Goal: Task Accomplishment & Management: Manage account settings

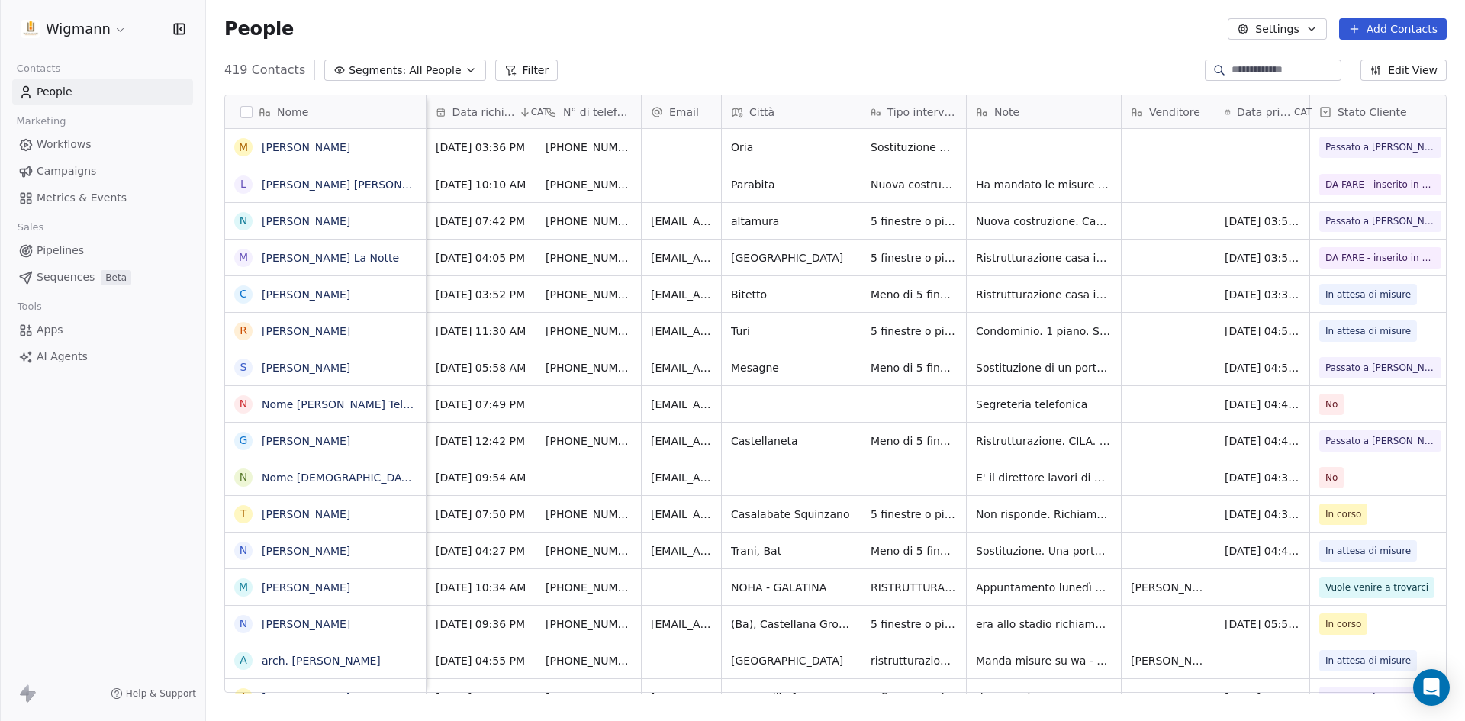
scroll to position [623, 1248]
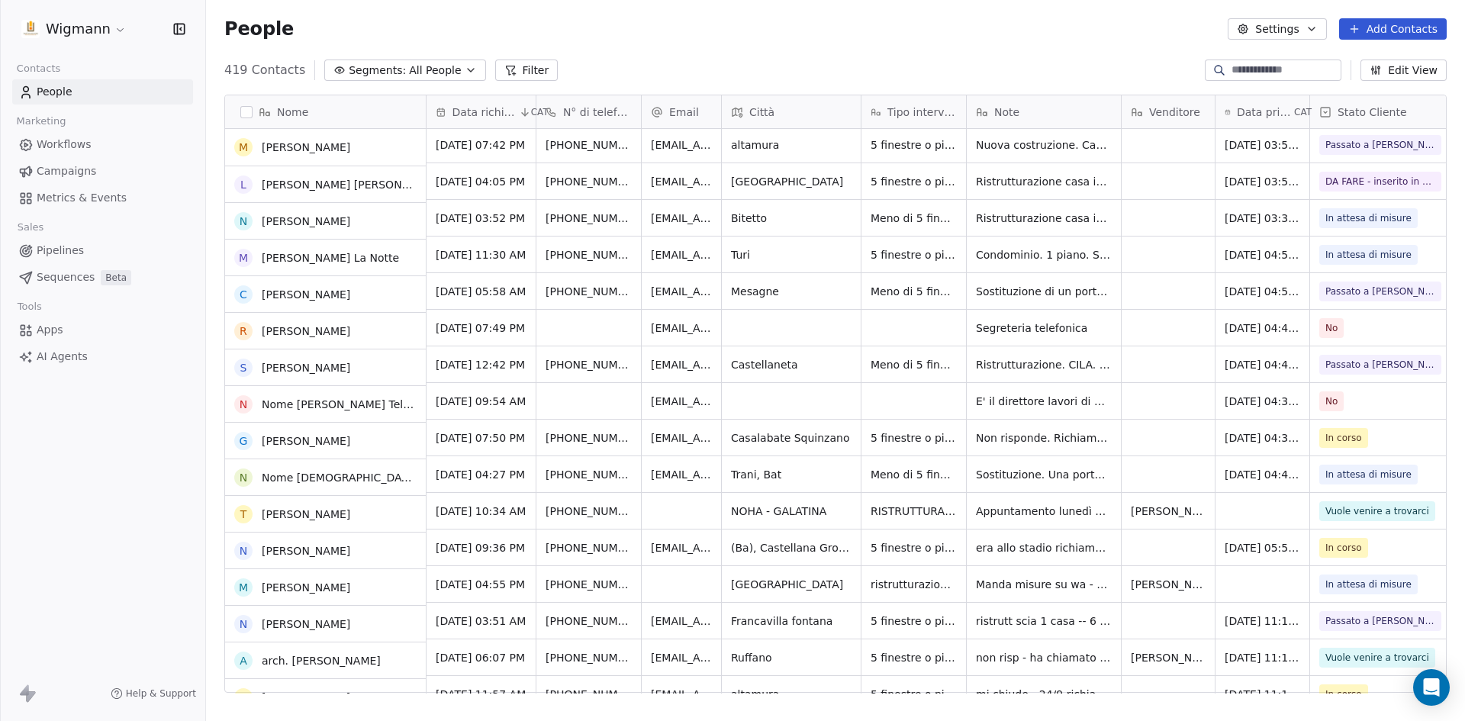
scroll to position [76, 0]
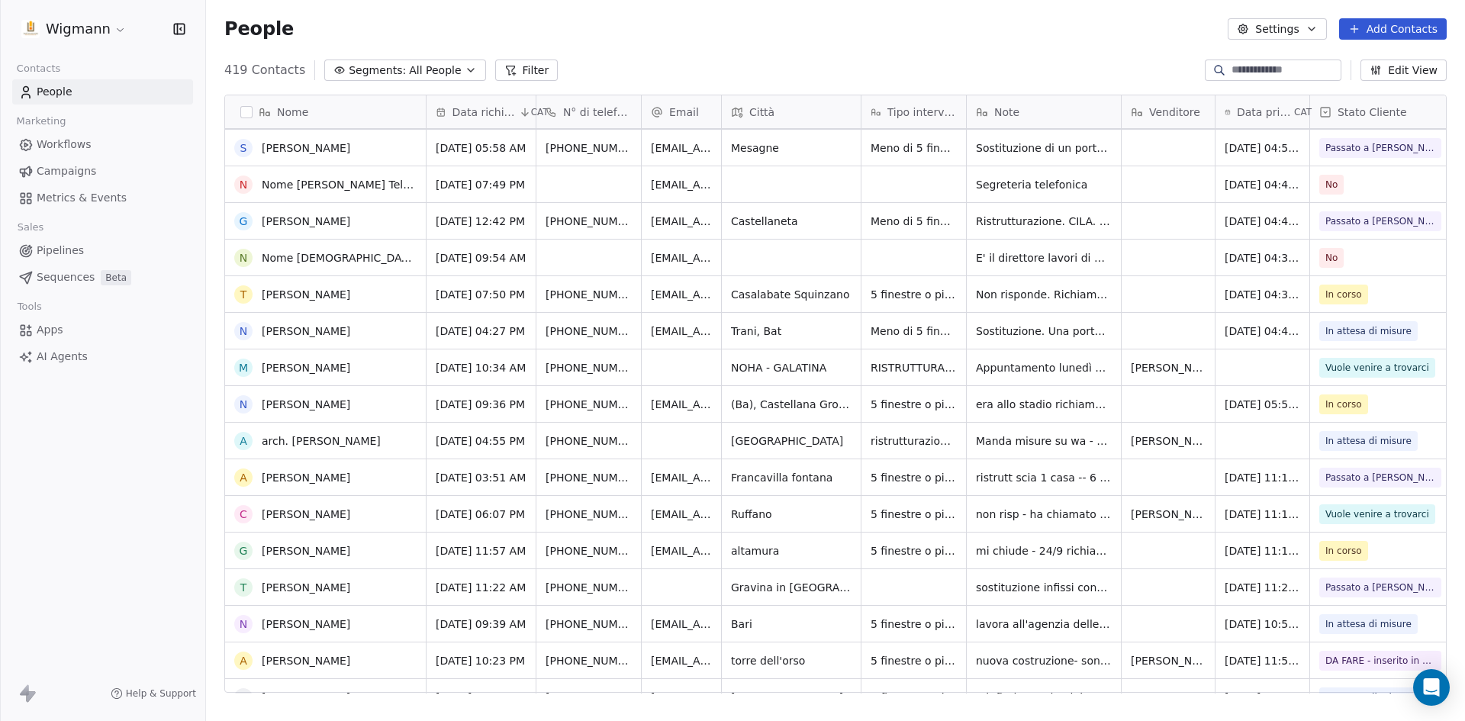
scroll to position [229, 0]
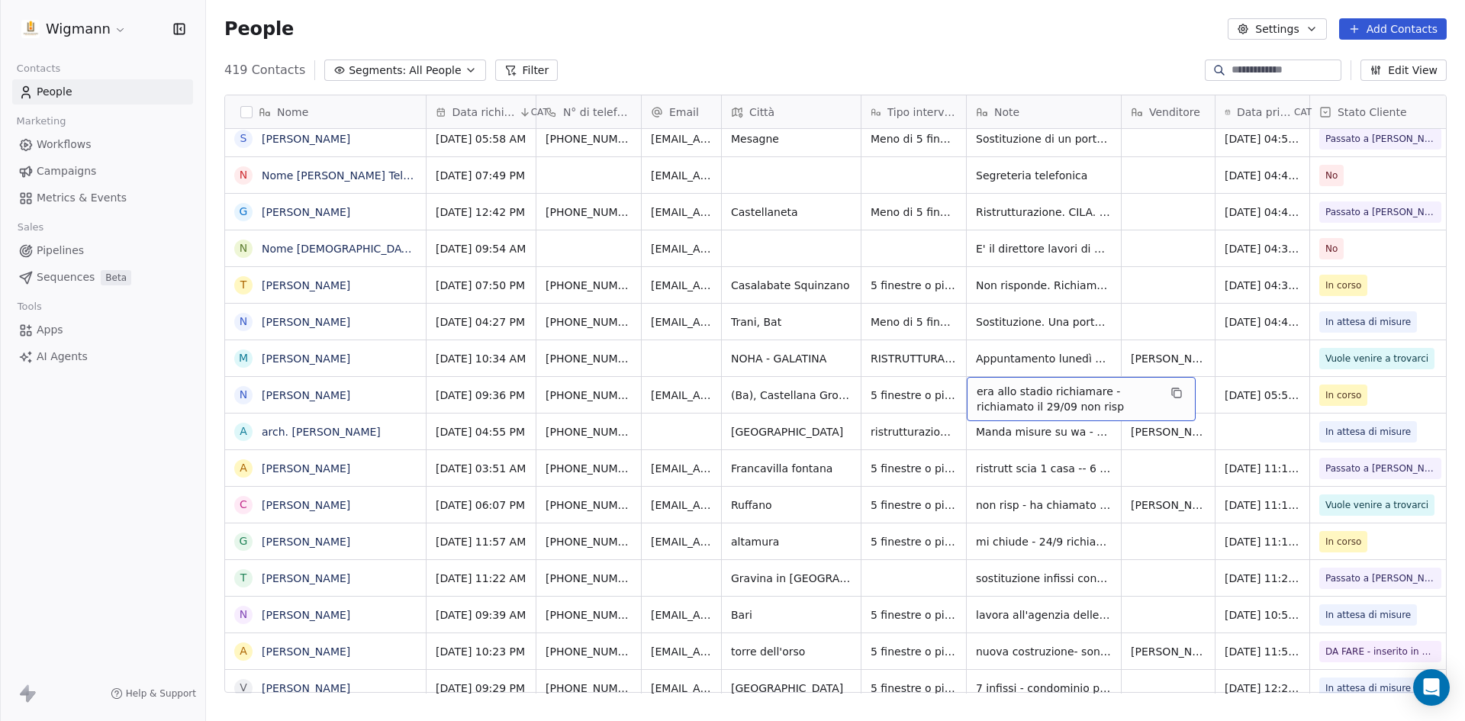
click at [1013, 399] on span "era allo stadio richiamare - richiamato il 29/09 non risp" at bounding box center [1068, 399] width 182 height 31
drag, startPoint x: 1054, startPoint y: 404, endPoint x: 975, endPoint y: 387, distance: 80.5
click at [975, 387] on textarea "**********" at bounding box center [1081, 400] width 227 height 47
click at [1248, 431] on html "Wigmann Contacts People Marketing Workflows Campaigns Metrics & Events Sales Pi…" at bounding box center [732, 360] width 1465 height 721
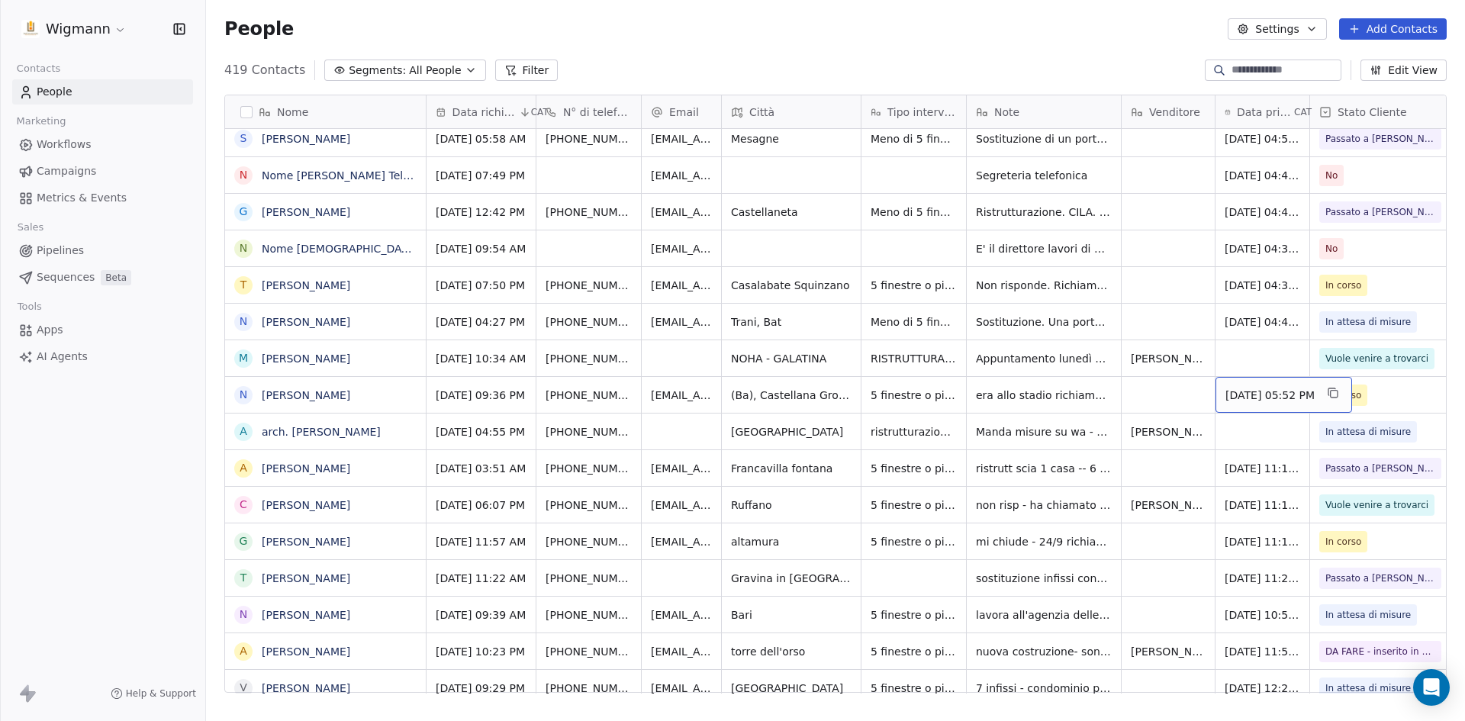
click at [1252, 393] on span "[DATE] 05:52 PM" at bounding box center [1270, 395] width 89 height 15
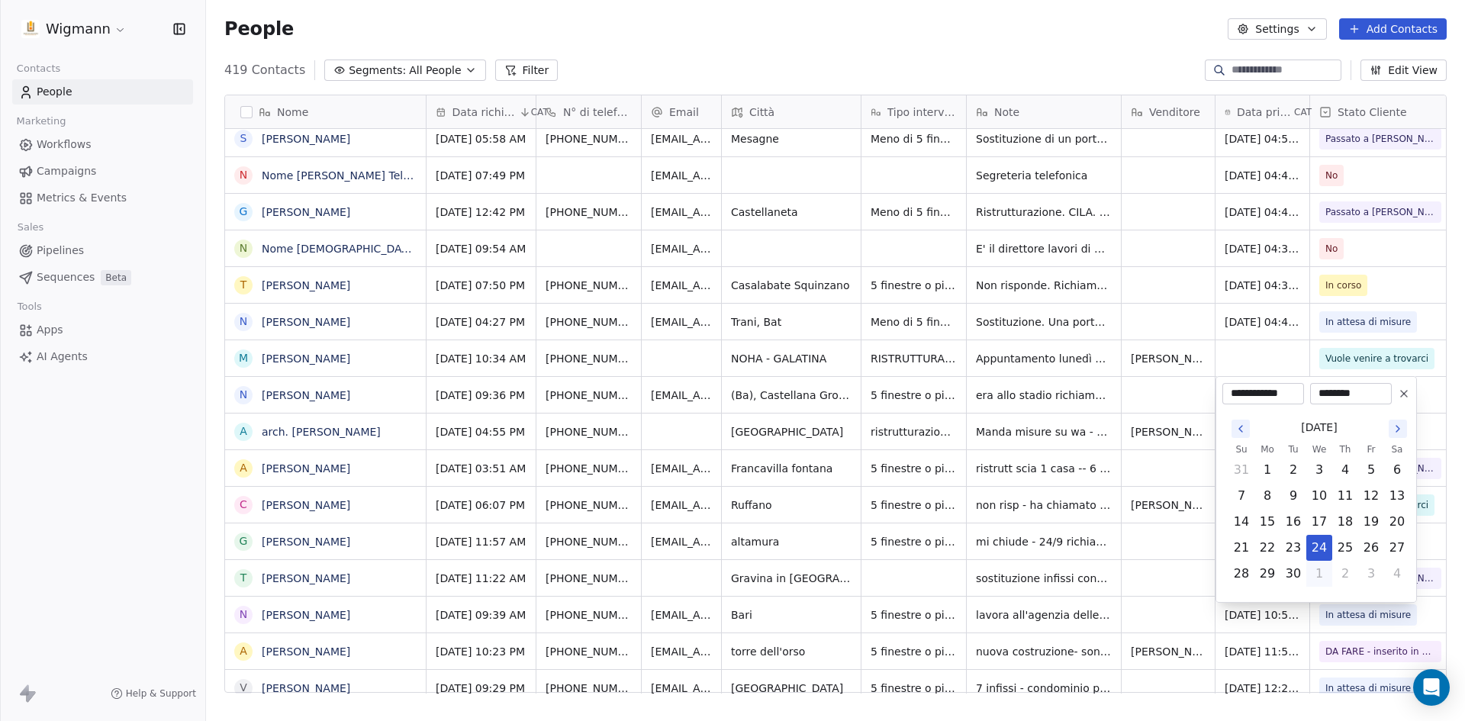
click at [1315, 575] on button "1" at bounding box center [1319, 574] width 24 height 24
type input "**********"
drag, startPoint x: 1144, startPoint y: 402, endPoint x: 1167, endPoint y: 444, distance: 47.8
click at [1144, 401] on html "Wigmann Contacts People Marketing Workflows Campaigns Metrics & Events Sales Pi…" at bounding box center [732, 360] width 1465 height 721
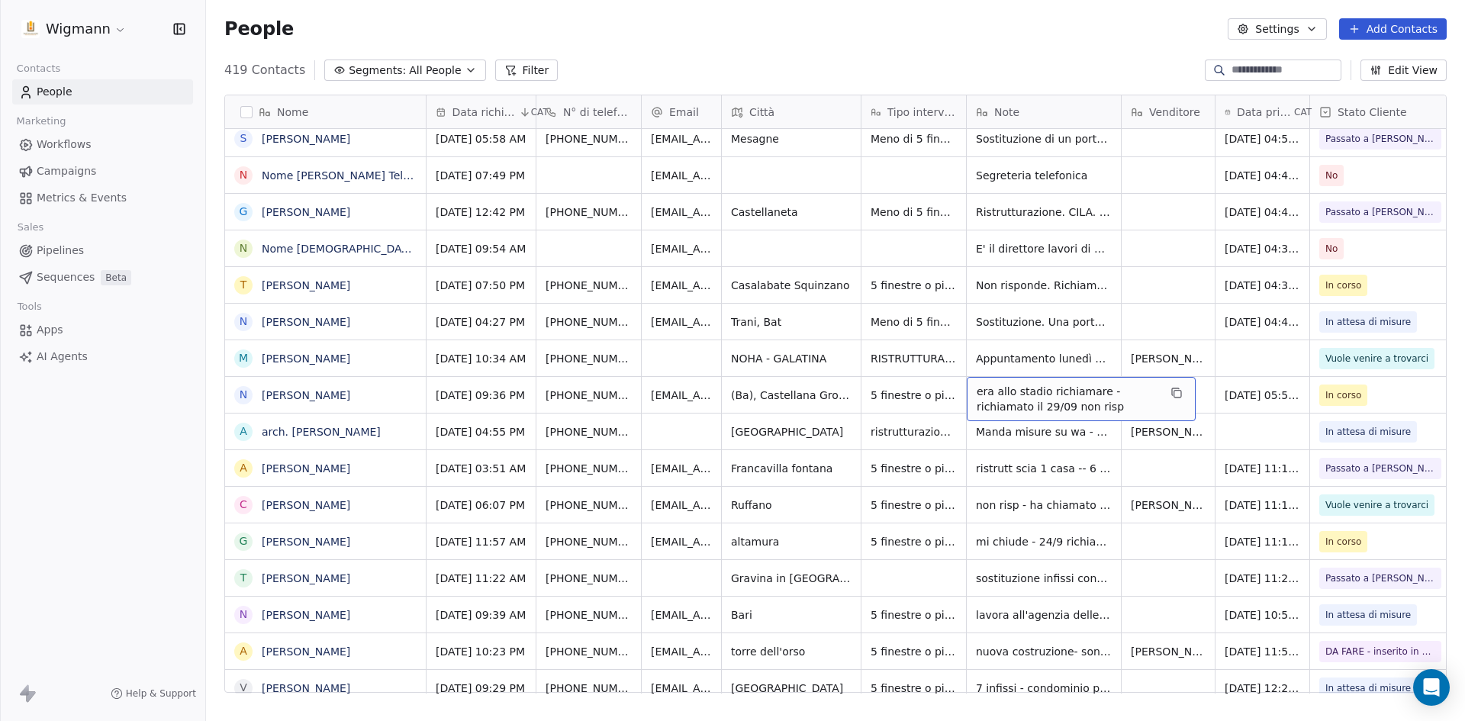
click at [1020, 393] on span "era allo stadio richiamare - richiamato il 29/09 non risp" at bounding box center [1068, 399] width 182 height 31
drag, startPoint x: 988, startPoint y: 401, endPoint x: 979, endPoint y: 401, distance: 9.2
click at [975, 401] on textarea "**********" at bounding box center [1081, 400] width 227 height 47
click at [1065, 401] on textarea "**********" at bounding box center [1081, 400] width 227 height 47
drag, startPoint x: 1068, startPoint y: 403, endPoint x: 968, endPoint y: 387, distance: 100.5
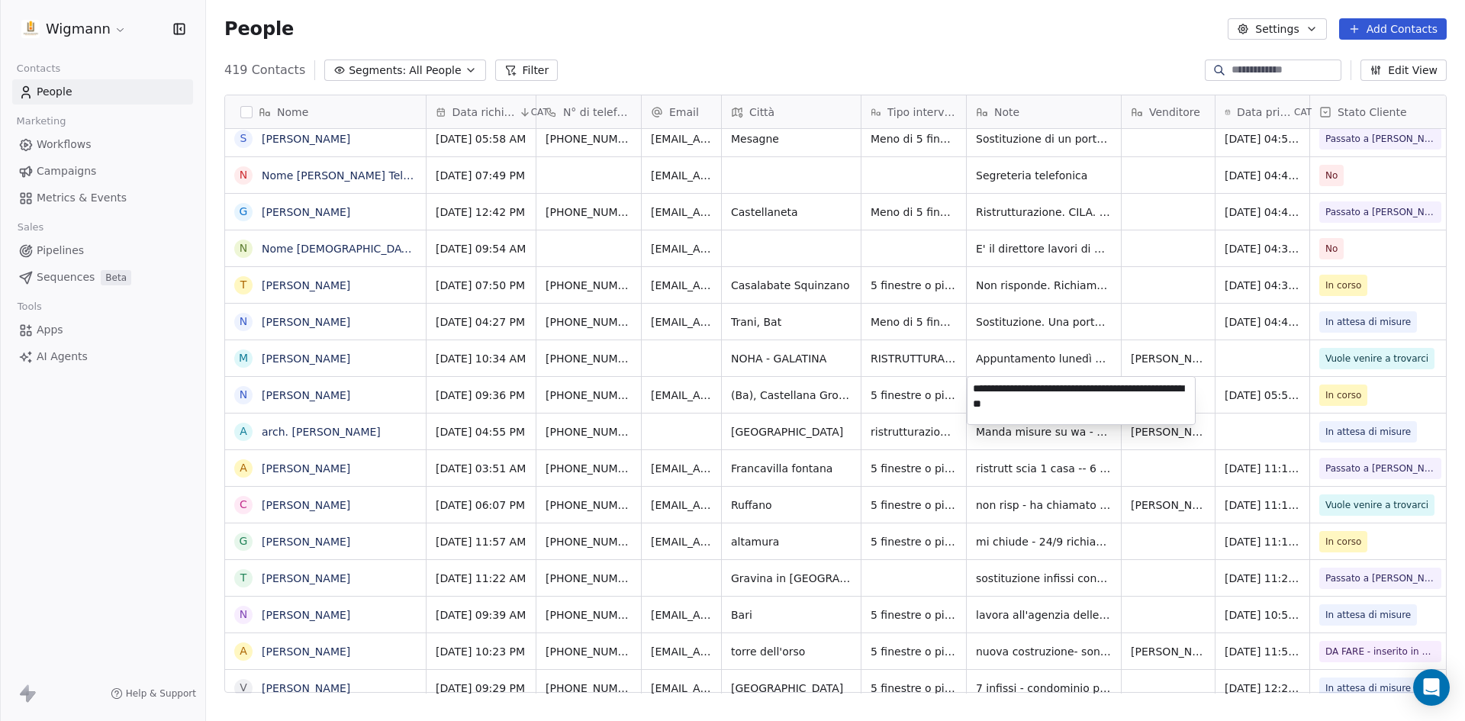
click at [968, 387] on textarea "**********" at bounding box center [1081, 400] width 227 height 47
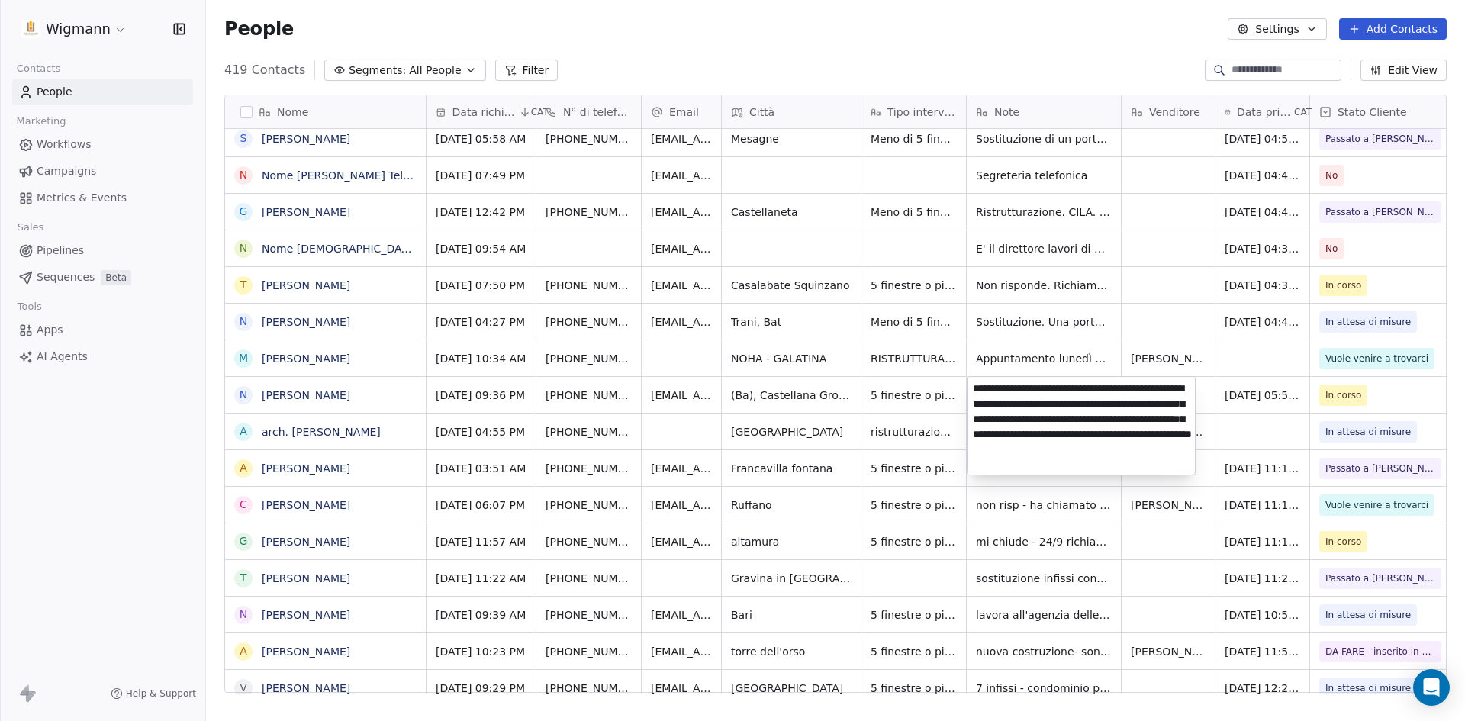
click at [1061, 465] on textarea "**********" at bounding box center [1081, 426] width 227 height 98
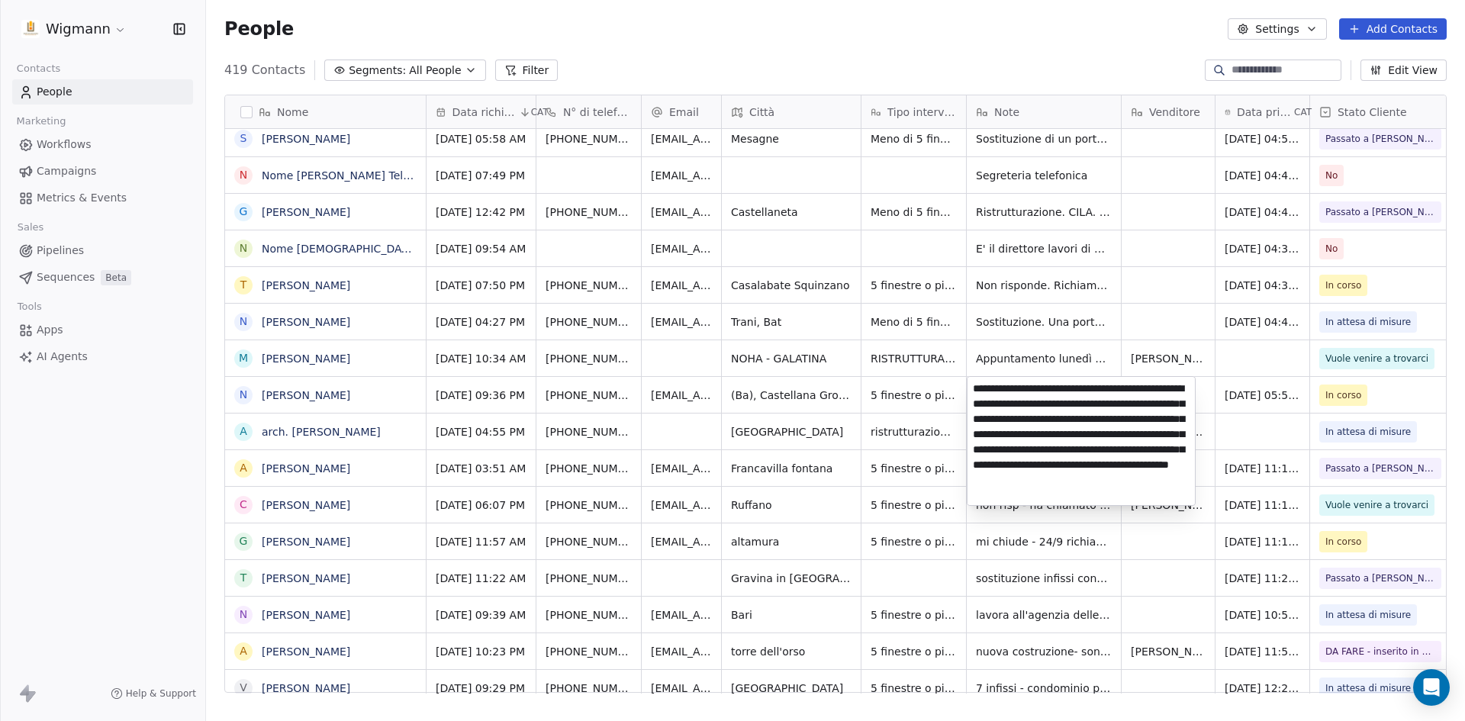
type textarea "**********"
click at [1144, 574] on html "Wigmann Contacts People Marketing Workflows Campaigns Metrics & Events Sales Pi…" at bounding box center [732, 360] width 1465 height 721
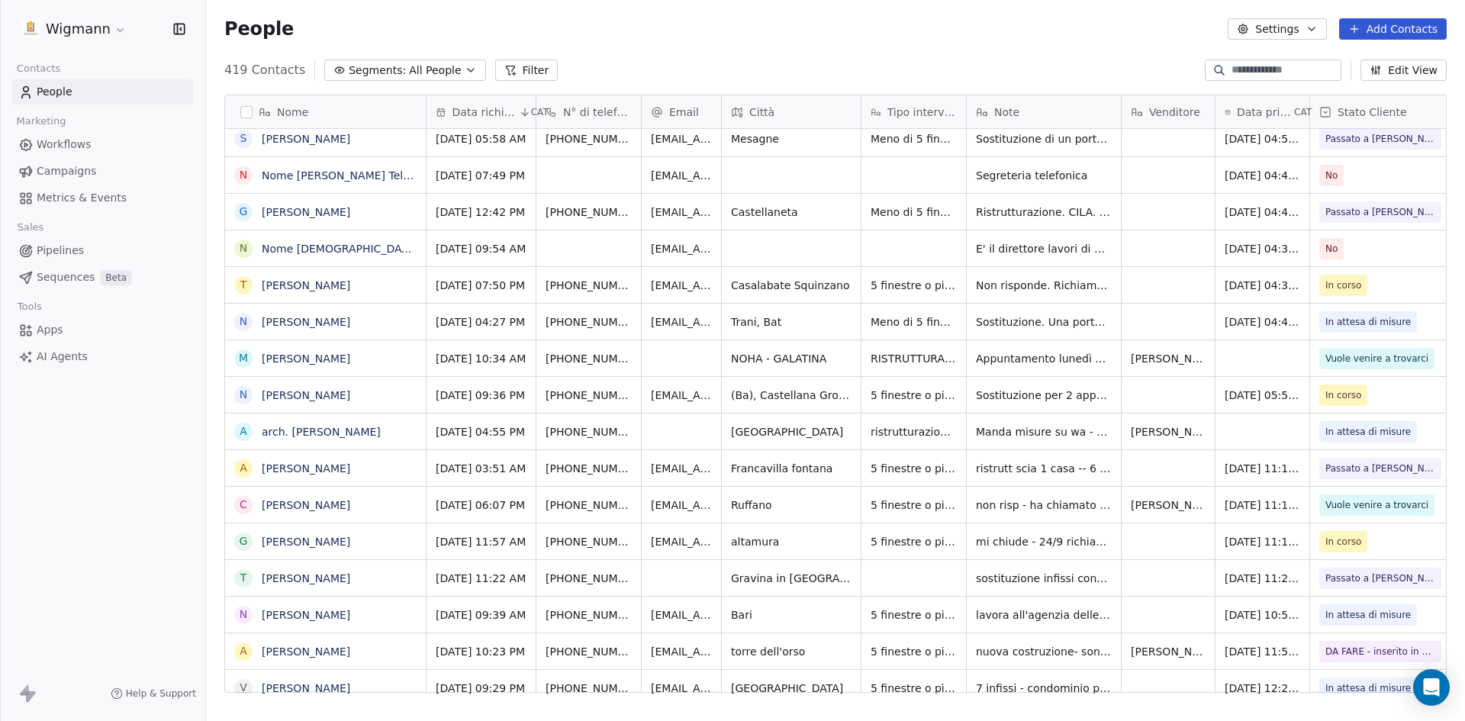
scroll to position [0, 17]
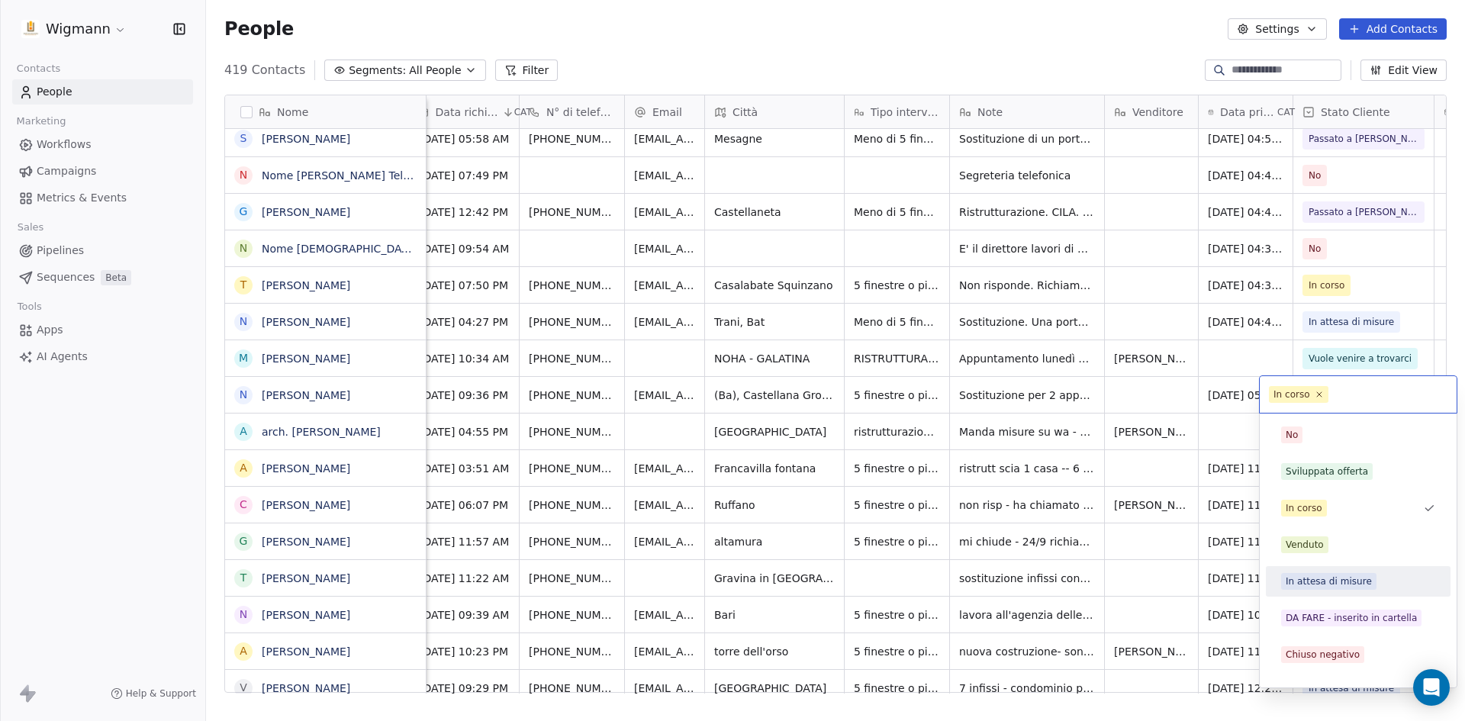
click at [1337, 577] on div "In attesa di misure" at bounding box center [1329, 582] width 86 height 14
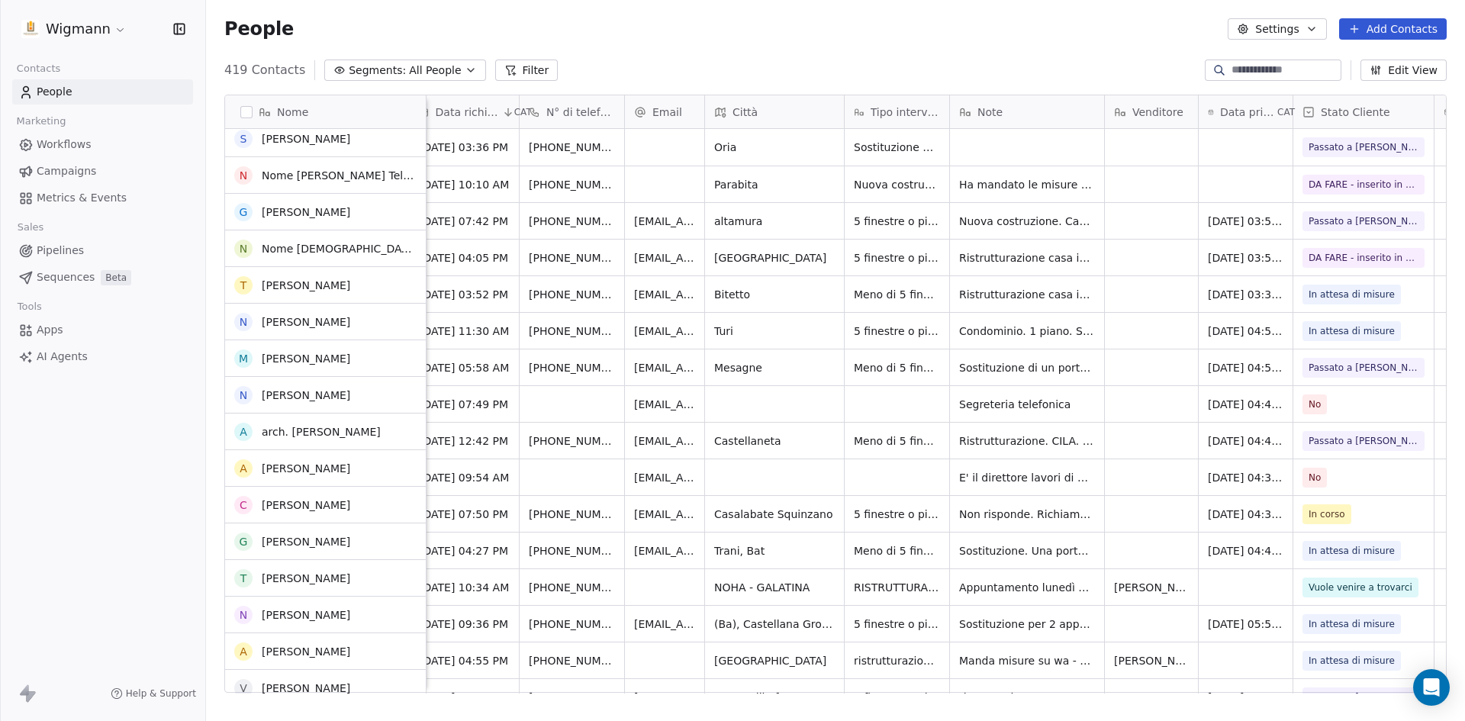
scroll to position [0, 0]
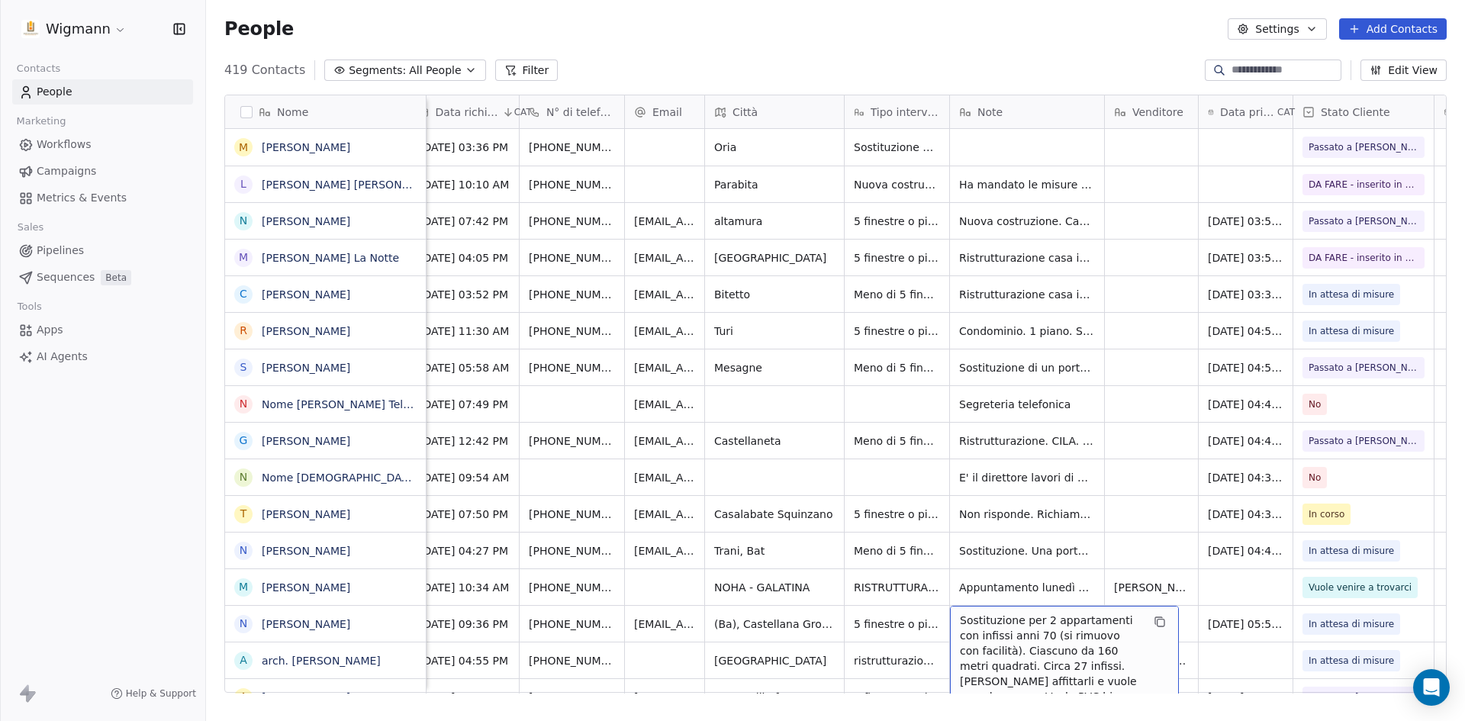
click at [1047, 625] on span "Sostituzione per 2 appartamenti con infissi anni 70 (si rimuovo con facilità). …" at bounding box center [1051, 697] width 182 height 168
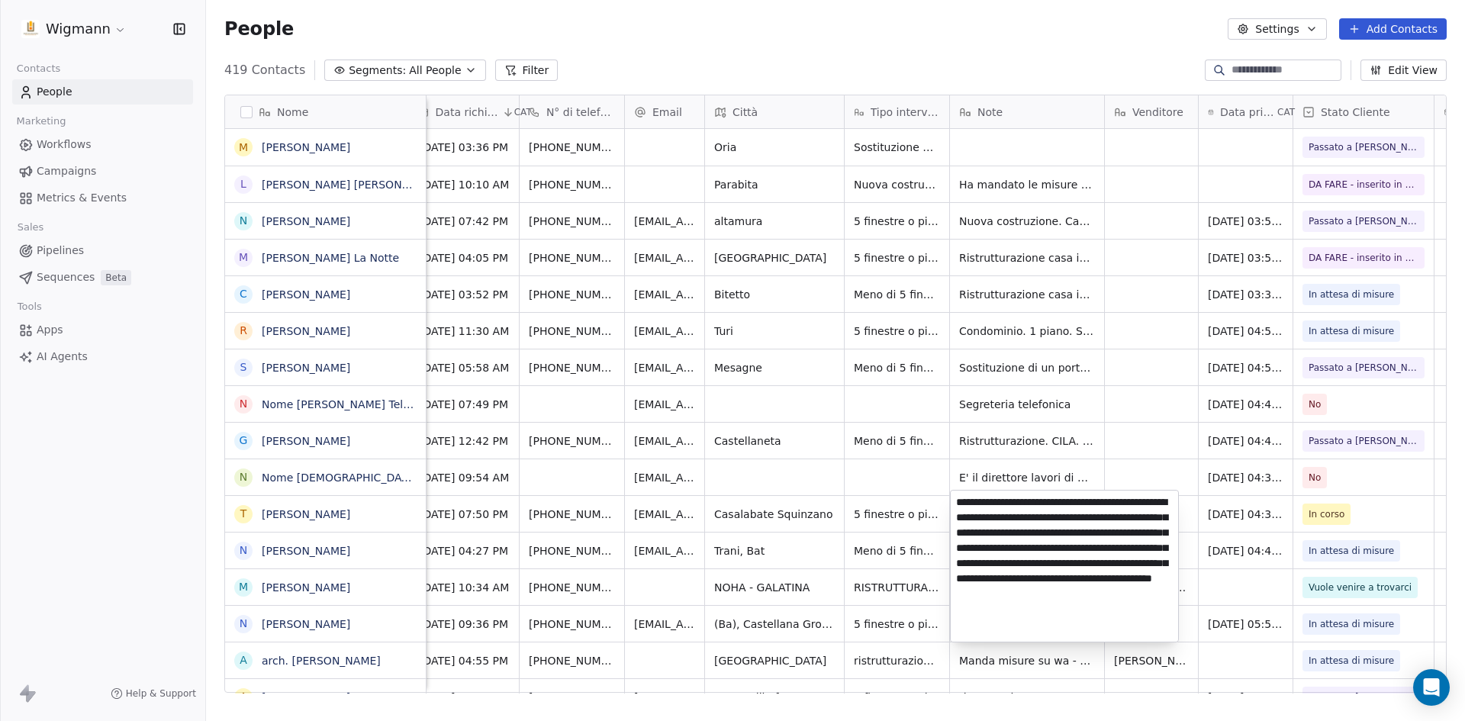
click at [1158, 565] on textarea "**********" at bounding box center [1064, 566] width 227 height 151
type textarea "**********"
click at [1144, 455] on html "Wigmann Contacts People Marketing Workflows Campaigns Metrics & Events Sales Pi…" at bounding box center [732, 360] width 1465 height 721
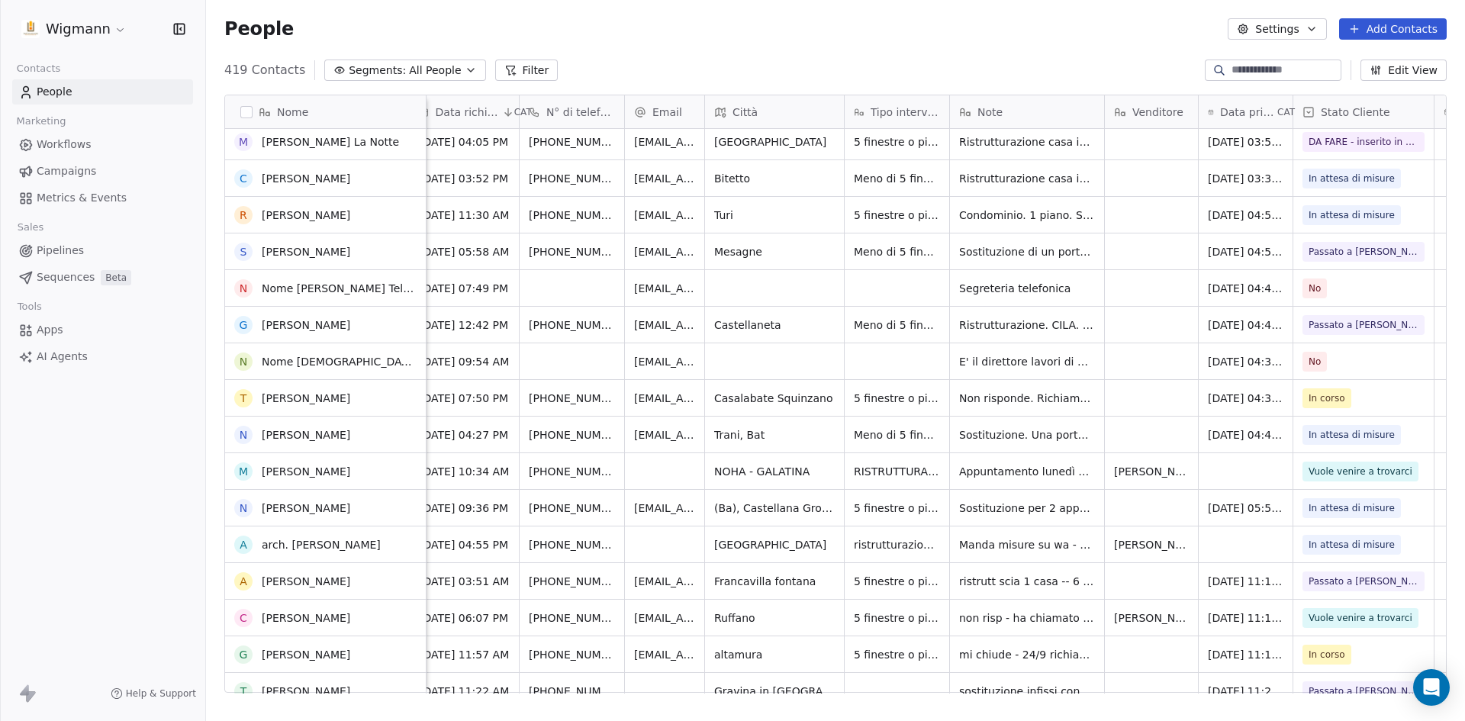
scroll to position [153, 0]
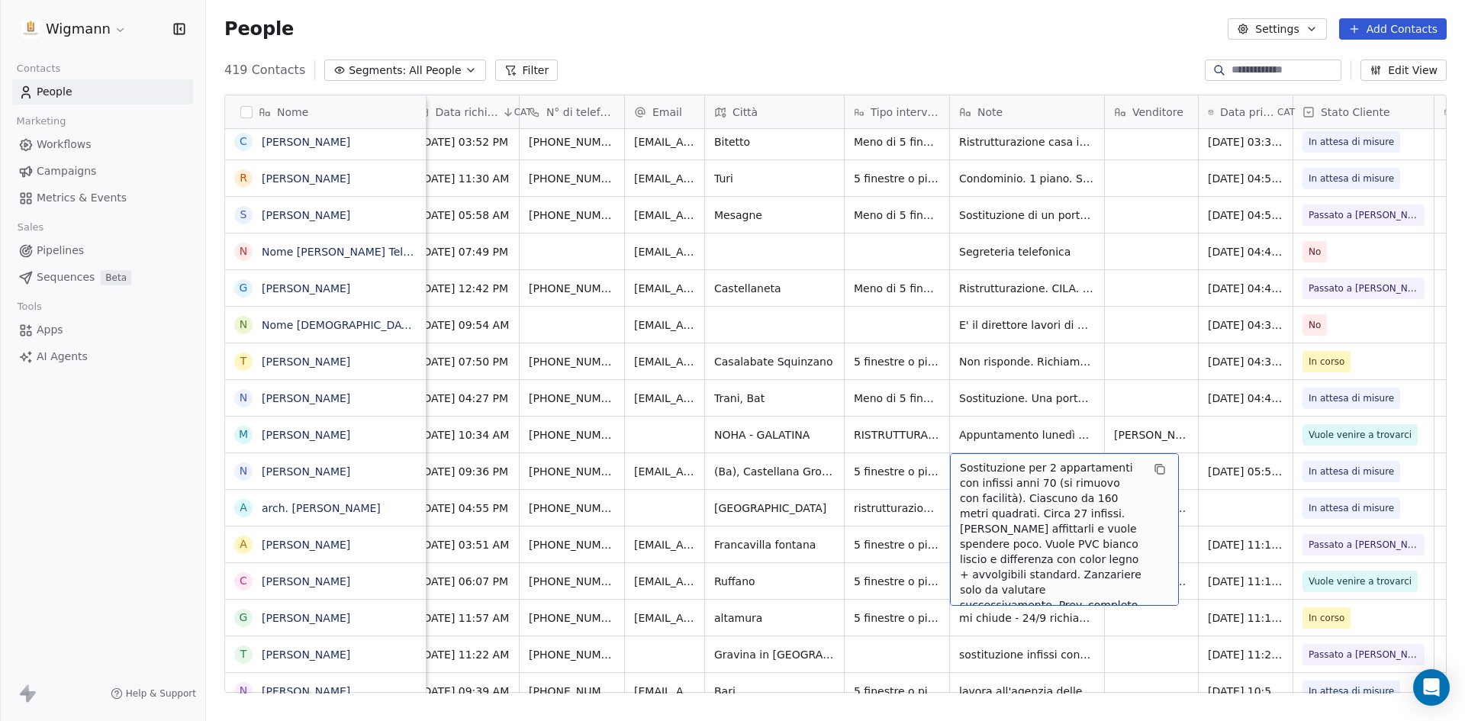
click at [997, 470] on span "Sostituzione per 2 appartamenti con infissi anni 70 (si rimuovo con facilità). …" at bounding box center [1051, 559] width 182 height 198
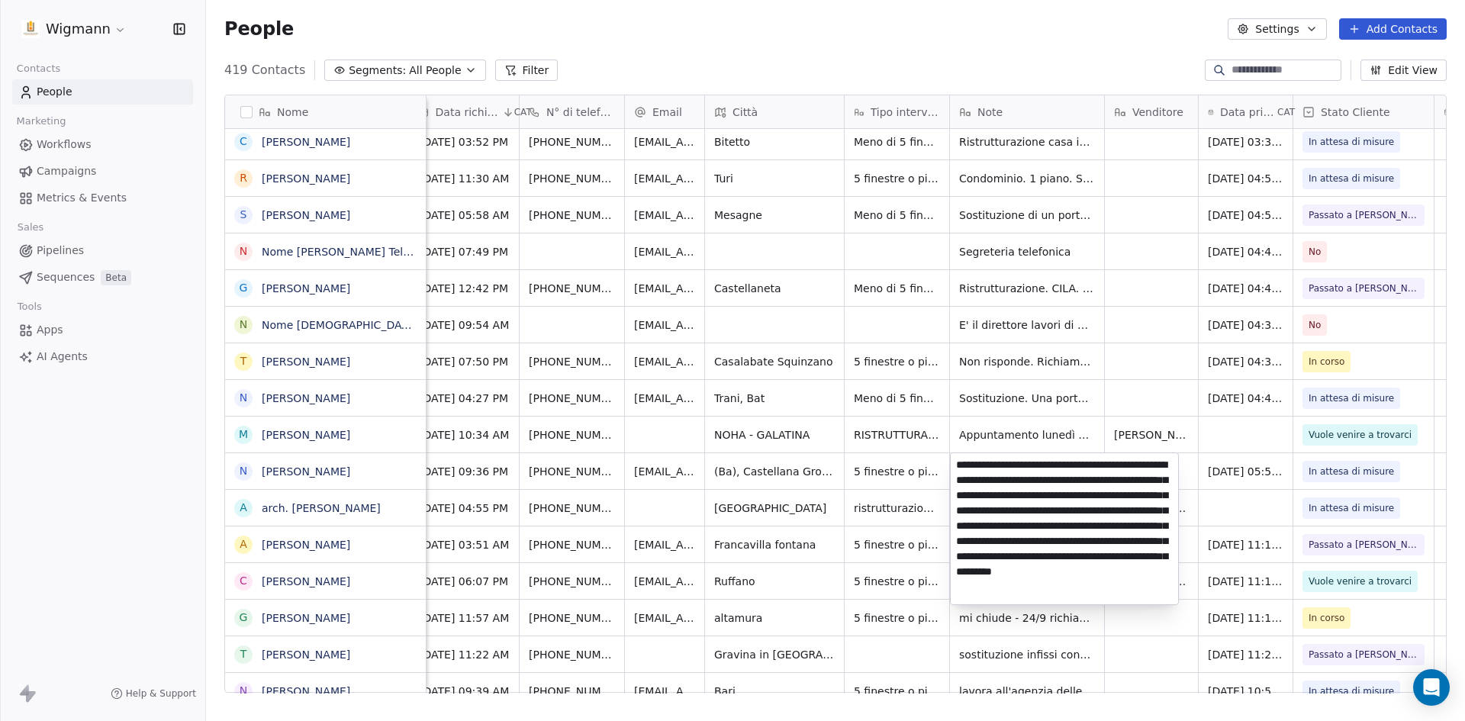
click at [1052, 542] on textarea "**********" at bounding box center [1064, 528] width 227 height 151
type textarea "**********"
click at [1171, 643] on html "Wigmann Contacts People Marketing Workflows Campaigns Metrics & Events Sales Pi…" at bounding box center [732, 360] width 1465 height 721
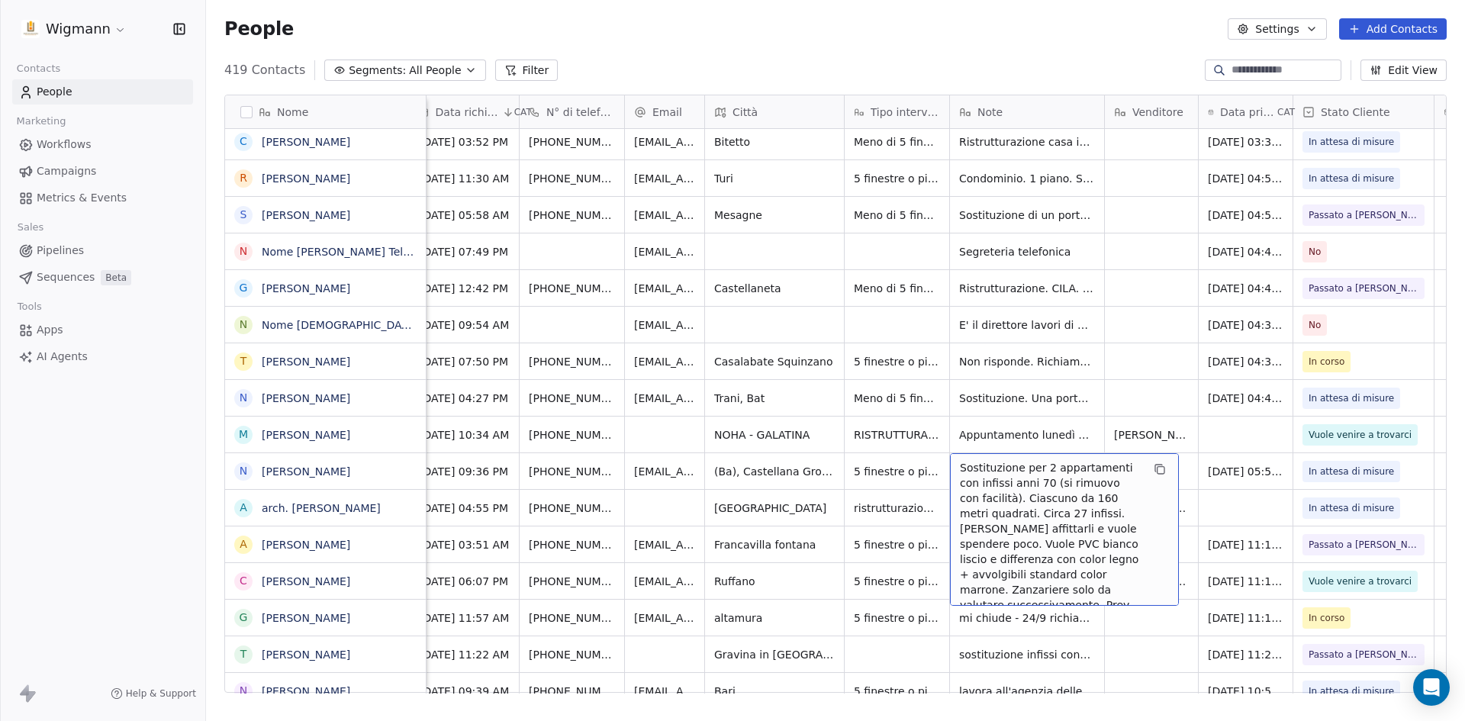
click at [1029, 478] on span "Sostituzione per 2 appartamenti con infissi anni 70 (si rimuovo con facilità). …" at bounding box center [1051, 559] width 182 height 198
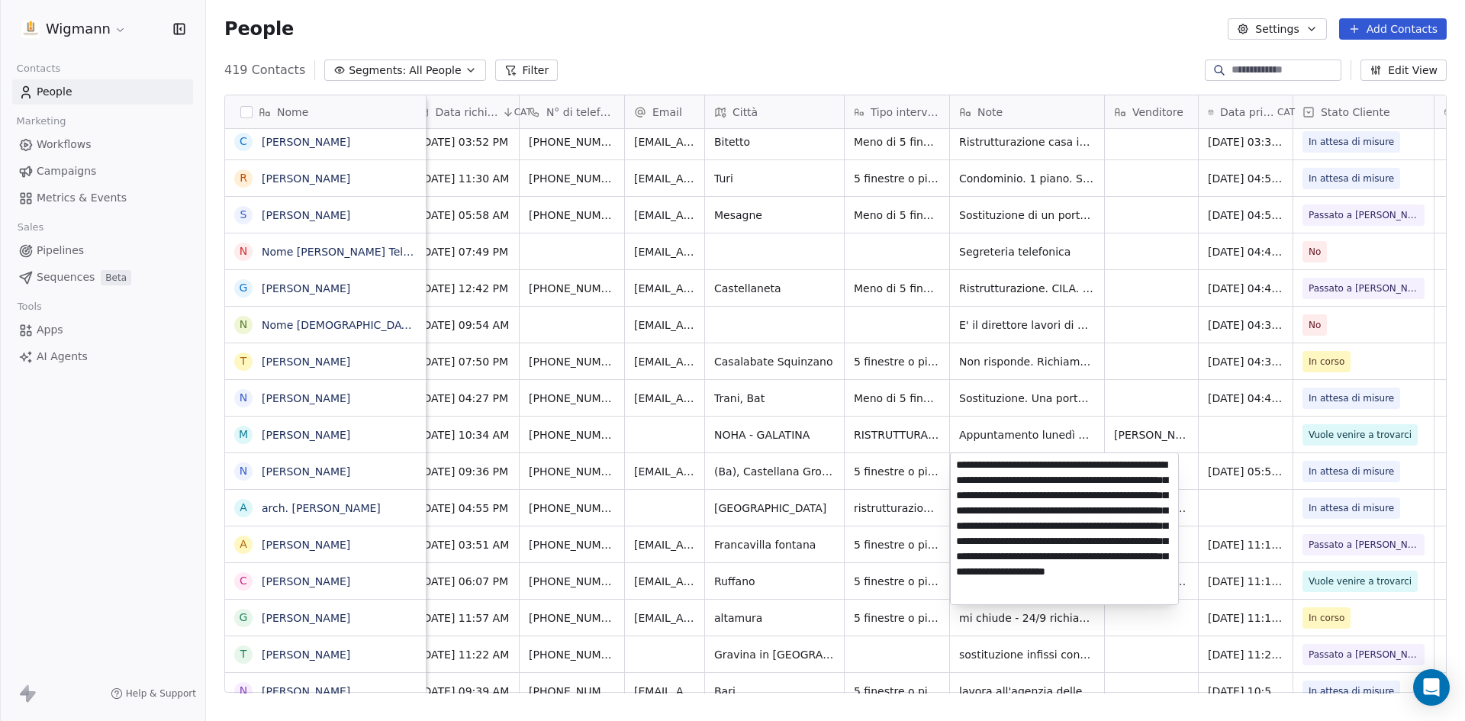
scroll to position [0, 0]
click at [1064, 494] on textarea "**********" at bounding box center [1064, 528] width 227 height 151
type textarea "**********"
click at [1151, 633] on html "Wigmann Contacts People Marketing Workflows Campaigns Metrics & Events Sales Pi…" at bounding box center [732, 360] width 1465 height 721
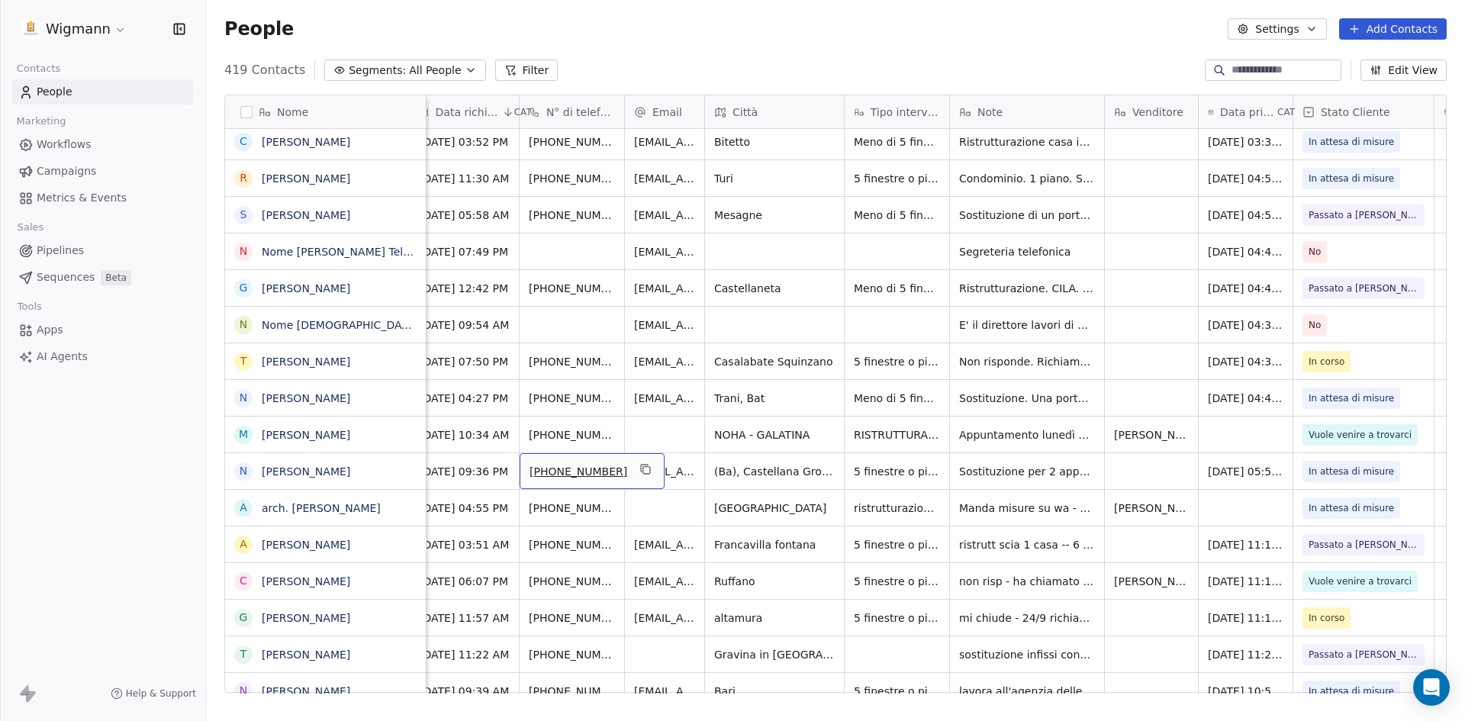
click at [551, 467] on span "[PHONE_NUMBER]" at bounding box center [579, 471] width 98 height 15
click at [560, 473] on span "[PHONE_NUMBER]" at bounding box center [579, 471] width 98 height 15
drag, startPoint x: 548, startPoint y: 472, endPoint x: 630, endPoint y: 472, distance: 82.4
click at [630, 472] on input "**********" at bounding box center [583, 471] width 120 height 31
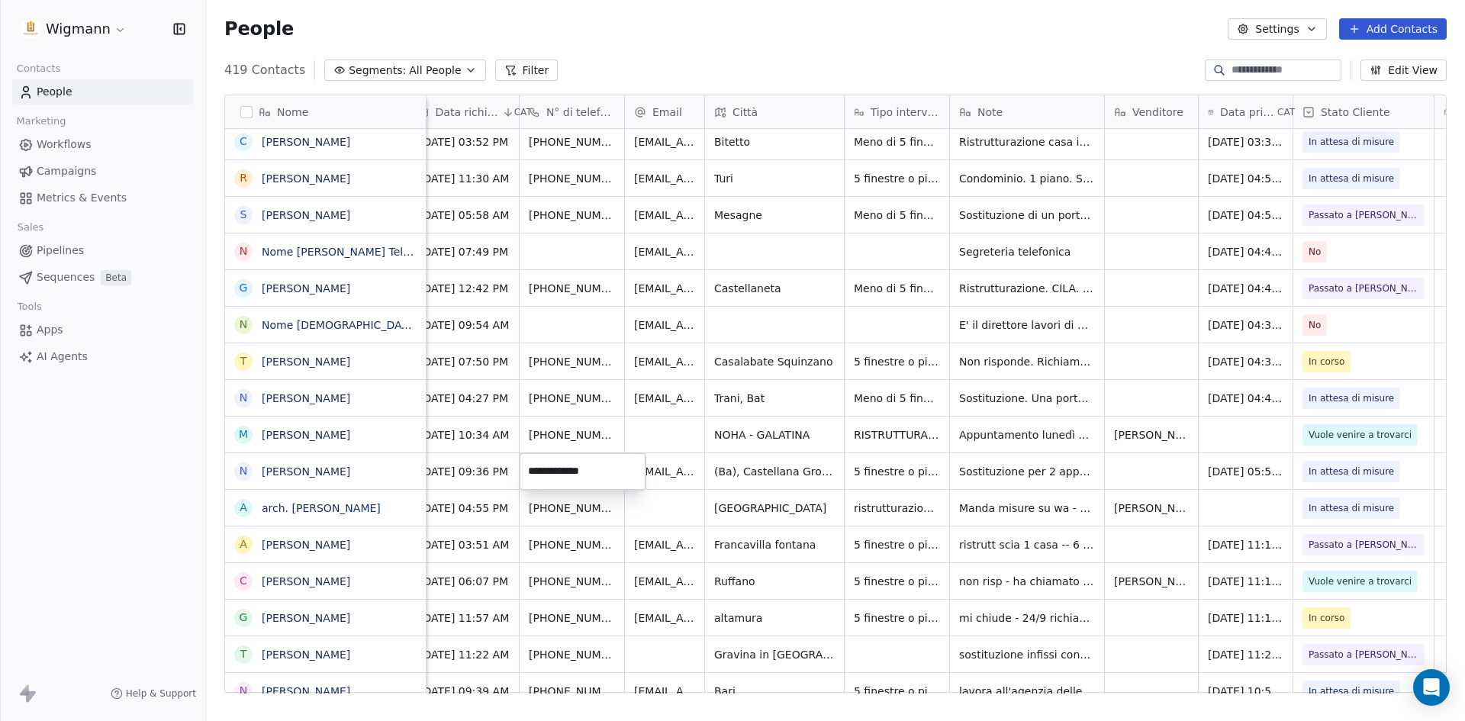
click at [807, 506] on html "Wigmann Contacts People Marketing Workflows Campaigns Metrics & Events Sales Pi…" at bounding box center [732, 360] width 1465 height 721
click at [1335, 473] on span "In attesa di misure" at bounding box center [1352, 471] width 85 height 15
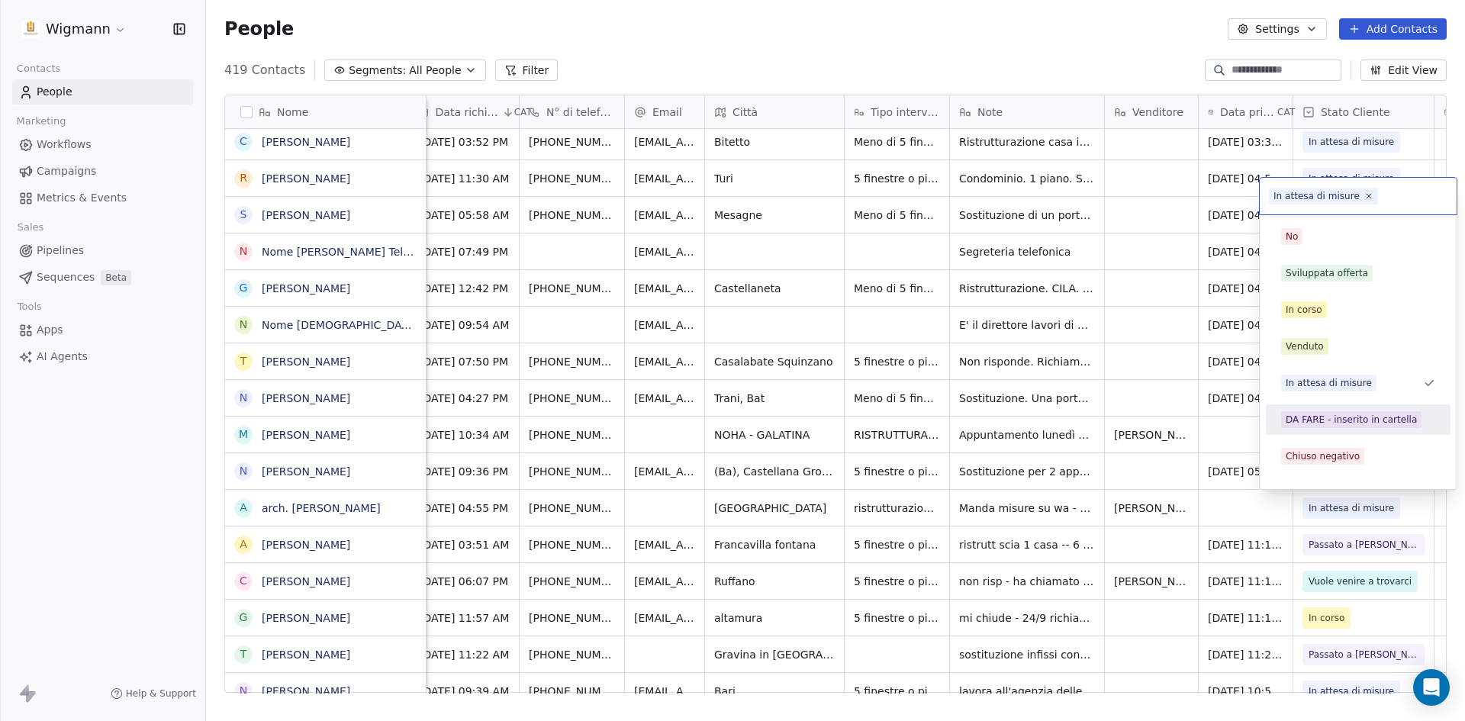
click at [1240, 513] on html "Wigmann Contacts People Marketing Workflows Campaigns Metrics & Events Sales Pi…" at bounding box center [732, 360] width 1465 height 721
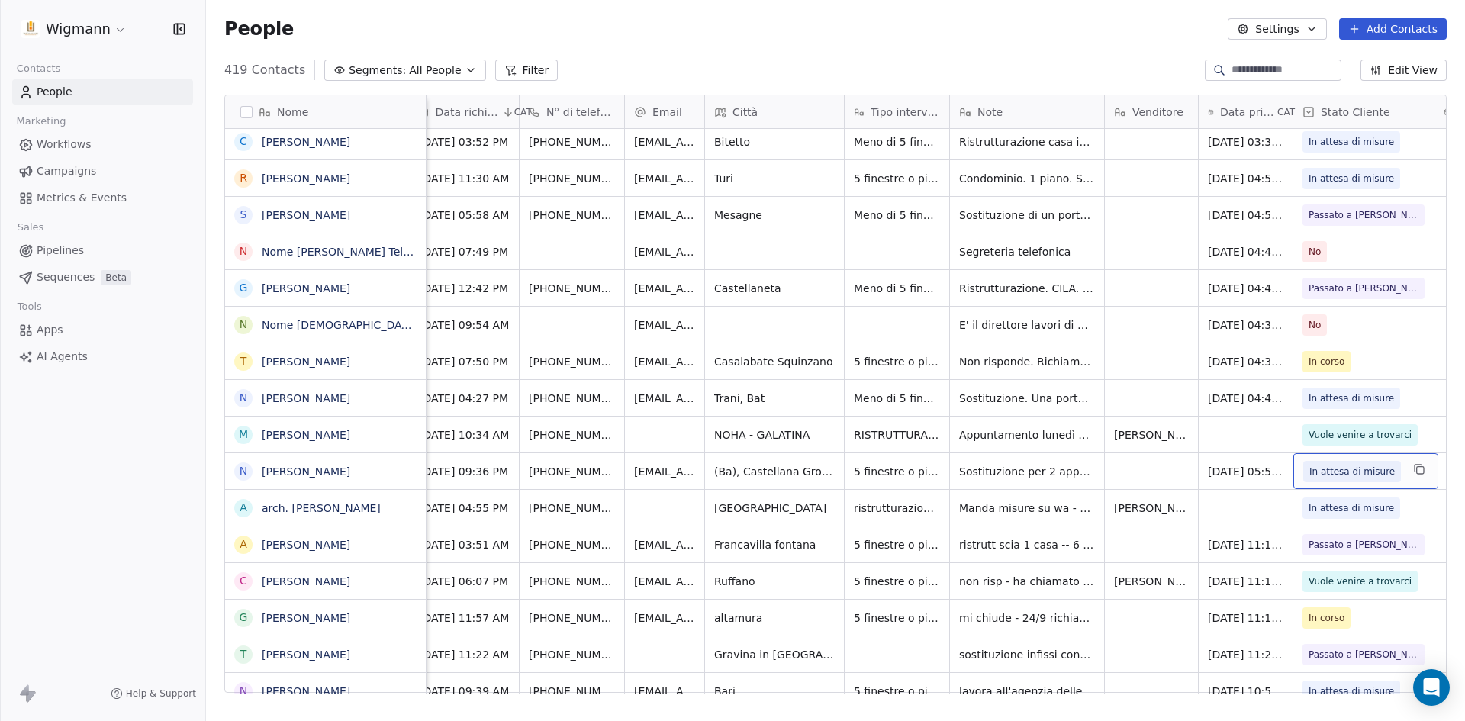
click at [1345, 472] on span "In attesa di misure" at bounding box center [1352, 471] width 85 height 15
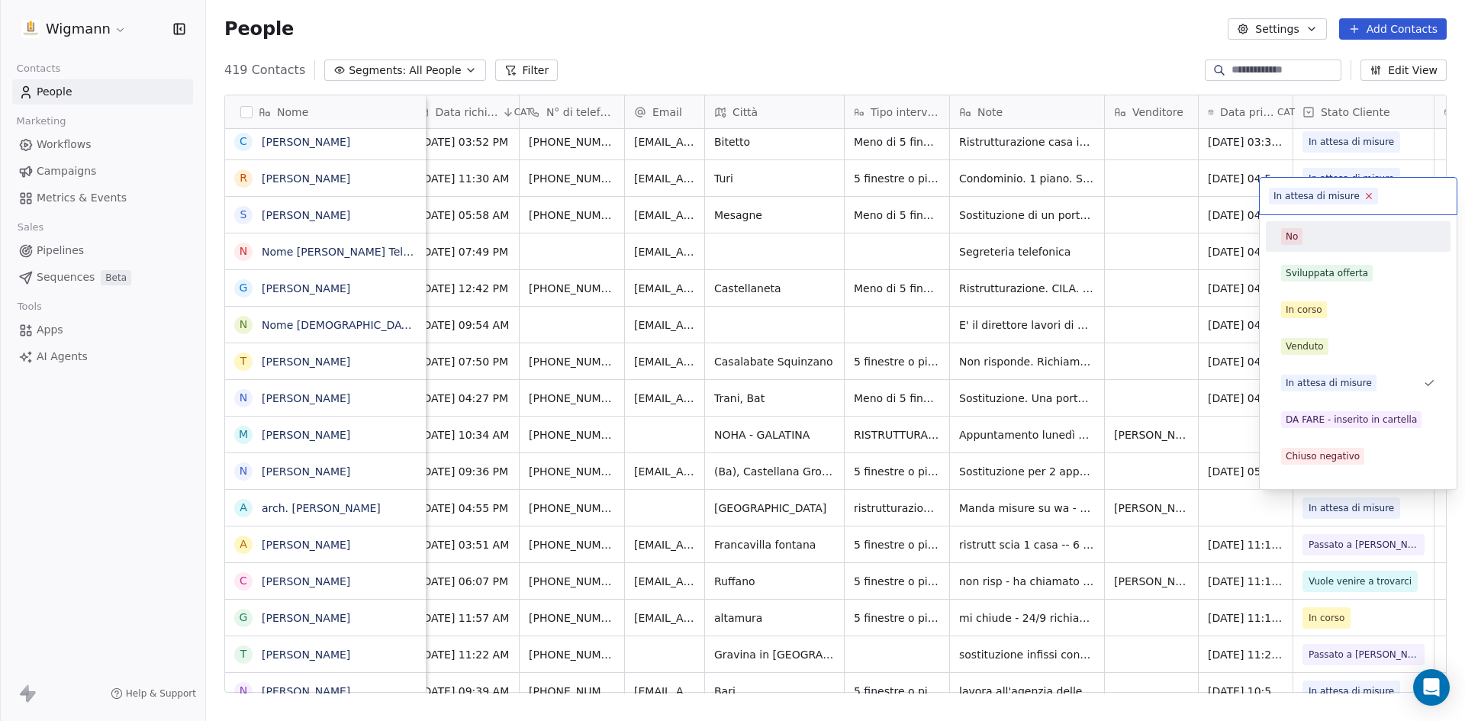
click at [1364, 194] on icon at bounding box center [1369, 196] width 10 height 10
click at [1242, 516] on html "Wigmann Contacts People Marketing Workflows Campaigns Metrics & Events Sales Pi…" at bounding box center [732, 360] width 1465 height 721
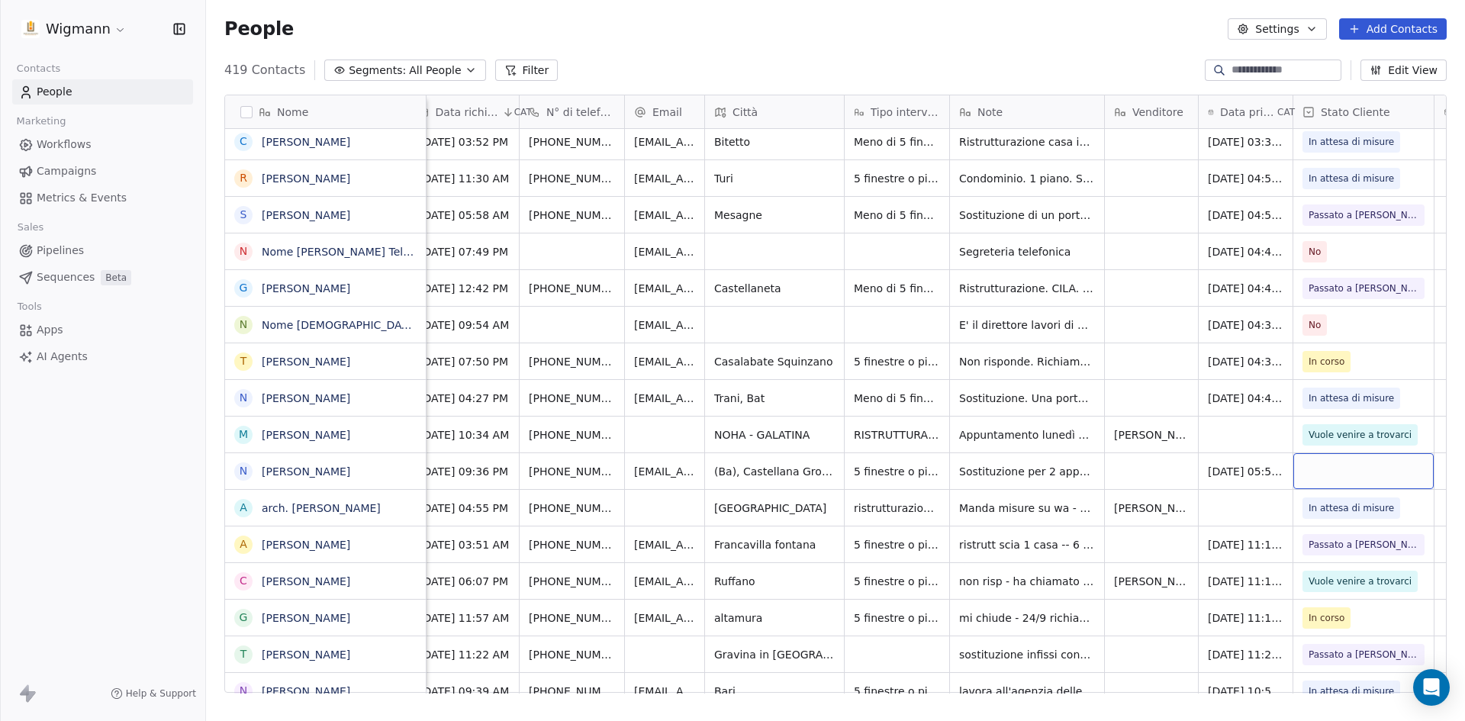
click at [1350, 469] on div "grid" at bounding box center [1363, 471] width 140 height 36
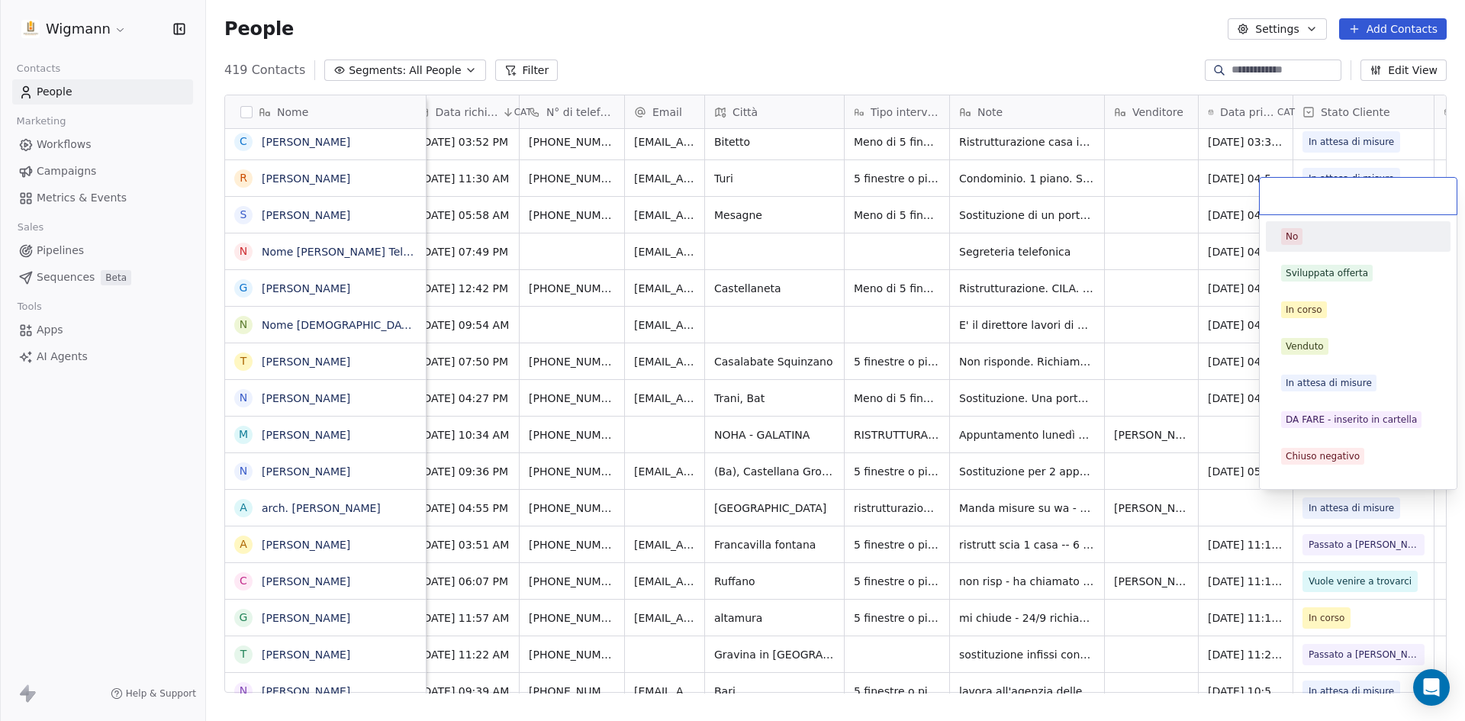
click at [1313, 189] on input "text" at bounding box center [1358, 196] width 179 height 17
click at [1235, 509] on html "Wigmann Contacts People Marketing Workflows Campaigns Metrics & Events Sales Pi…" at bounding box center [732, 360] width 1465 height 721
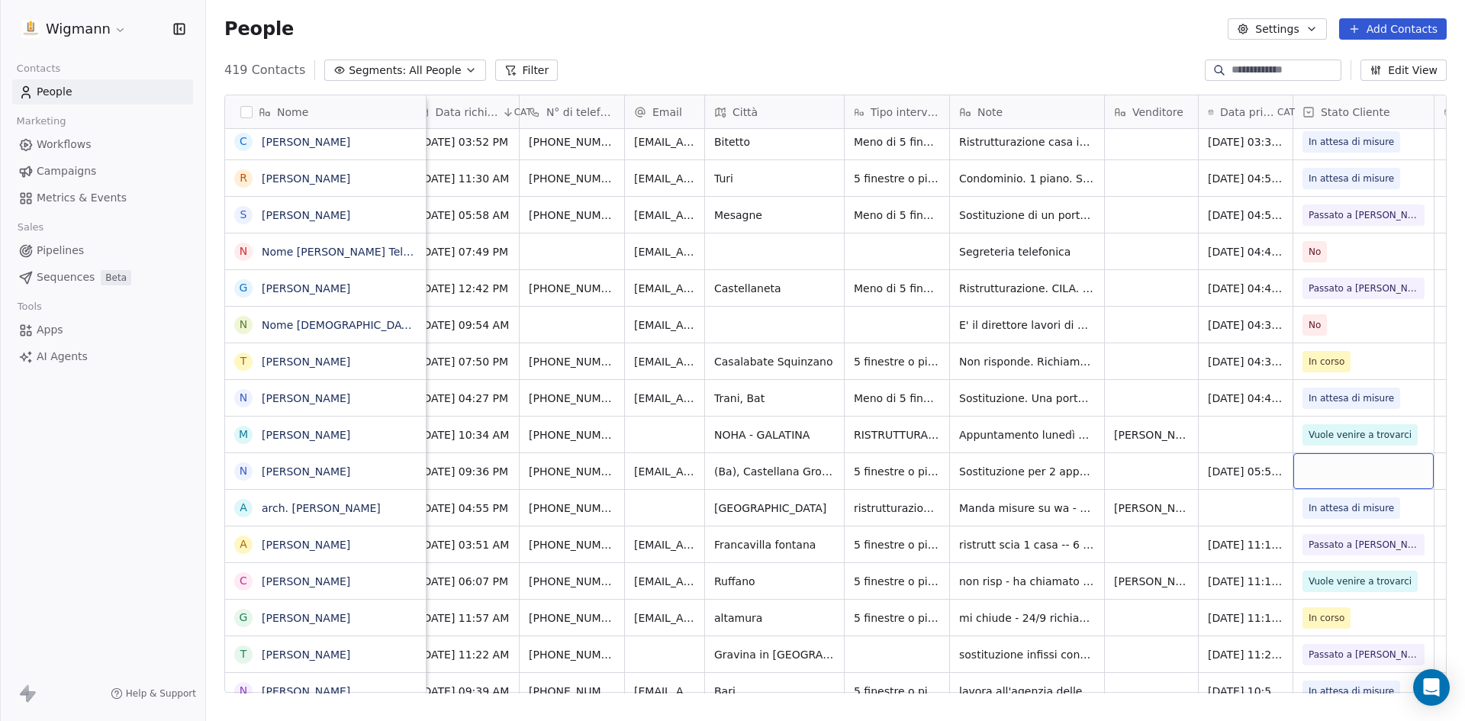
click at [1320, 465] on div "grid" at bounding box center [1363, 471] width 140 height 36
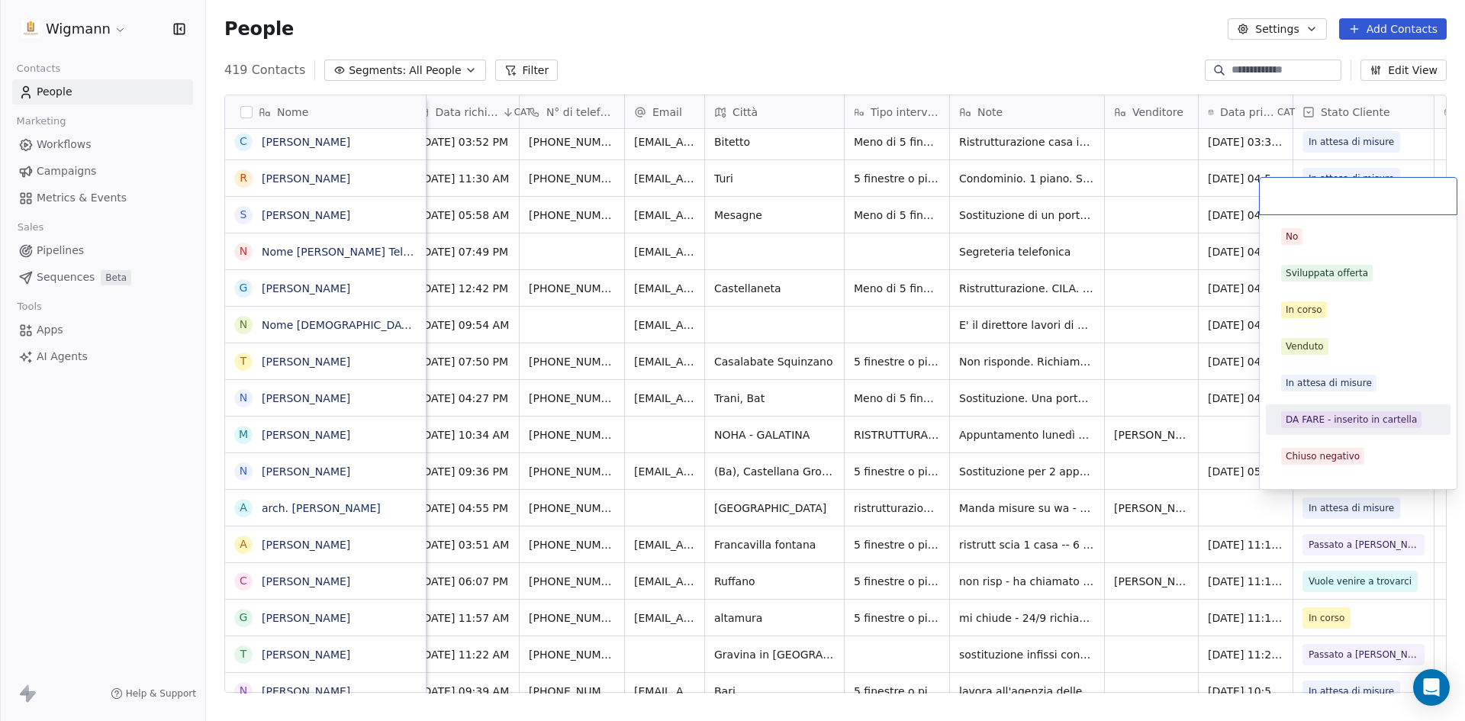
click at [1124, 478] on html "Wigmann Contacts People Marketing Workflows Campaigns Metrics & Events Sales Pi…" at bounding box center [732, 360] width 1465 height 721
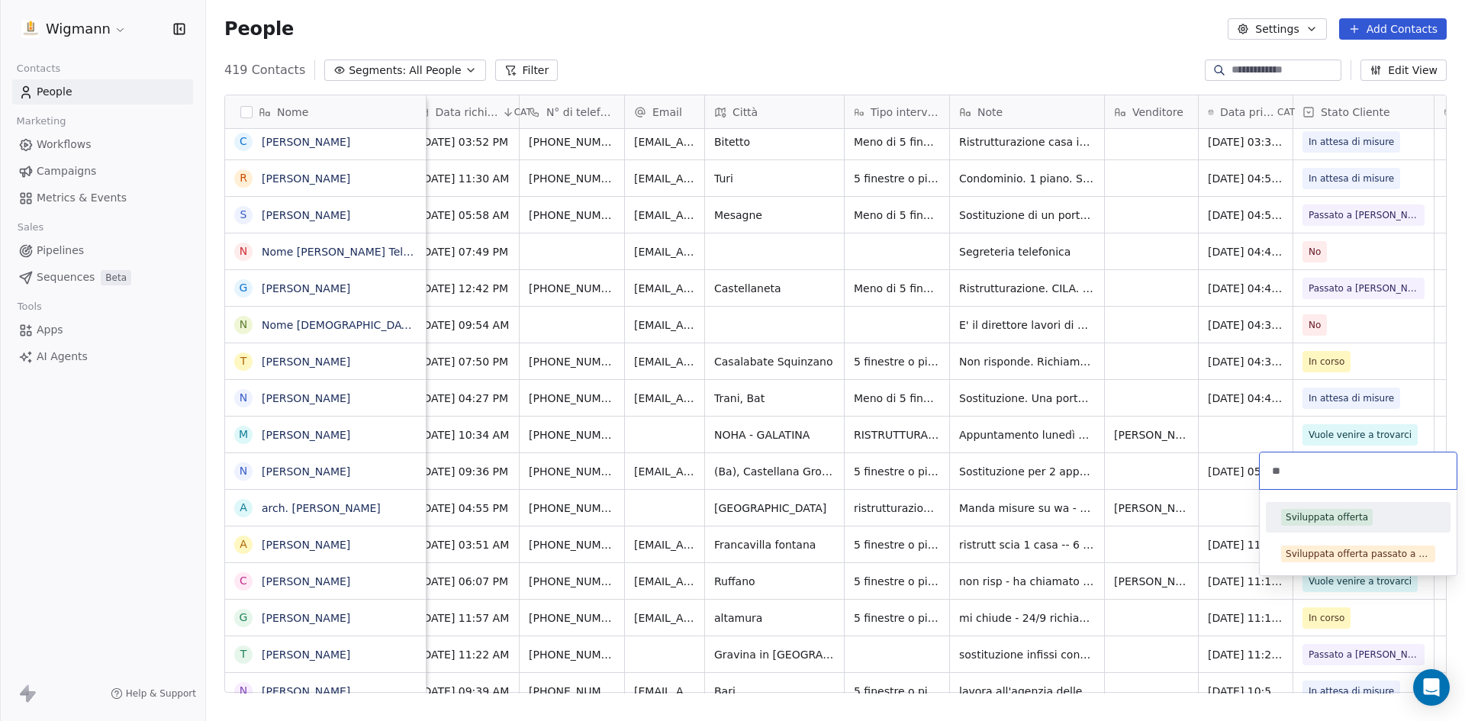
type input "*"
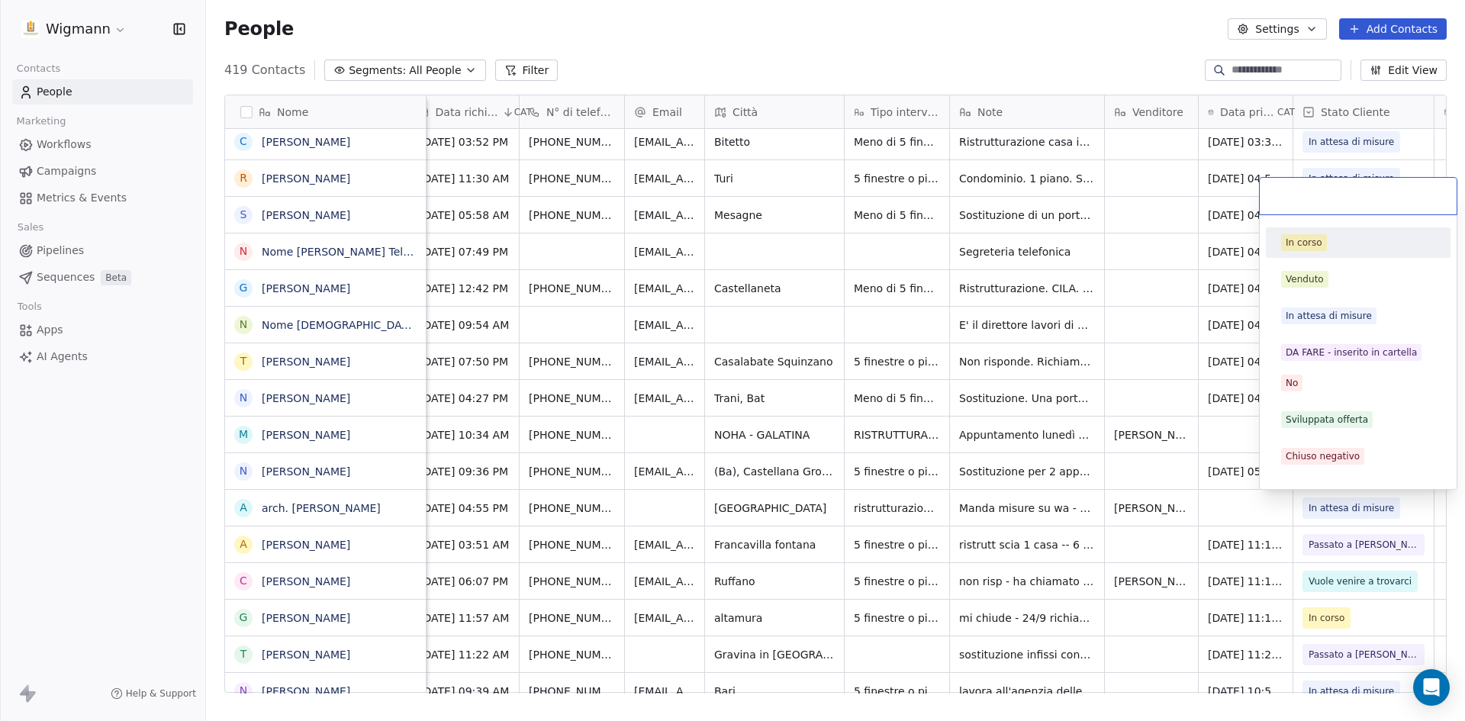
click at [1234, 514] on html "Wigmann Contacts People Marketing Workflows Campaigns Metrics & Events Sales Pi…" at bounding box center [732, 360] width 1465 height 721
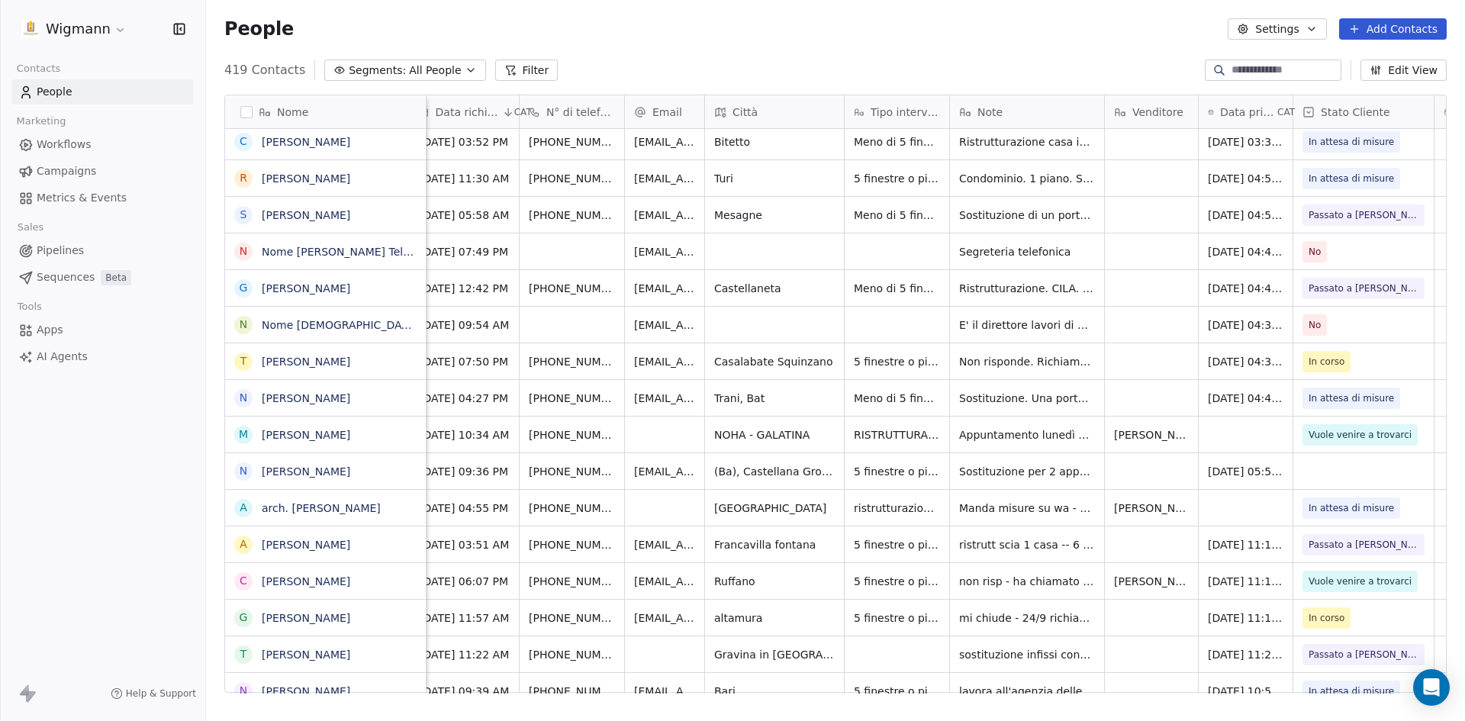
click at [1310, 112] on icon at bounding box center [1308, 112] width 3 height 2
click at [1345, 143] on span "Edit property" at bounding box center [1357, 144] width 70 height 15
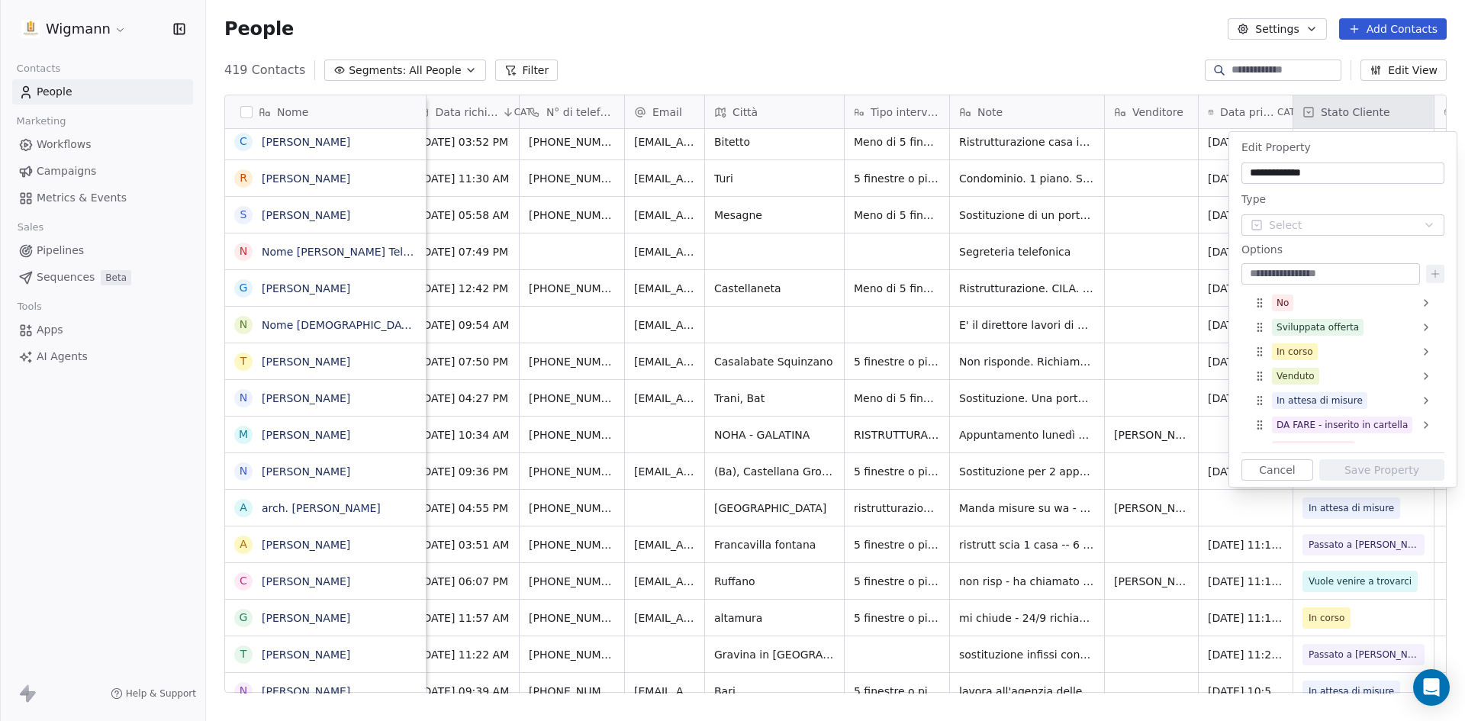
click at [1307, 272] on input at bounding box center [1331, 273] width 172 height 15
type input "*"
type input "**********"
click at [1435, 275] on icon at bounding box center [1435, 273] width 0 height 7
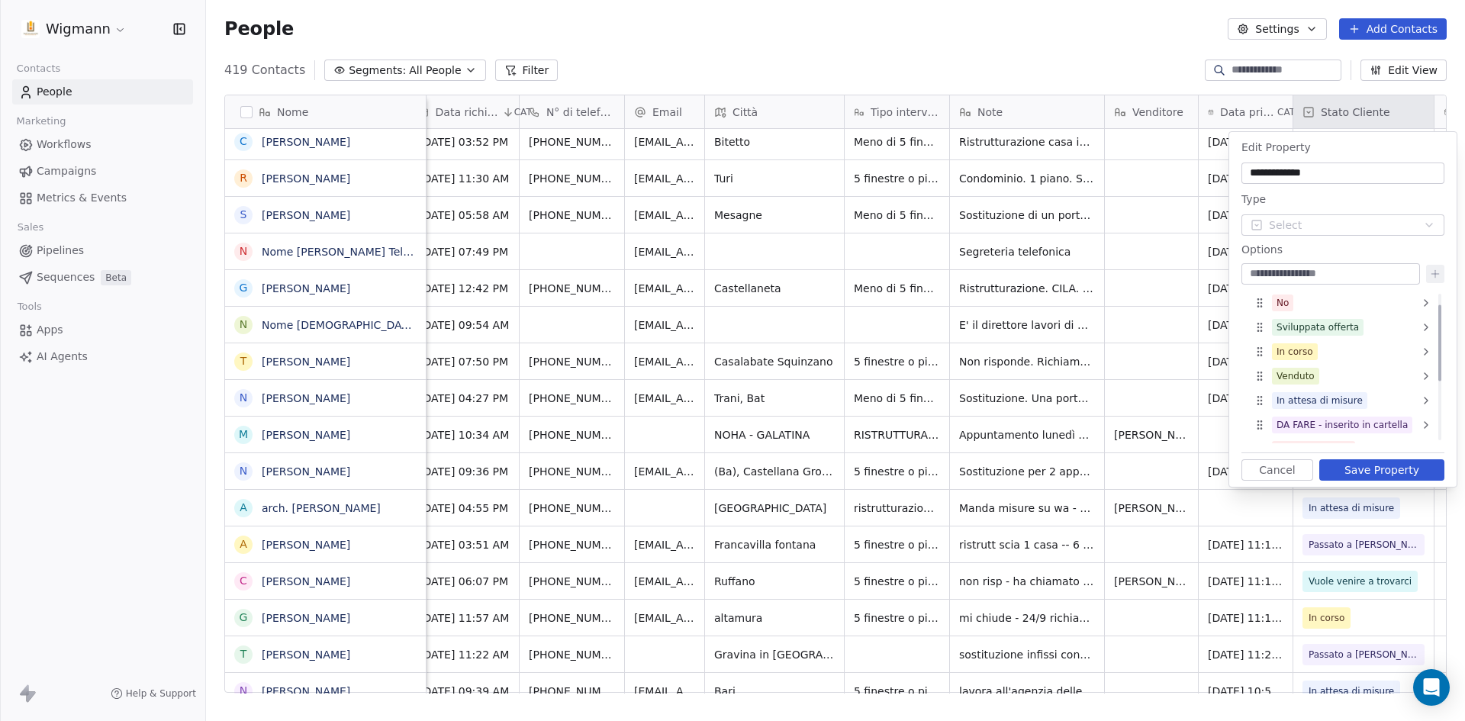
scroll to position [140, 0]
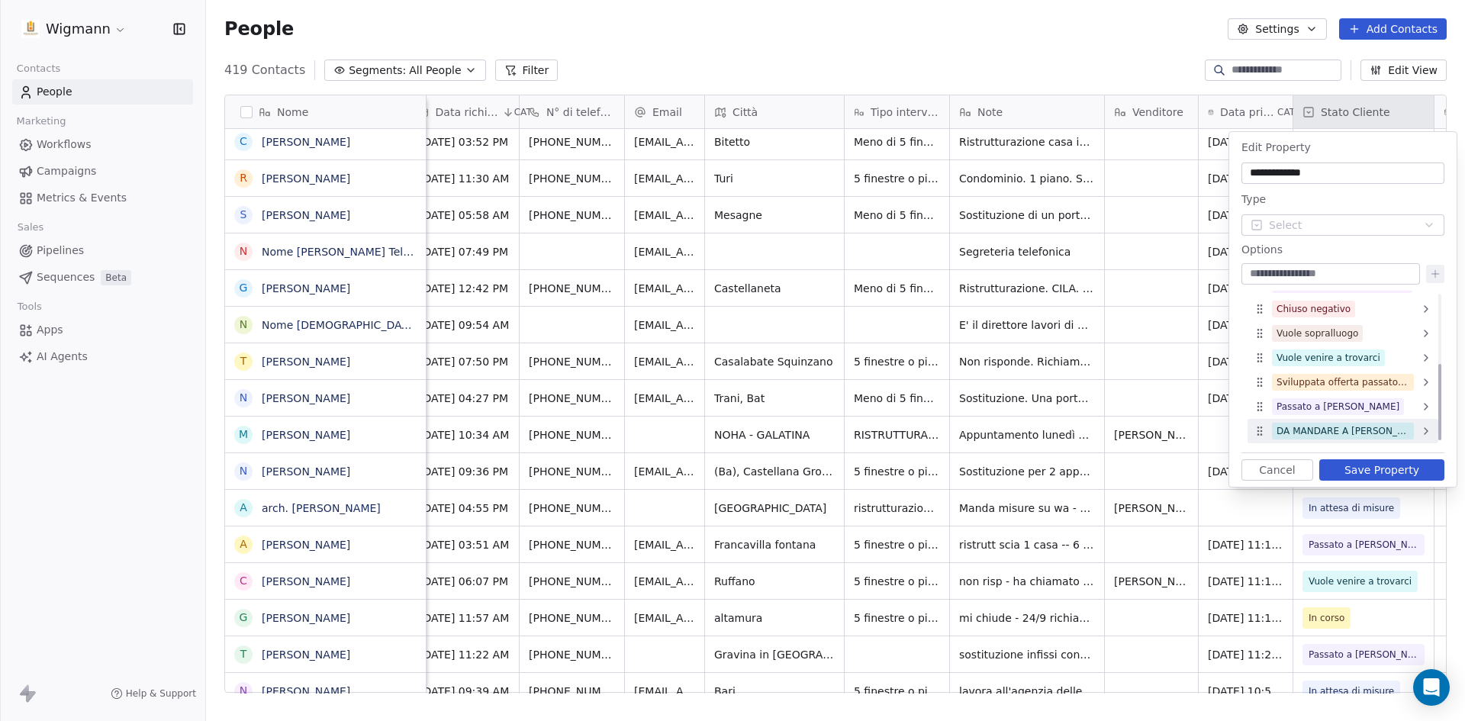
click at [1426, 430] on icon at bounding box center [1426, 431] width 12 height 12
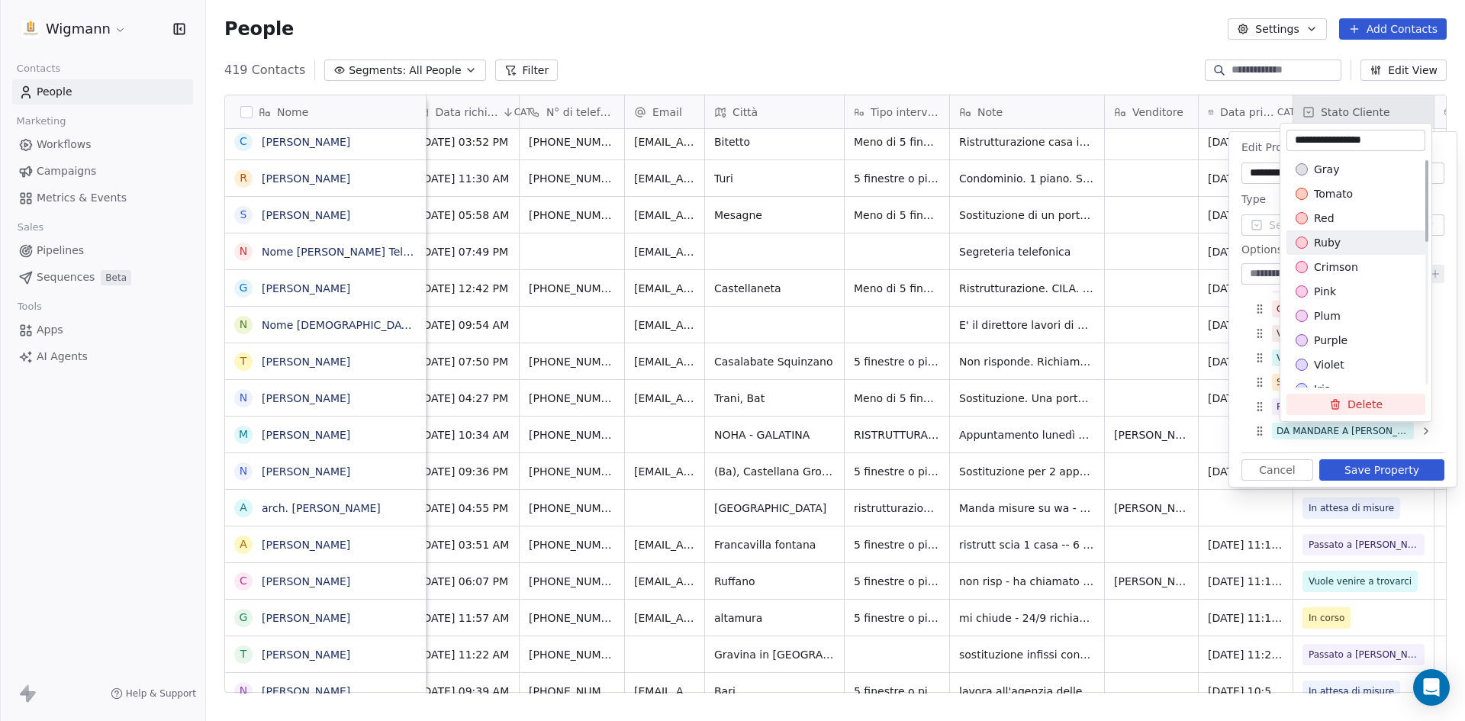
click at [1331, 241] on span "ruby" at bounding box center [1327, 242] width 27 height 15
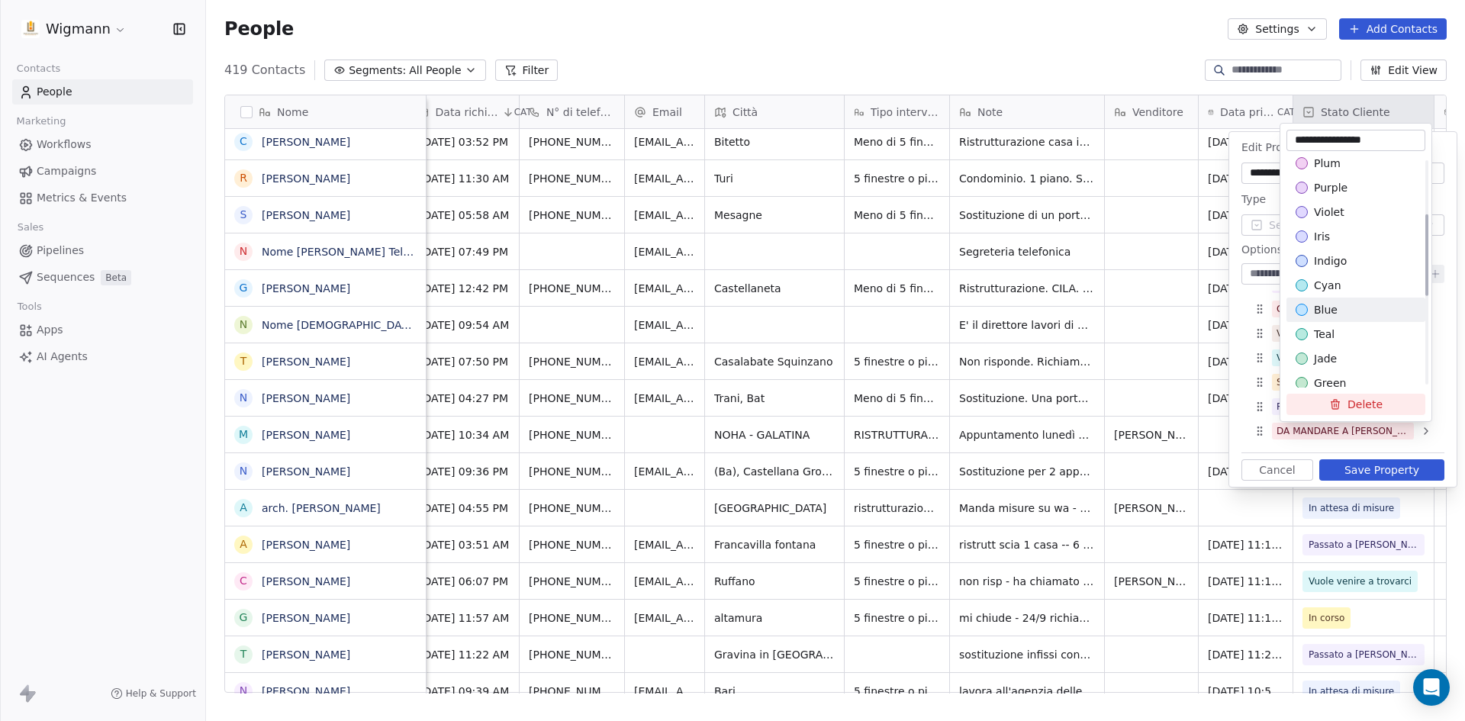
click at [1342, 314] on div "blue" at bounding box center [1356, 309] width 121 height 15
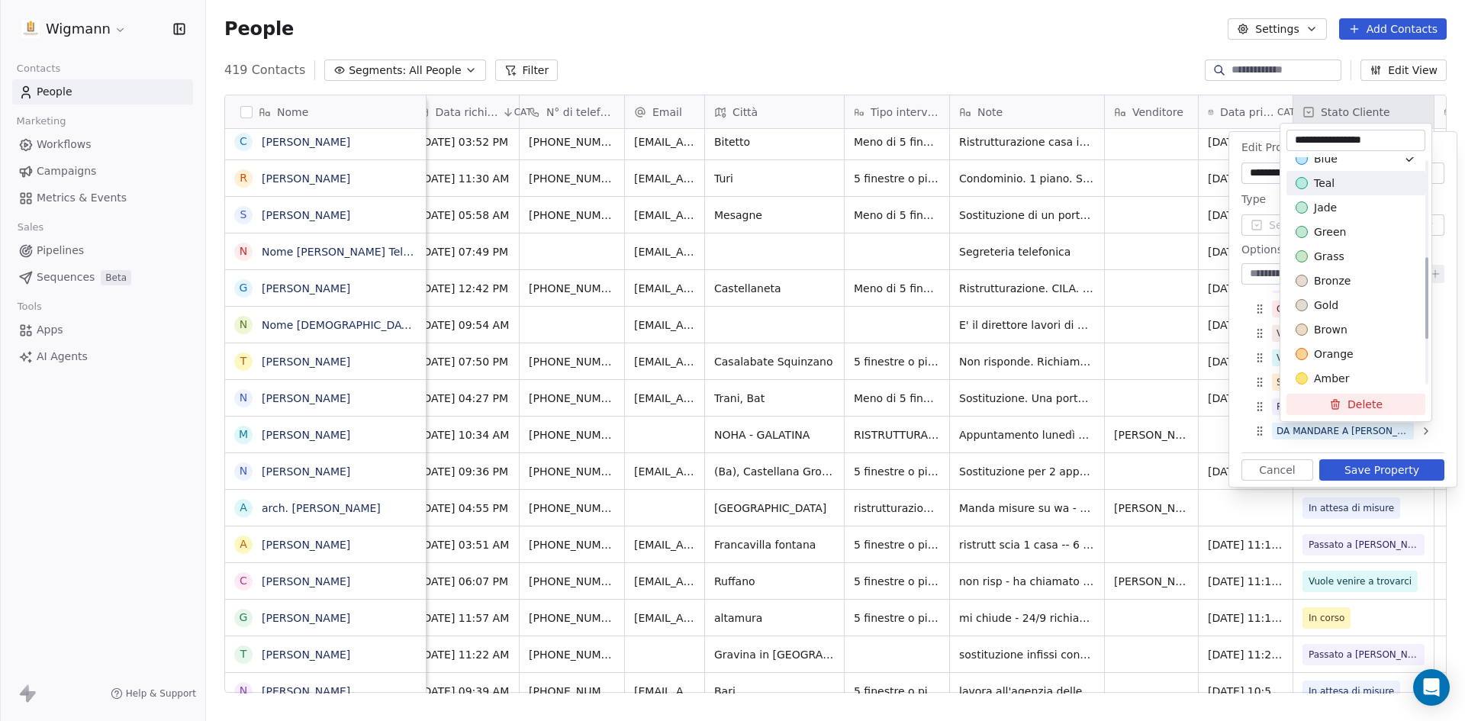
scroll to position [305, 0]
click at [1344, 314] on div "gold" at bounding box center [1356, 304] width 139 height 24
click at [1345, 324] on span "brown" at bounding box center [1331, 328] width 34 height 15
click at [1378, 467] on html "Wigmann Contacts People Marketing Workflows Campaigns Metrics & Events Sales Pi…" at bounding box center [732, 360] width 1465 height 721
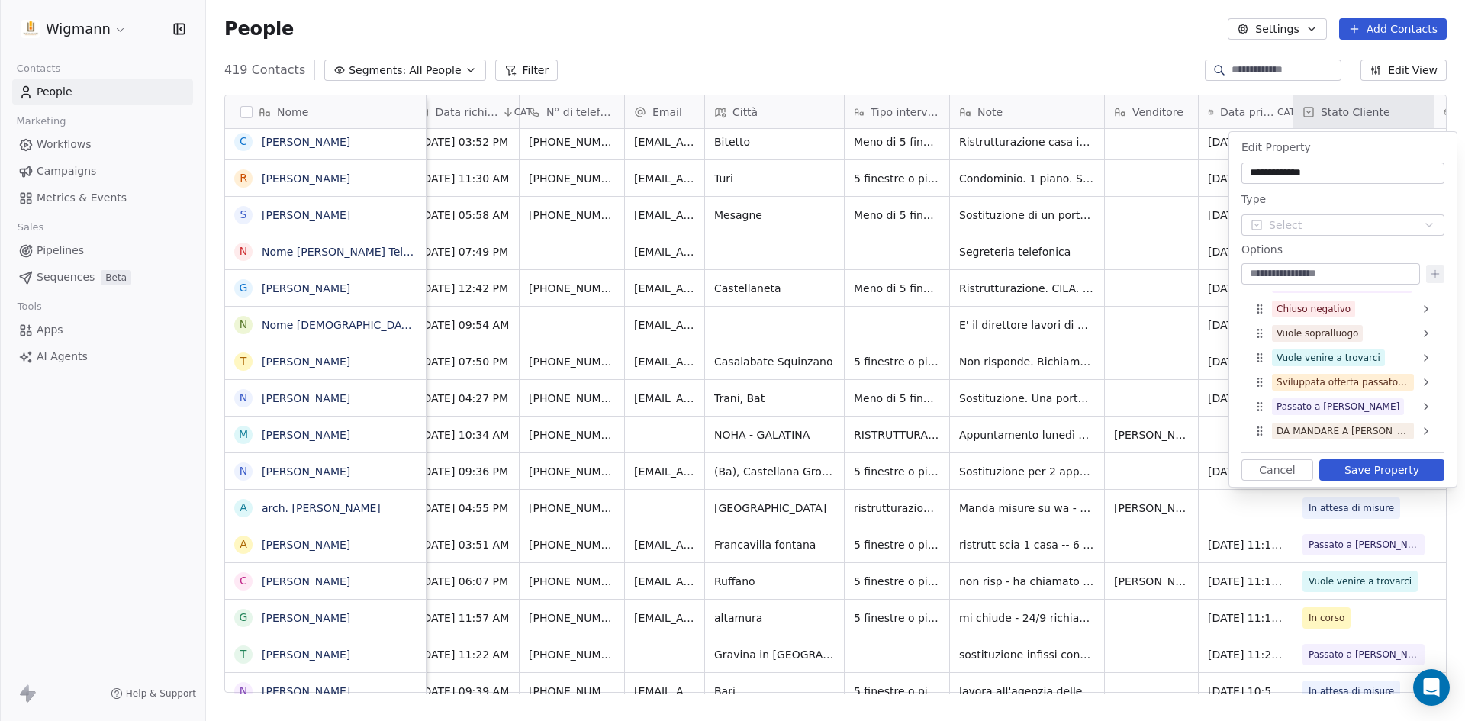
click at [1378, 469] on button "Save Property" at bounding box center [1381, 469] width 125 height 21
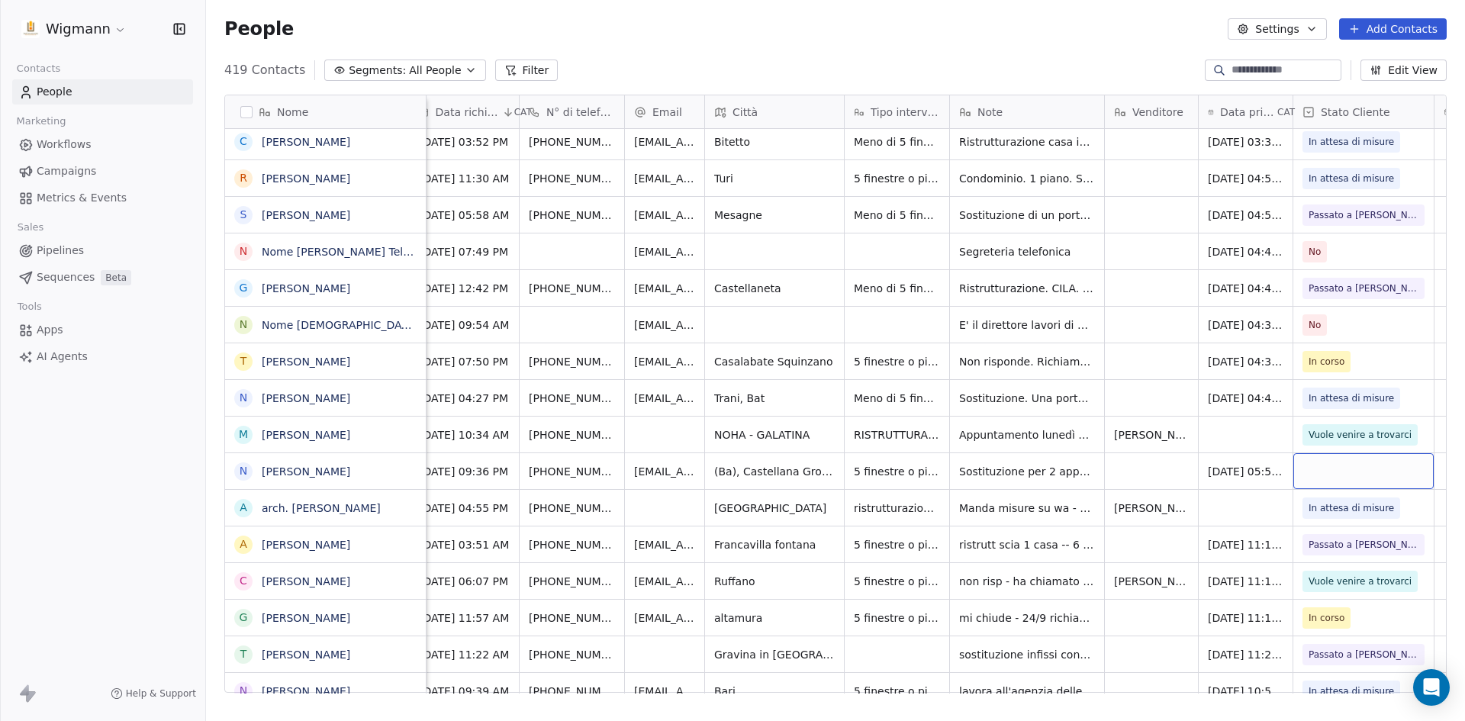
click at [1362, 470] on div "grid" at bounding box center [1363, 471] width 140 height 36
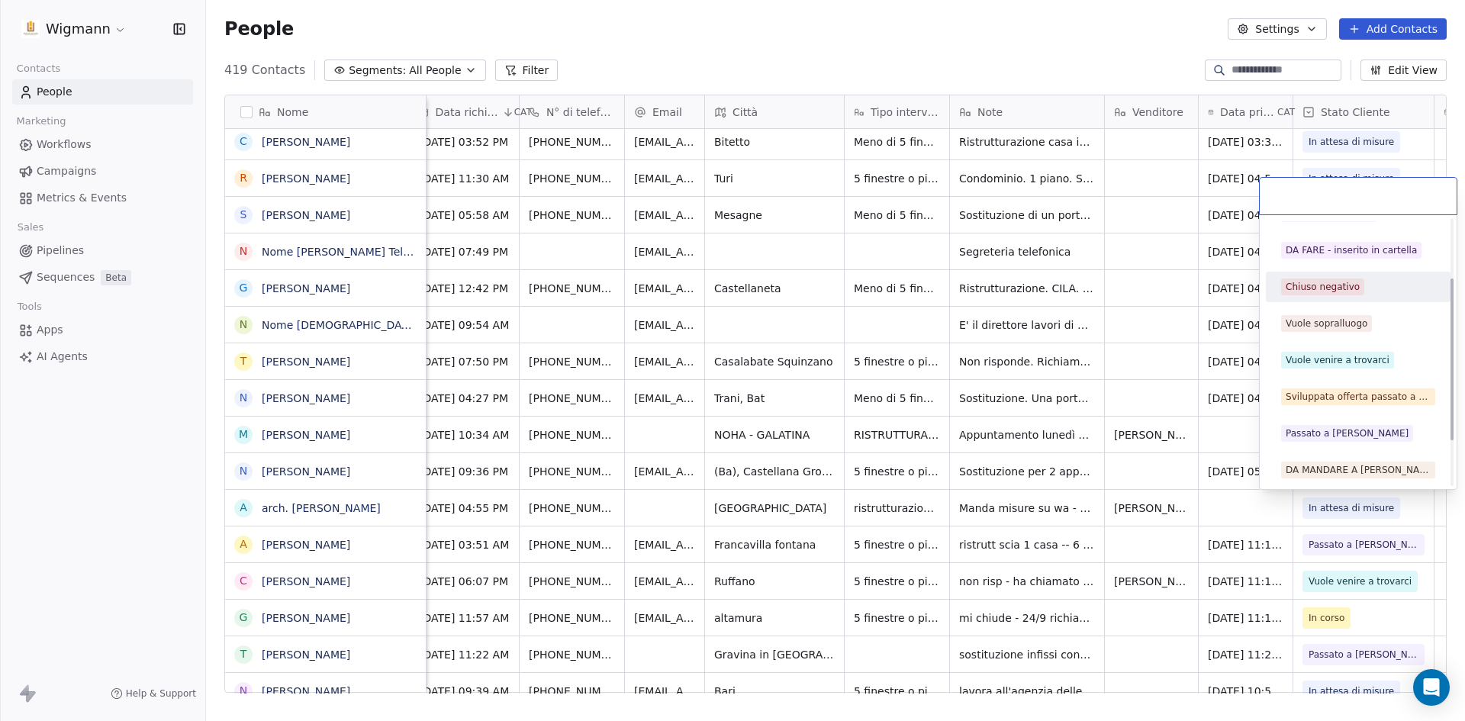
scroll to position [172, 0]
click at [1348, 469] on div "DA MANDARE A GINO" at bounding box center [1358, 468] width 145 height 14
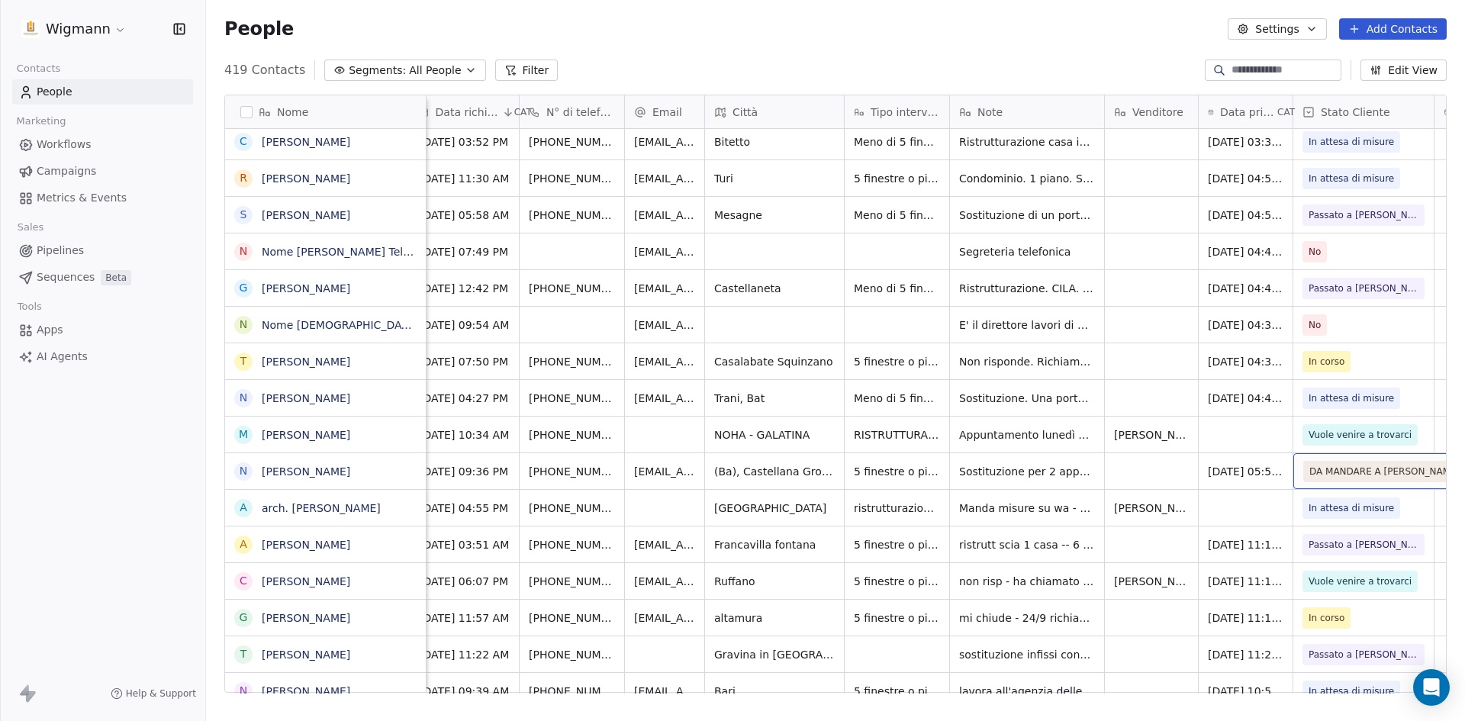
click at [1364, 472] on span "DA MANDARE A GINO" at bounding box center [1385, 471] width 150 height 15
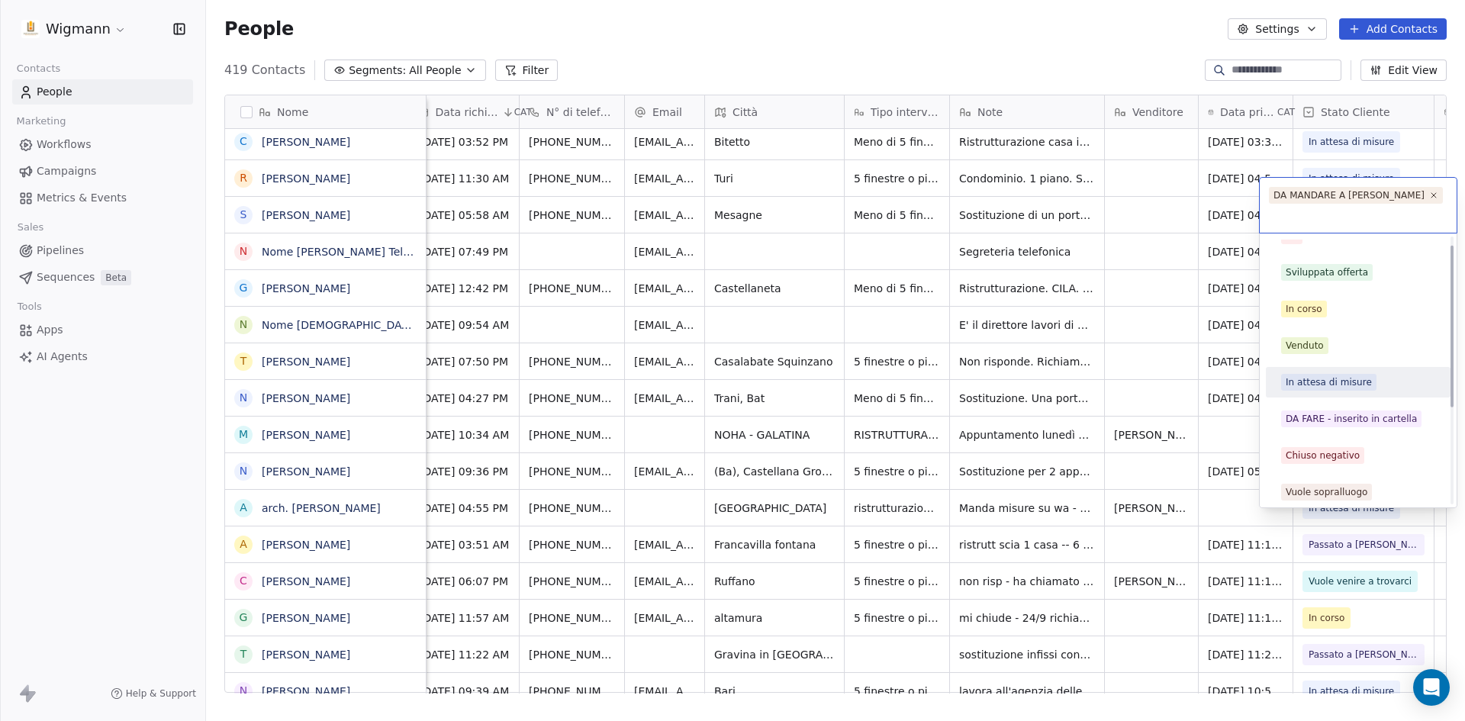
scroll to position [0, 0]
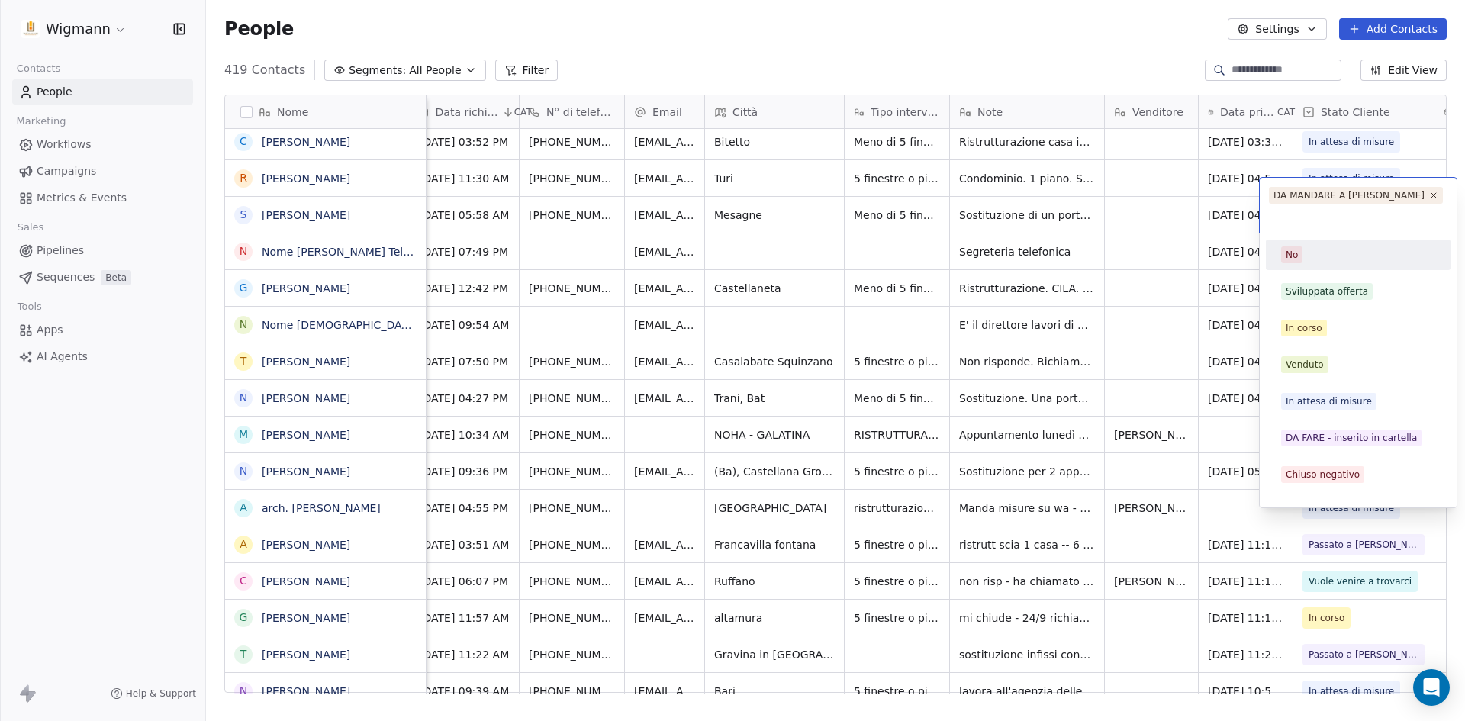
click at [1303, 87] on html "Wigmann Contacts People Marketing Workflows Campaigns Metrics & Events Sales Pi…" at bounding box center [732, 360] width 1465 height 721
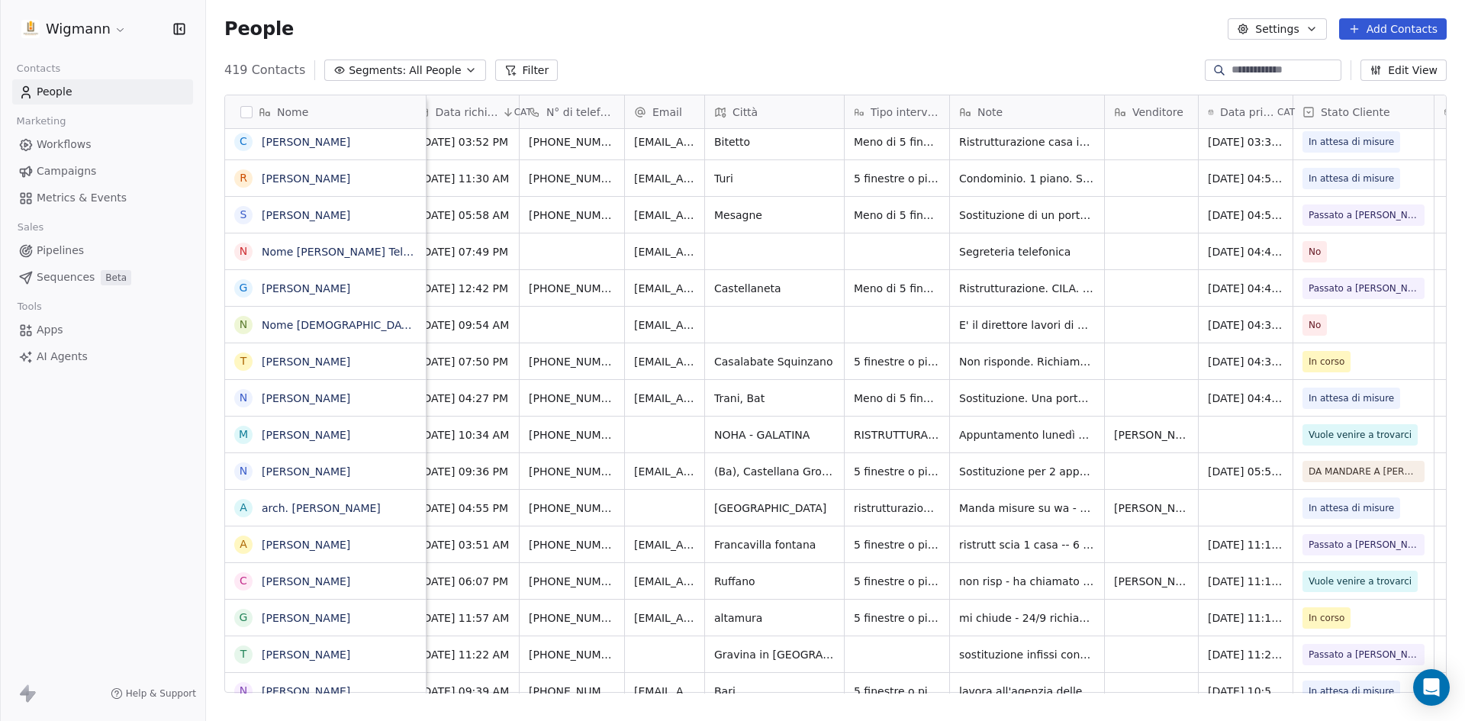
click at [1311, 108] on icon at bounding box center [1308, 112] width 9 height 9
click at [1348, 140] on span "Edit property" at bounding box center [1357, 144] width 70 height 15
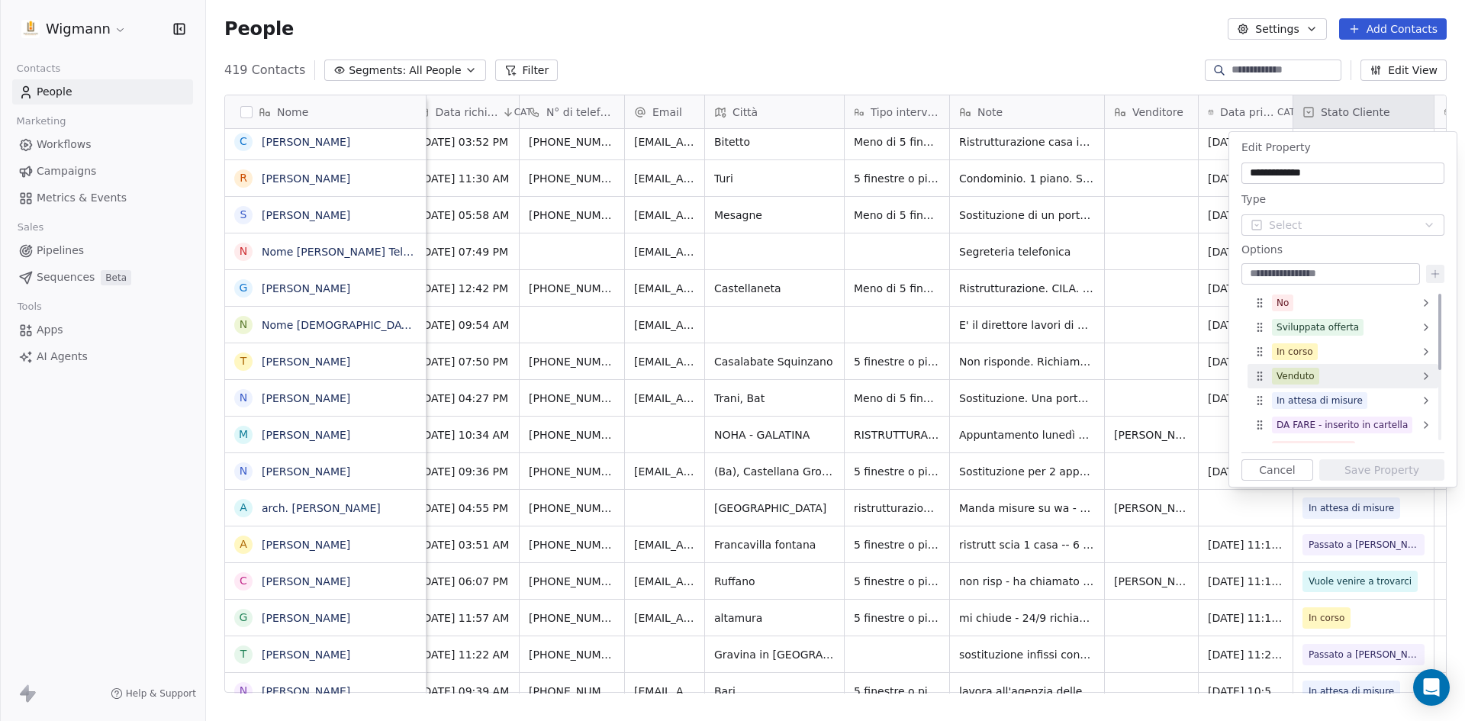
scroll to position [140, 0]
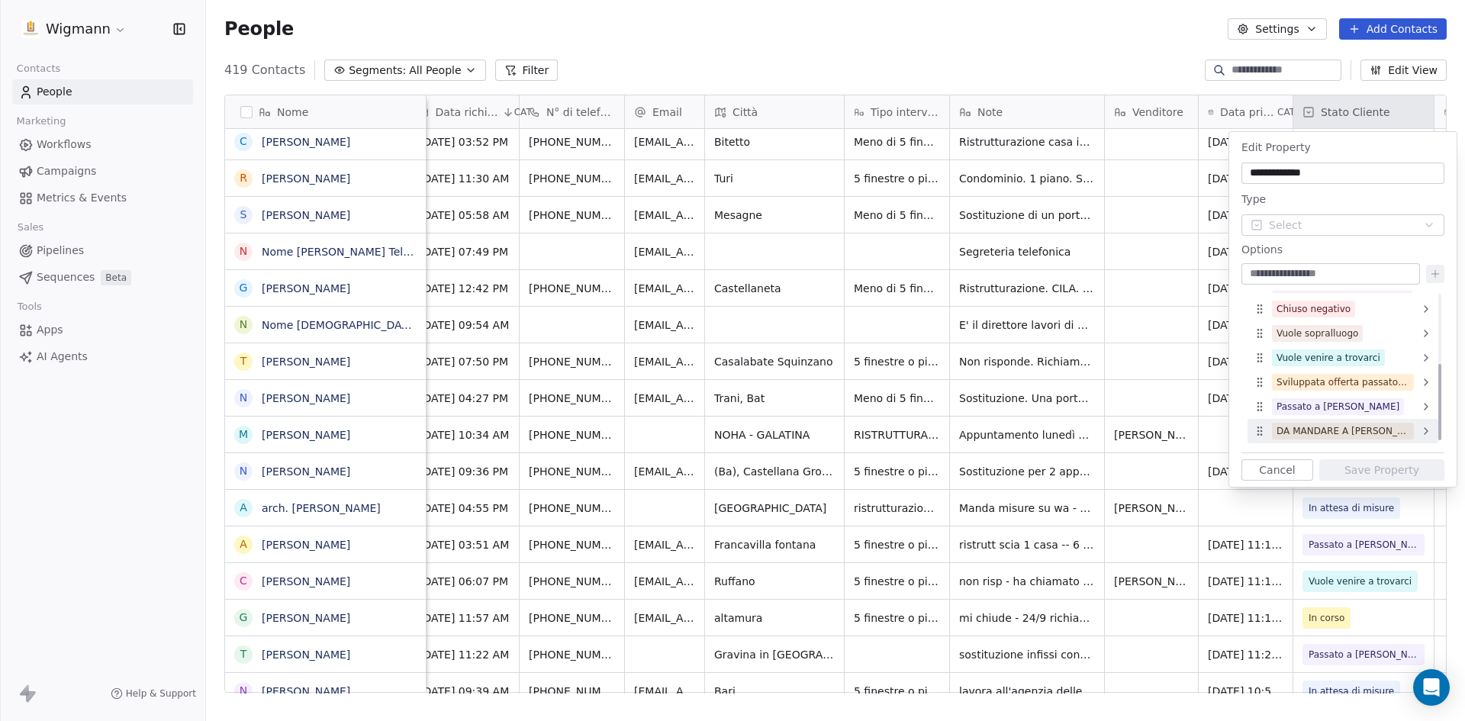
click at [1415, 431] on div "DA MANDARE A GINO" at bounding box center [1343, 431] width 191 height 24
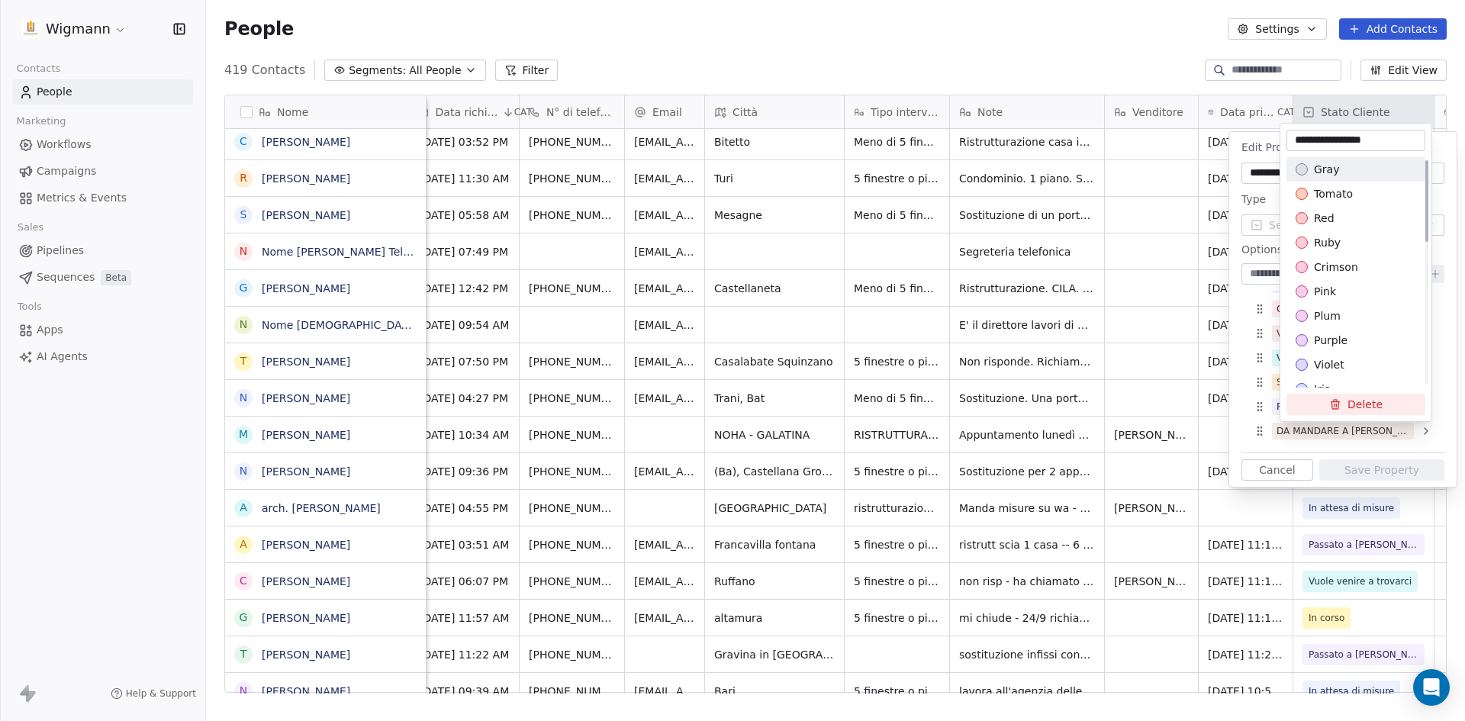
click at [1394, 138] on input "**********" at bounding box center [1356, 140] width 133 height 15
drag, startPoint x: 1411, startPoint y: 140, endPoint x: 1292, endPoint y: 140, distance: 119.0
click at [1292, 140] on input "**********" at bounding box center [1356, 140] width 133 height 15
type input "**********"
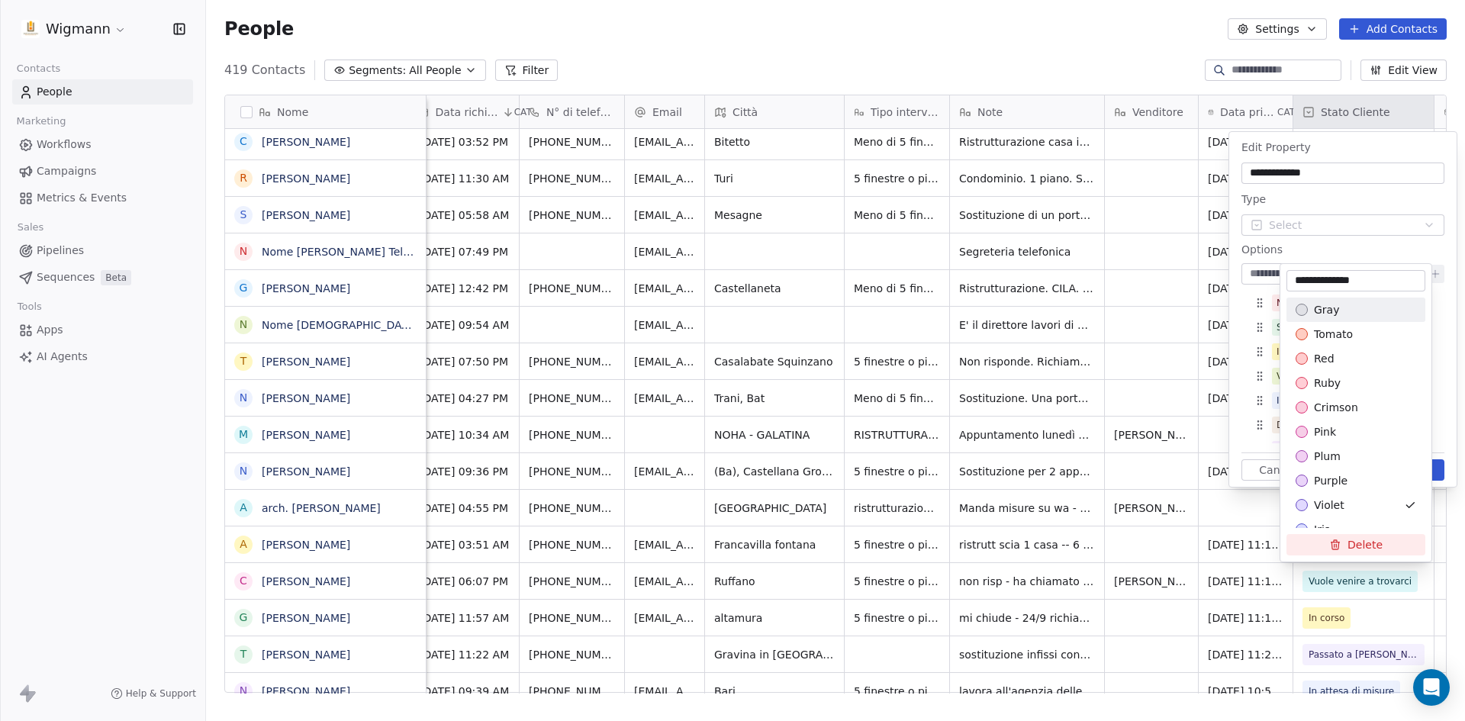
click at [1327, 161] on html "Wigmann Contacts People Marketing Workflows Campaigns Metrics & Events Sales Pi…" at bounding box center [732, 360] width 1465 height 721
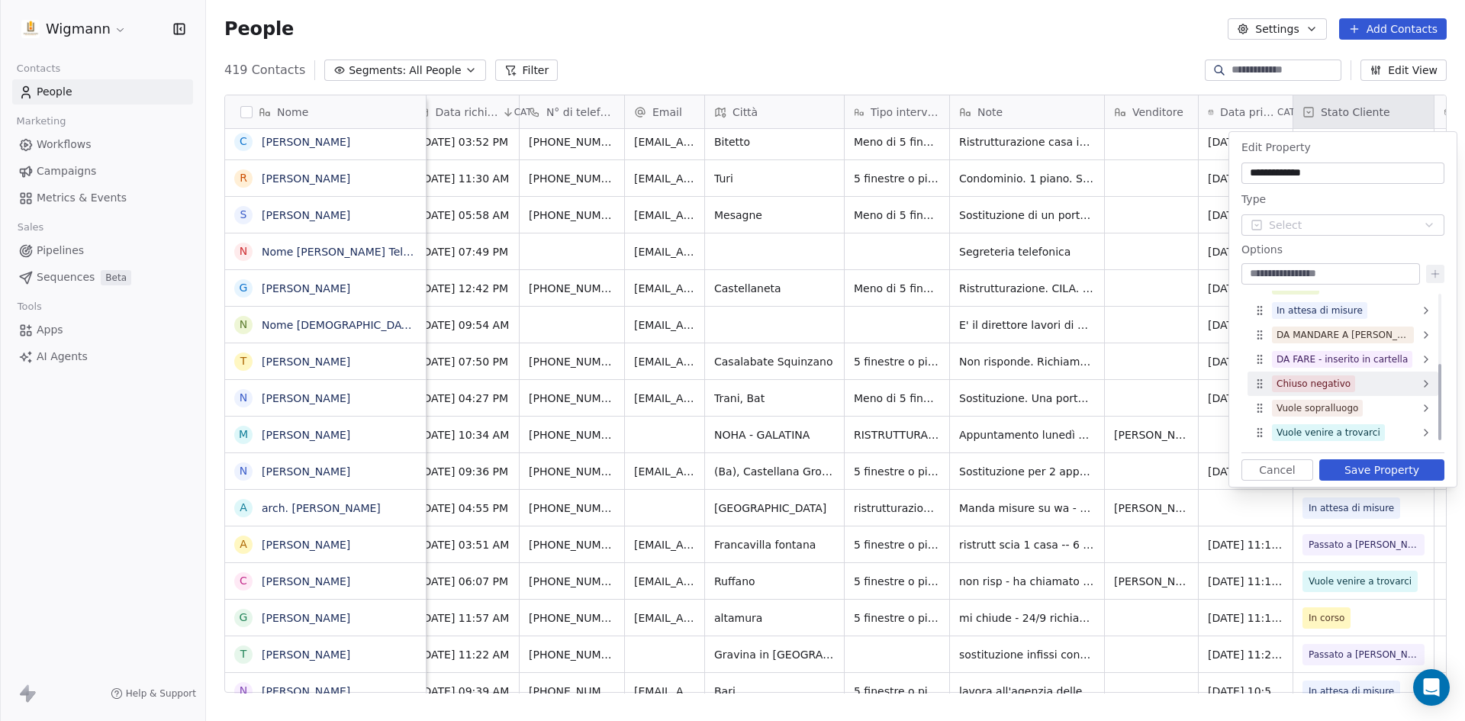
scroll to position [64, 0]
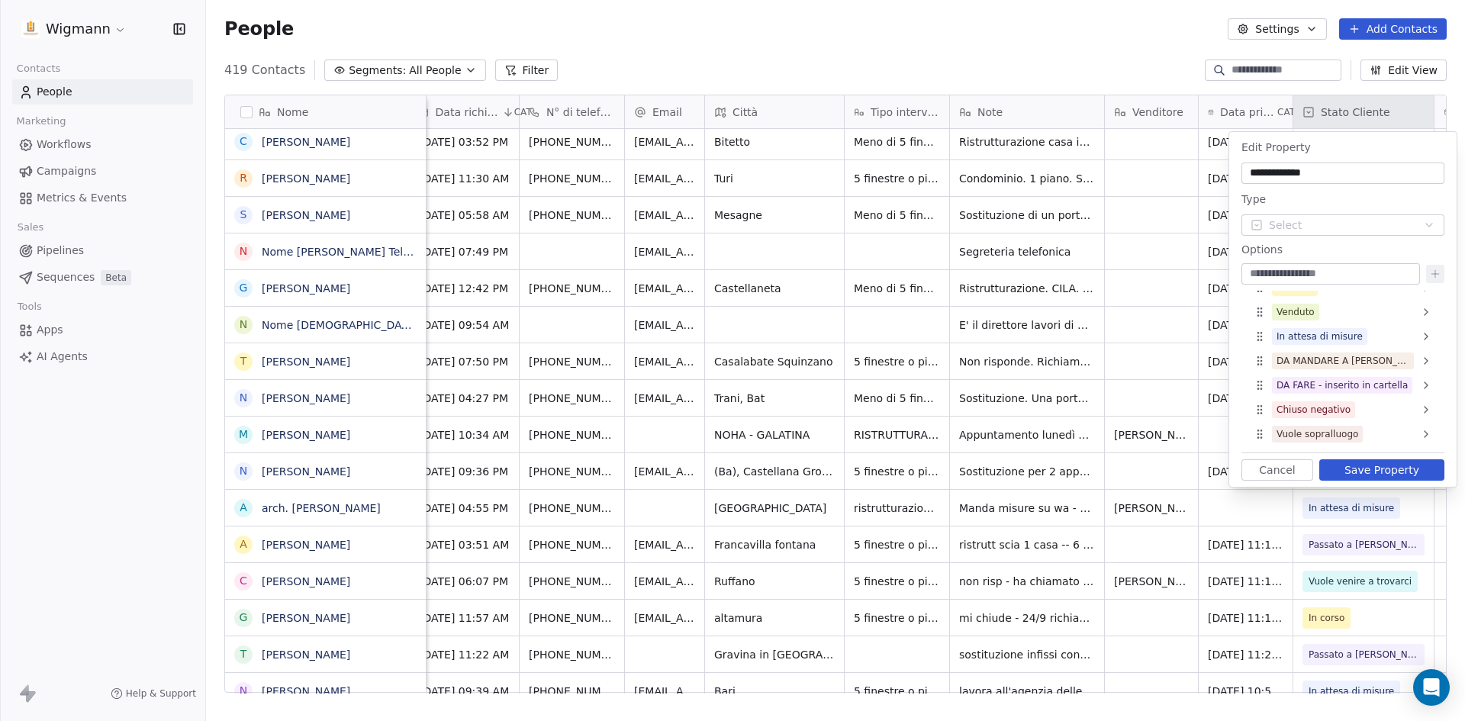
click at [1259, 472] on button "Cancel" at bounding box center [1278, 469] width 72 height 21
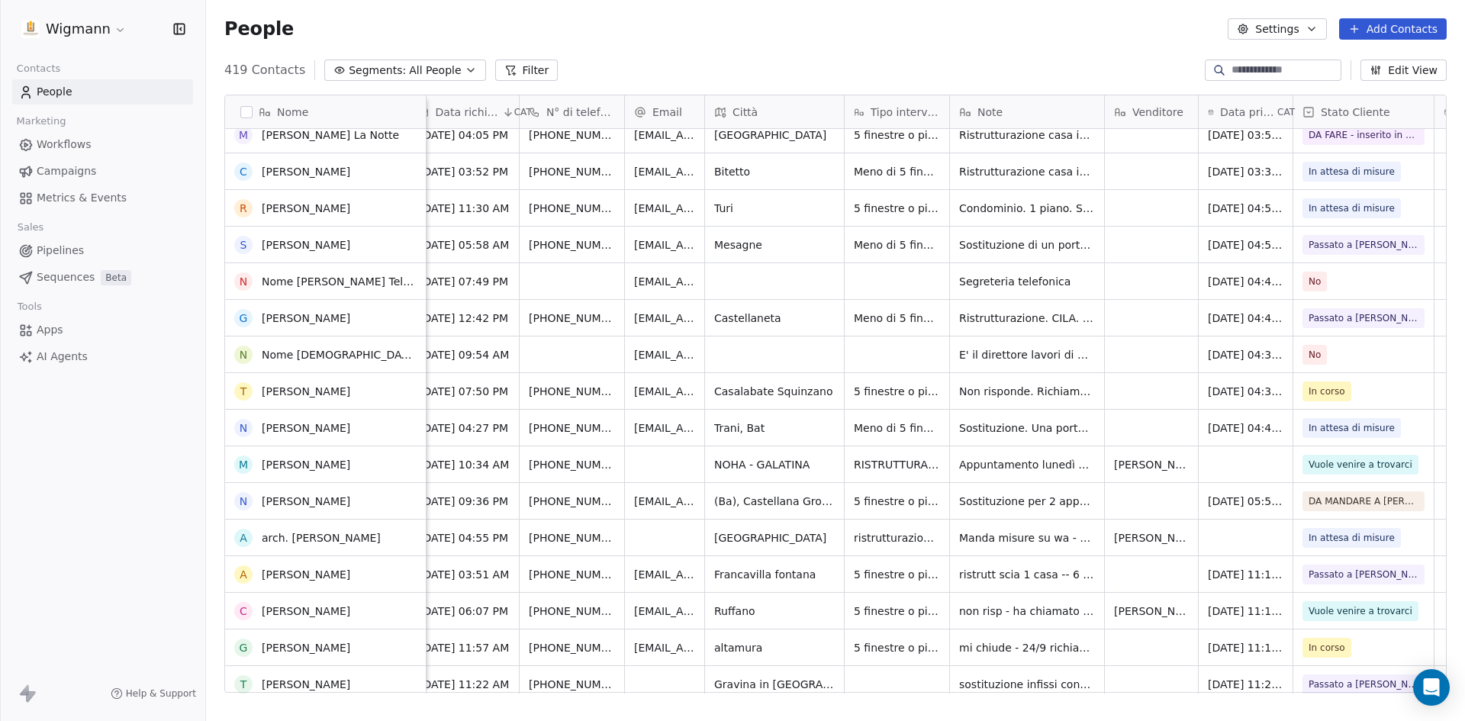
scroll to position [153, 0]
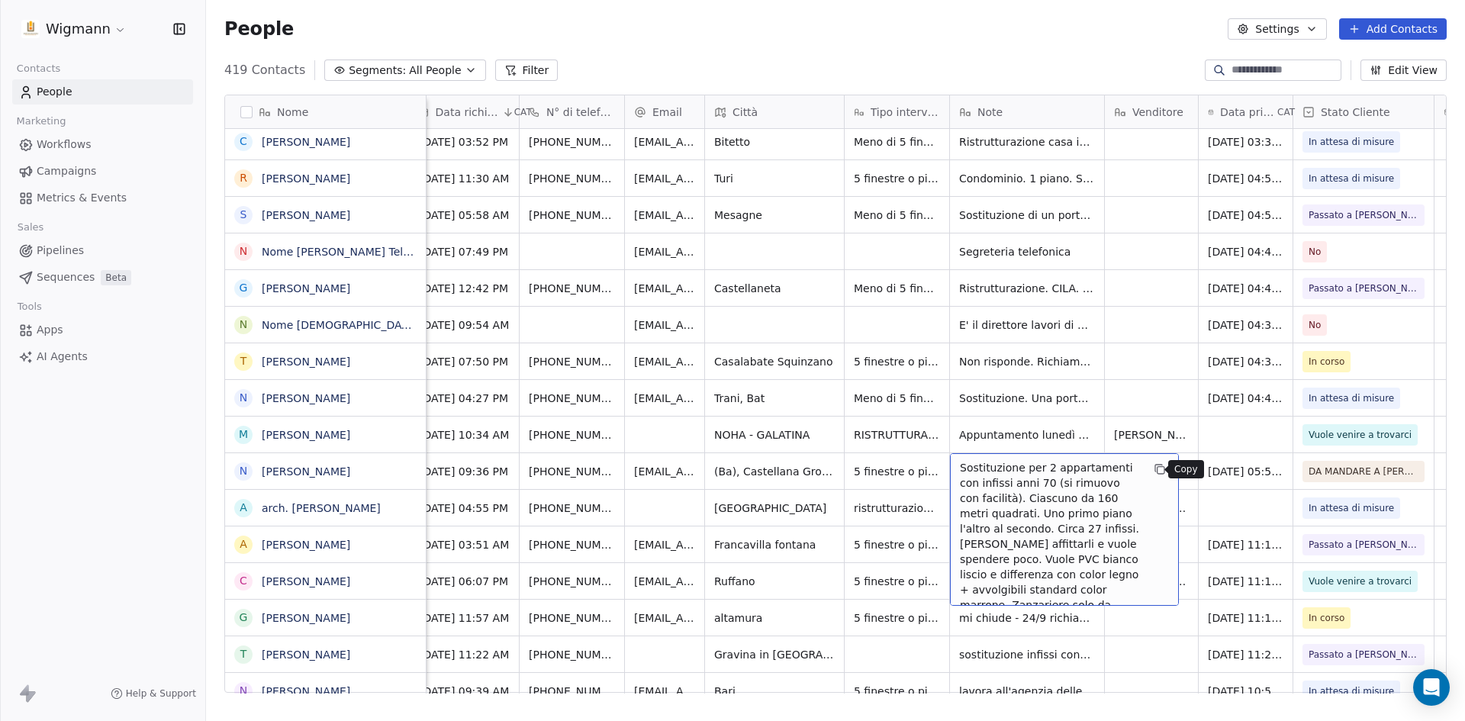
click at [1155, 469] on icon "grid" at bounding box center [1158, 468] width 7 height 7
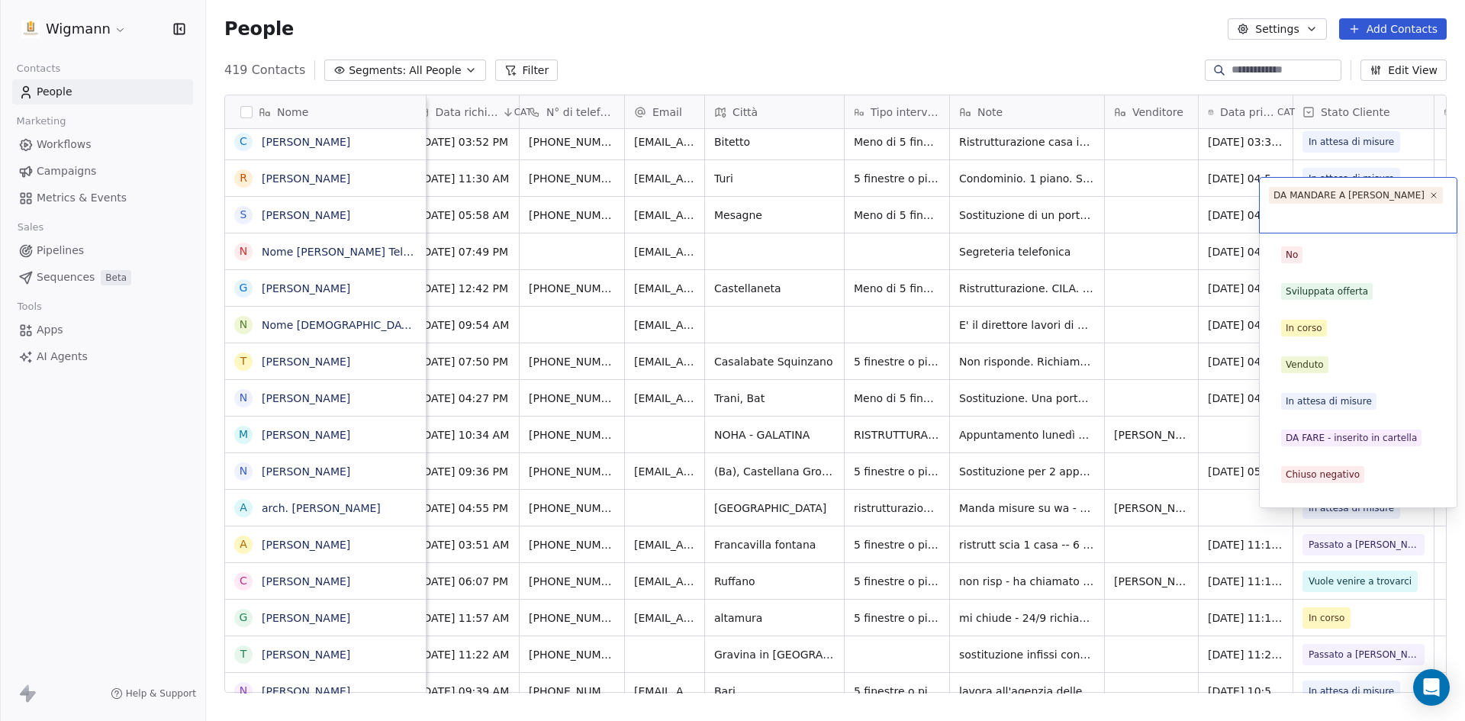
scroll to position [172, 0]
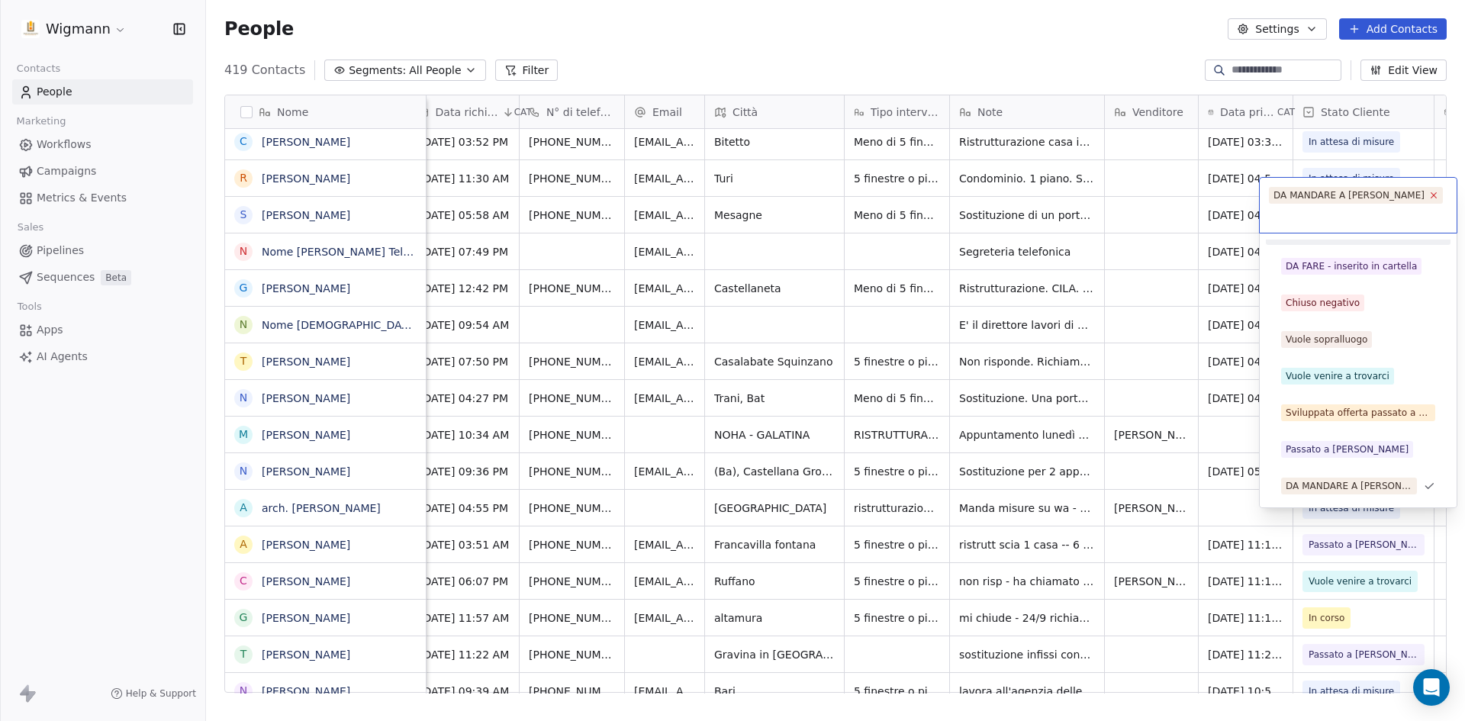
click at [1429, 195] on icon at bounding box center [1434, 195] width 10 height 10
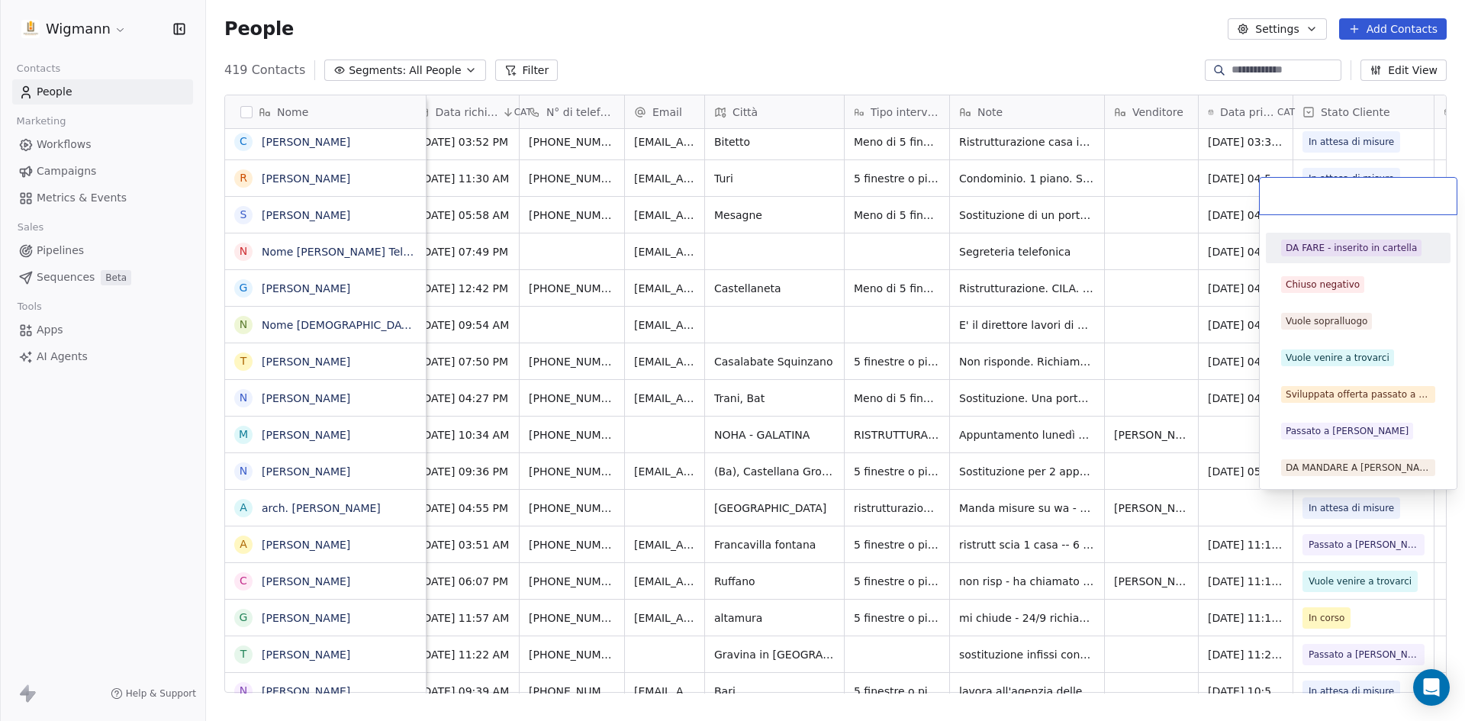
click at [1308, 112] on html "Wigmann Contacts People Marketing Workflows Campaigns Metrics & Events Sales Pi…" at bounding box center [732, 360] width 1465 height 721
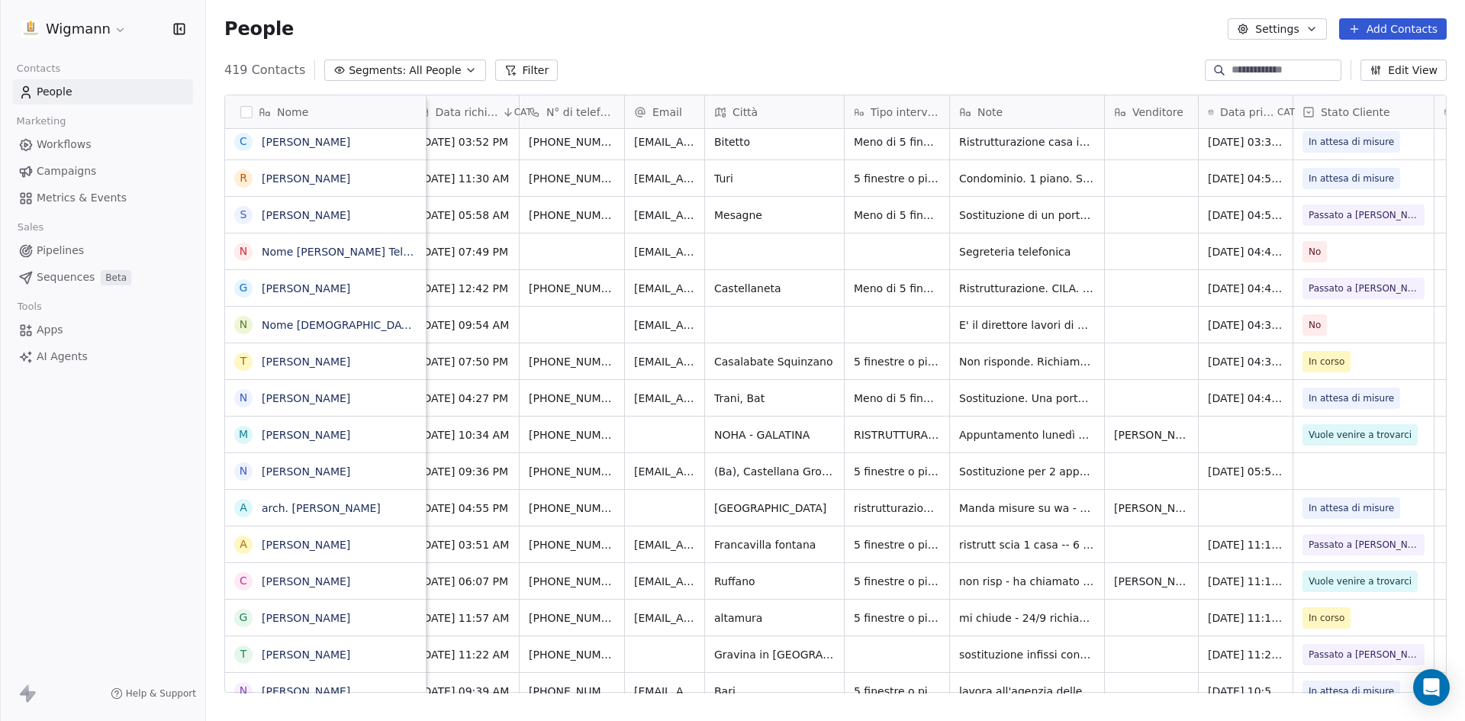
drag, startPoint x: 1306, startPoint y: 114, endPoint x: 1329, endPoint y: 292, distance: 179.2
click at [1306, 114] on icon at bounding box center [1309, 112] width 12 height 12
click at [1331, 139] on span "Edit property" at bounding box center [1357, 144] width 70 height 15
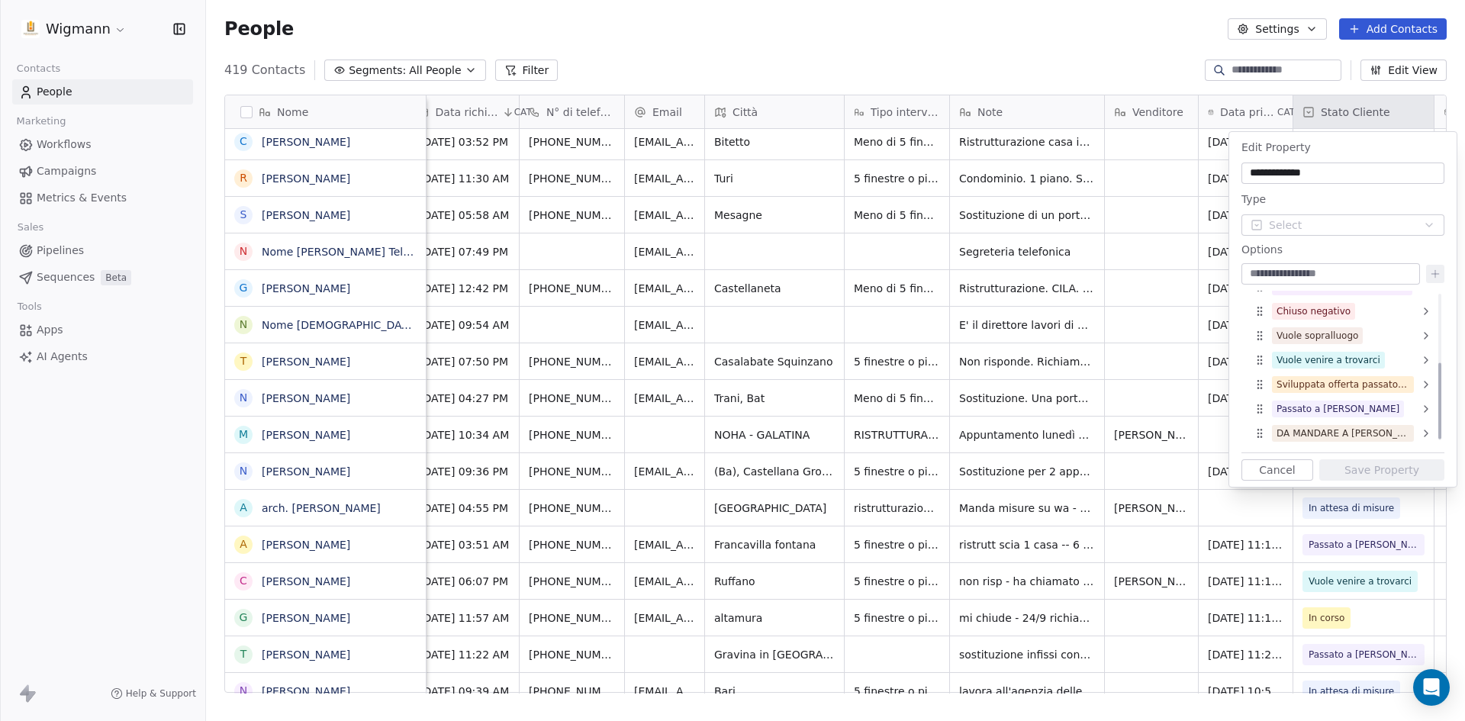
scroll to position [140, 0]
click at [1426, 430] on icon at bounding box center [1426, 431] width 12 height 12
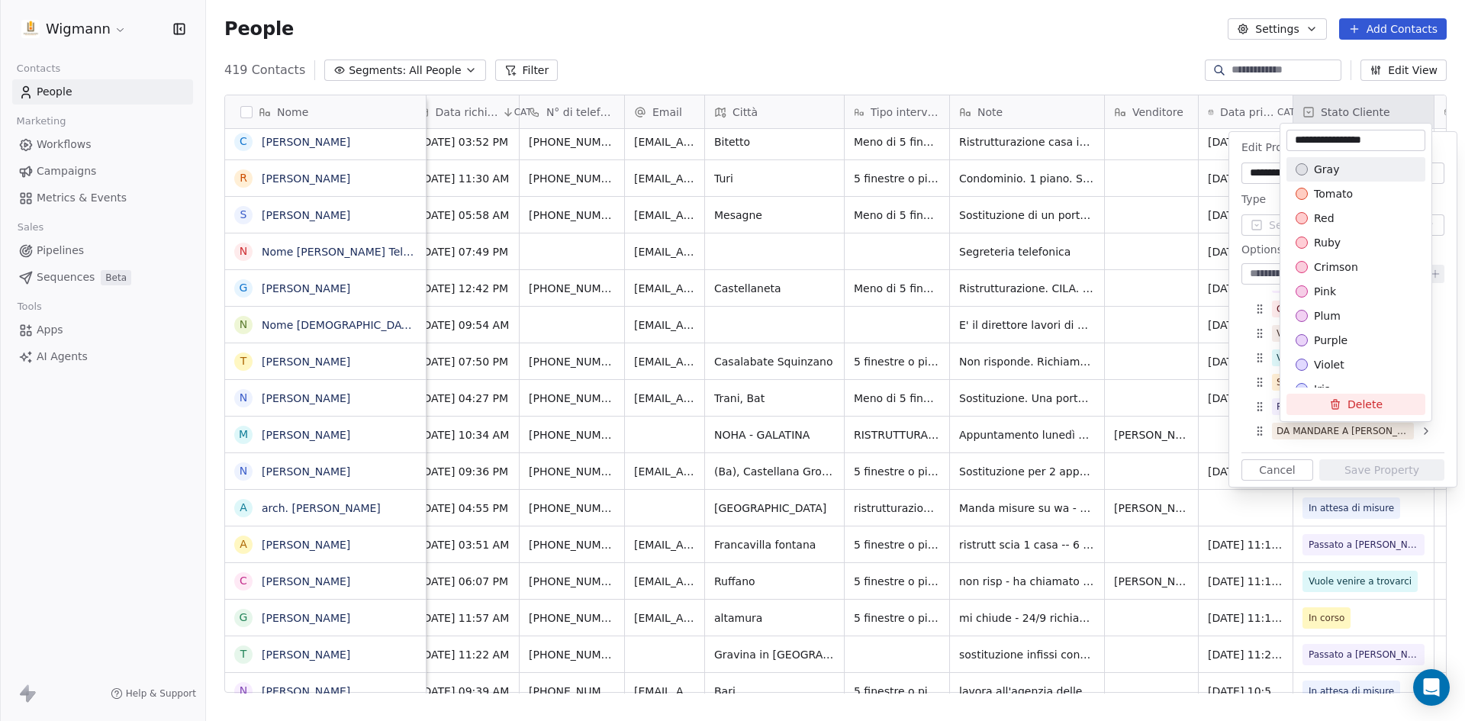
click at [1393, 136] on input "**********" at bounding box center [1356, 140] width 133 height 15
click at [1297, 140] on input "**********" at bounding box center [1356, 140] width 133 height 15
type input "**********"
click at [1362, 470] on html "Wigmann Contacts People Marketing Workflows Campaigns Metrics & Events Sales Pi…" at bounding box center [732, 360] width 1465 height 721
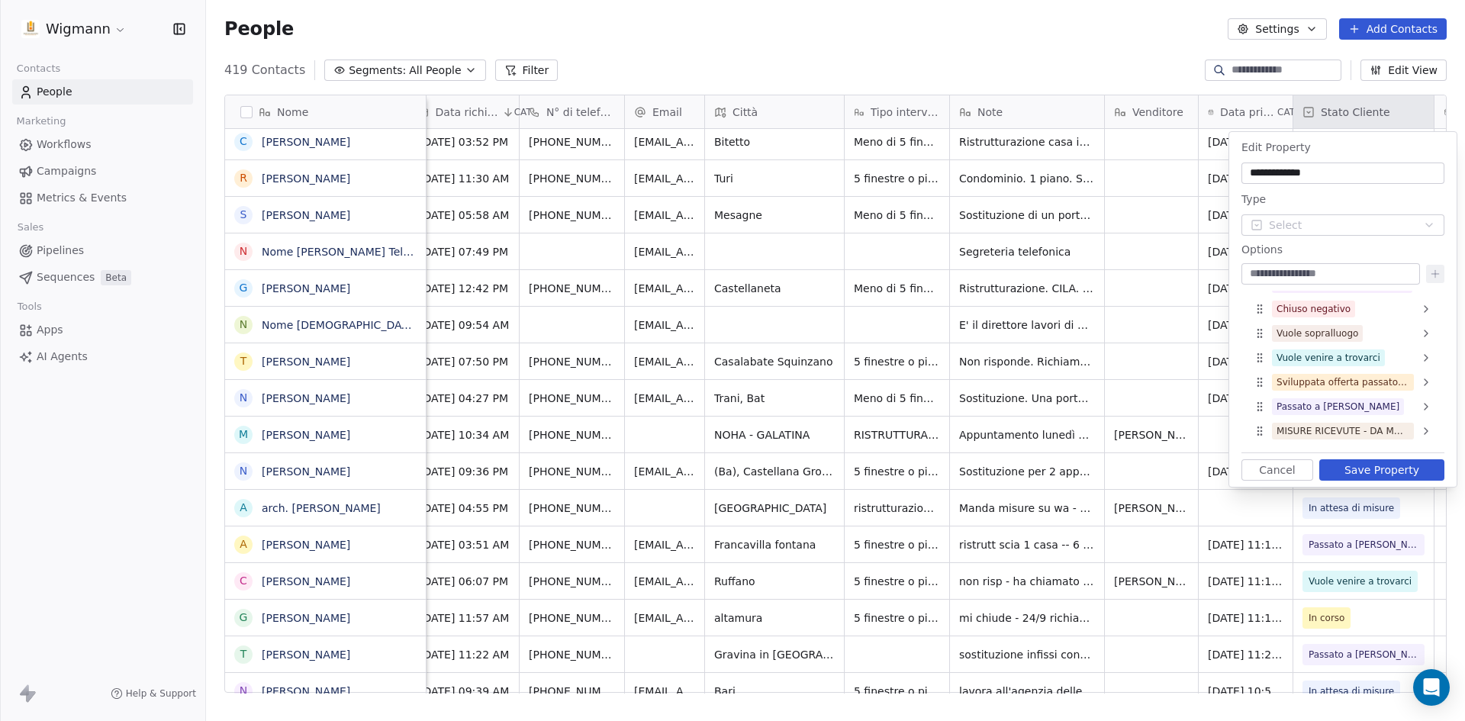
click at [1362, 470] on button "Save Property" at bounding box center [1381, 469] width 125 height 21
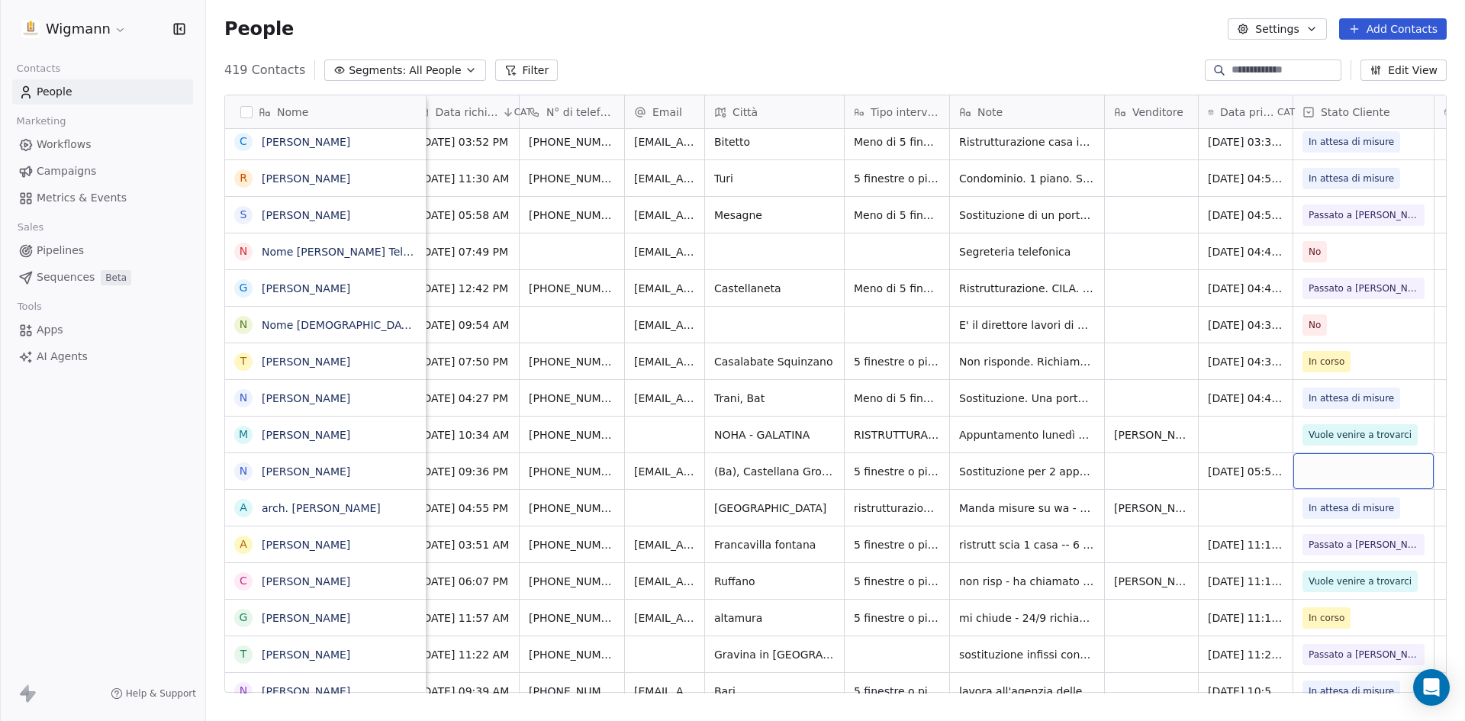
click at [1339, 472] on div "grid" at bounding box center [1363, 471] width 140 height 36
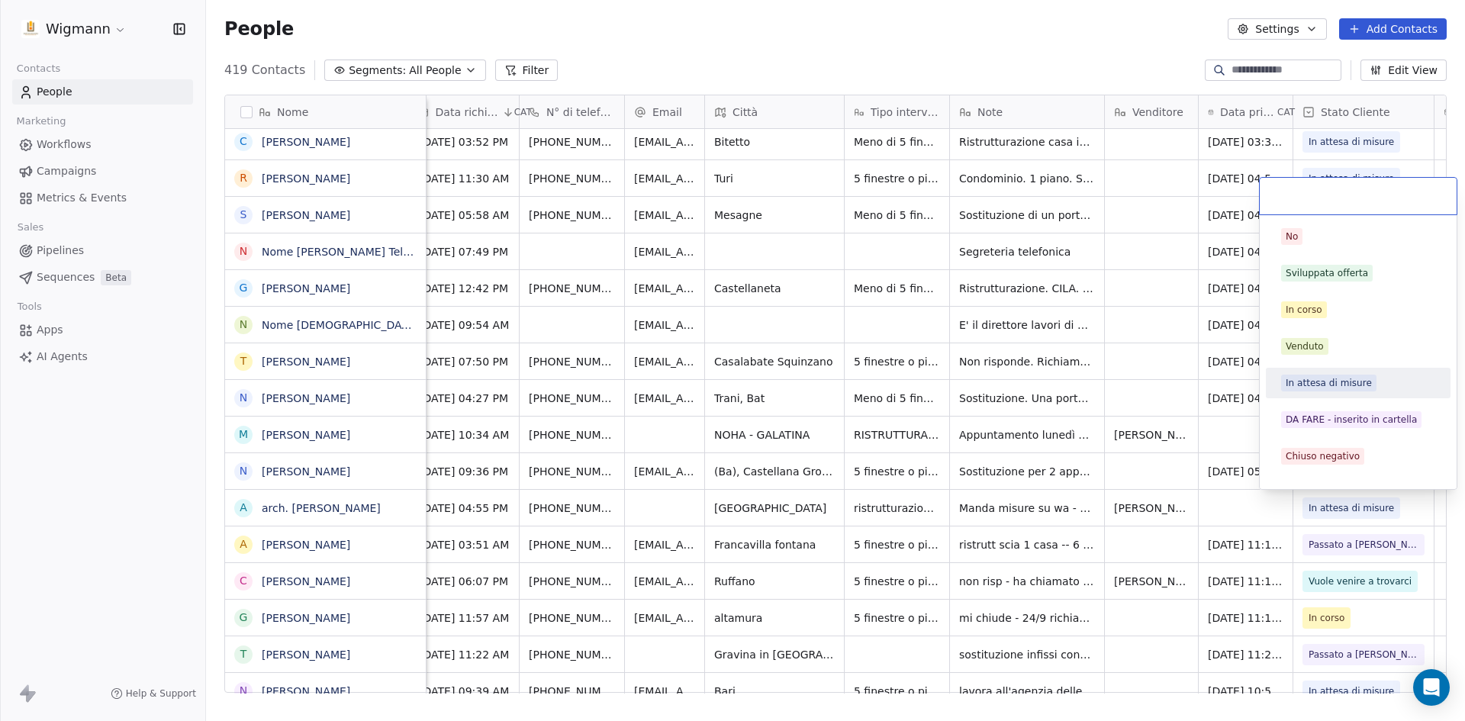
scroll to position [172, 0]
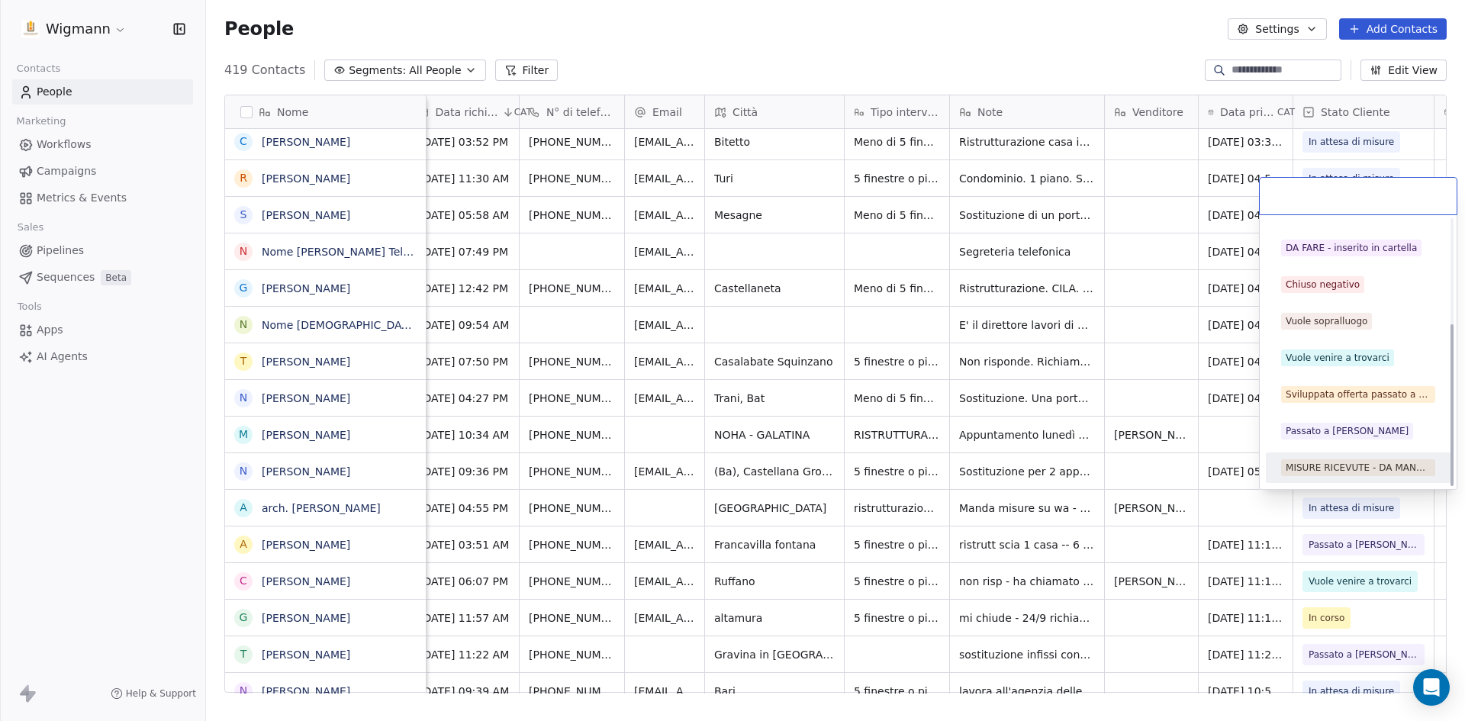
click at [1365, 471] on div "MISURE RICEVUTE - DA MANDARE A GINO" at bounding box center [1358, 468] width 145 height 14
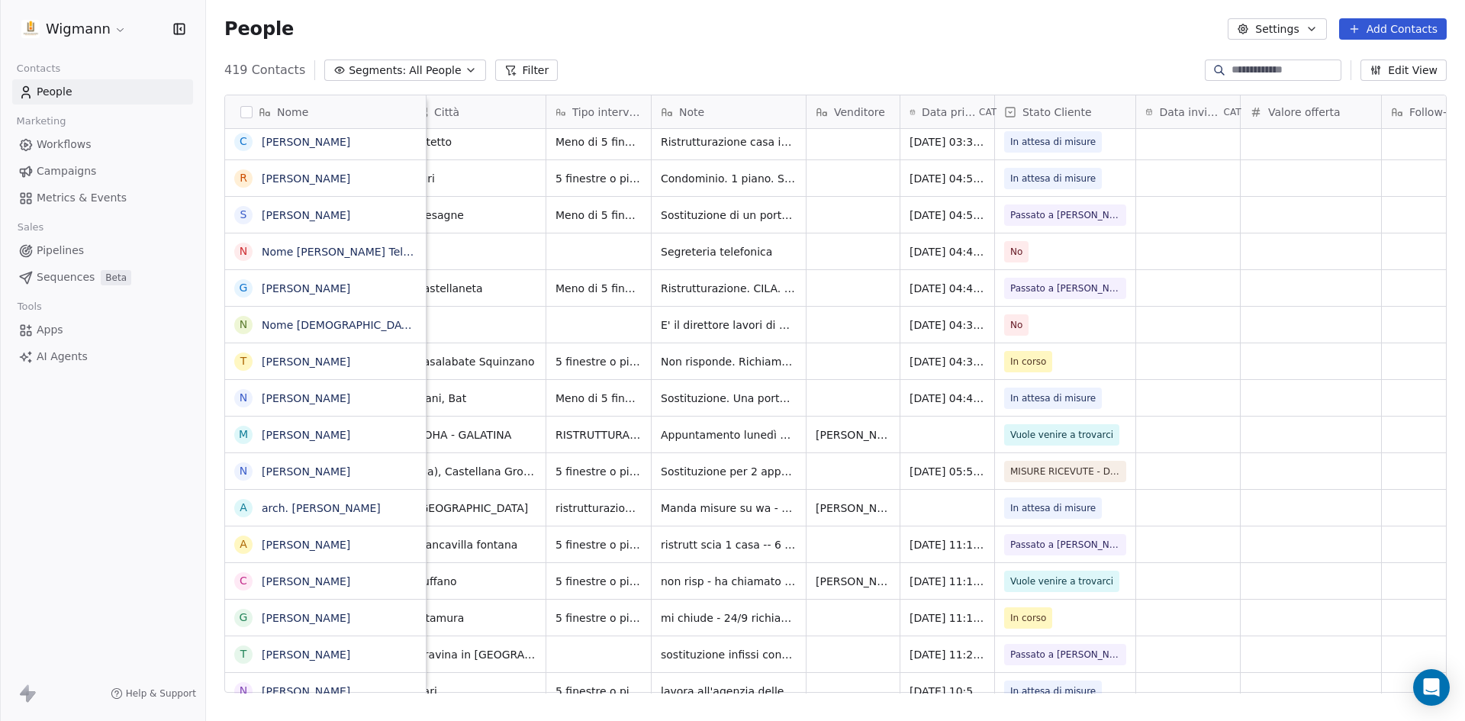
scroll to position [0, 383]
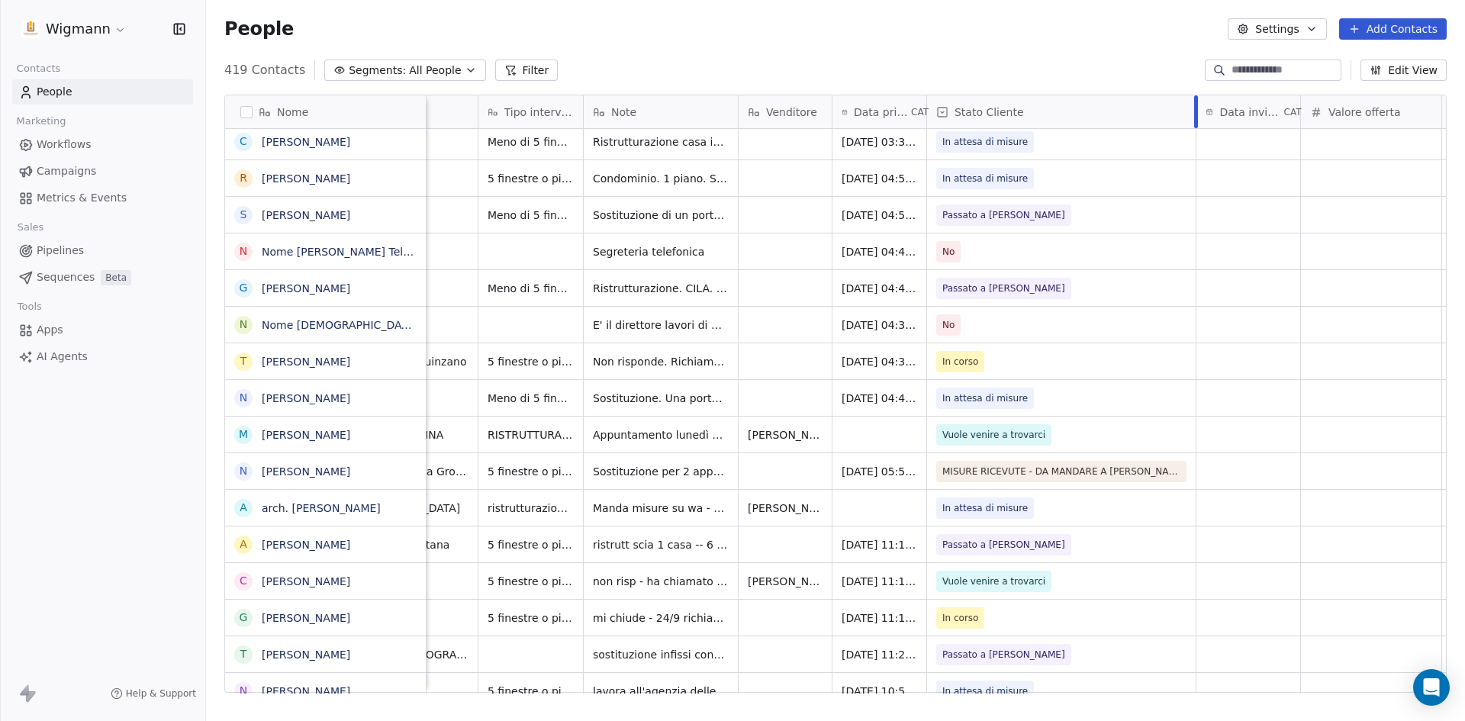
drag, startPoint x: 1067, startPoint y: 107, endPoint x: 1181, endPoint y: 170, distance: 130.2
click at [1194, 121] on div at bounding box center [1196, 111] width 4 height 33
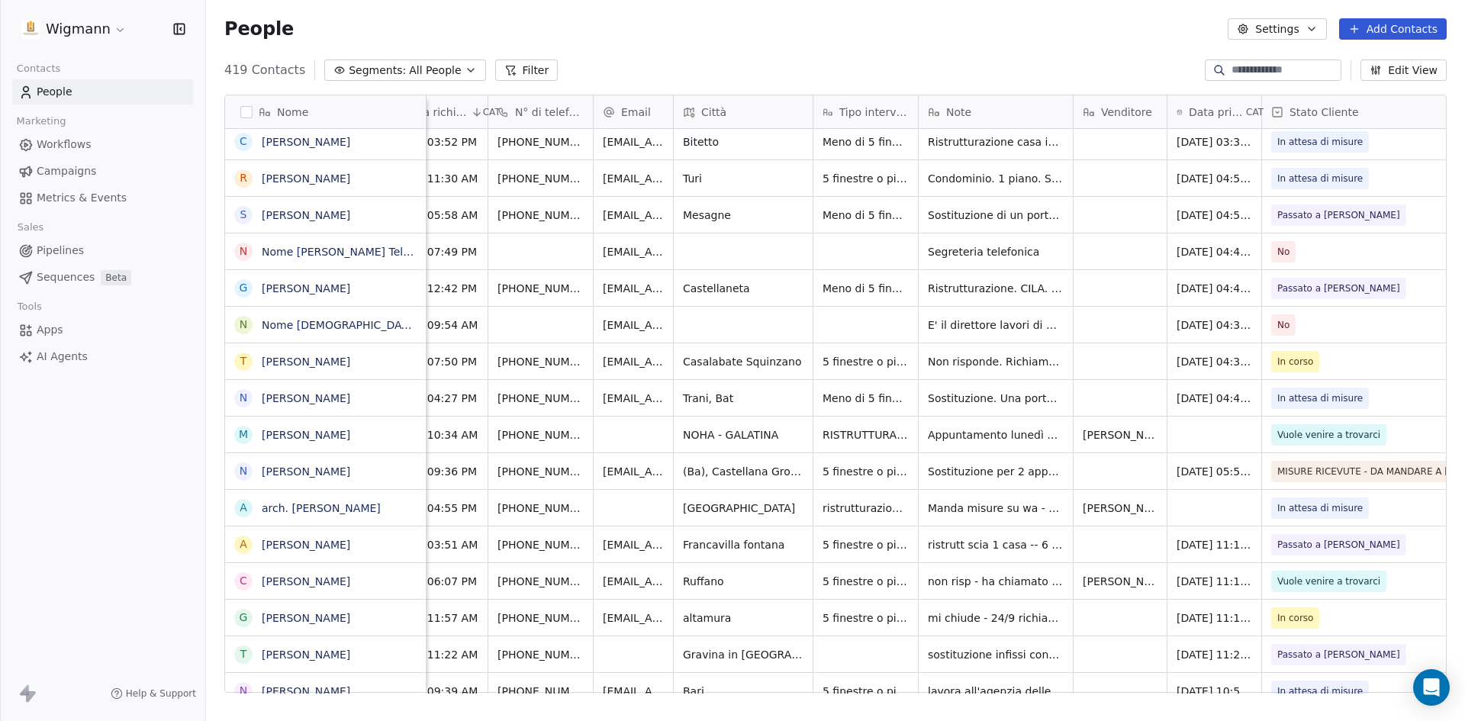
scroll to position [0, 0]
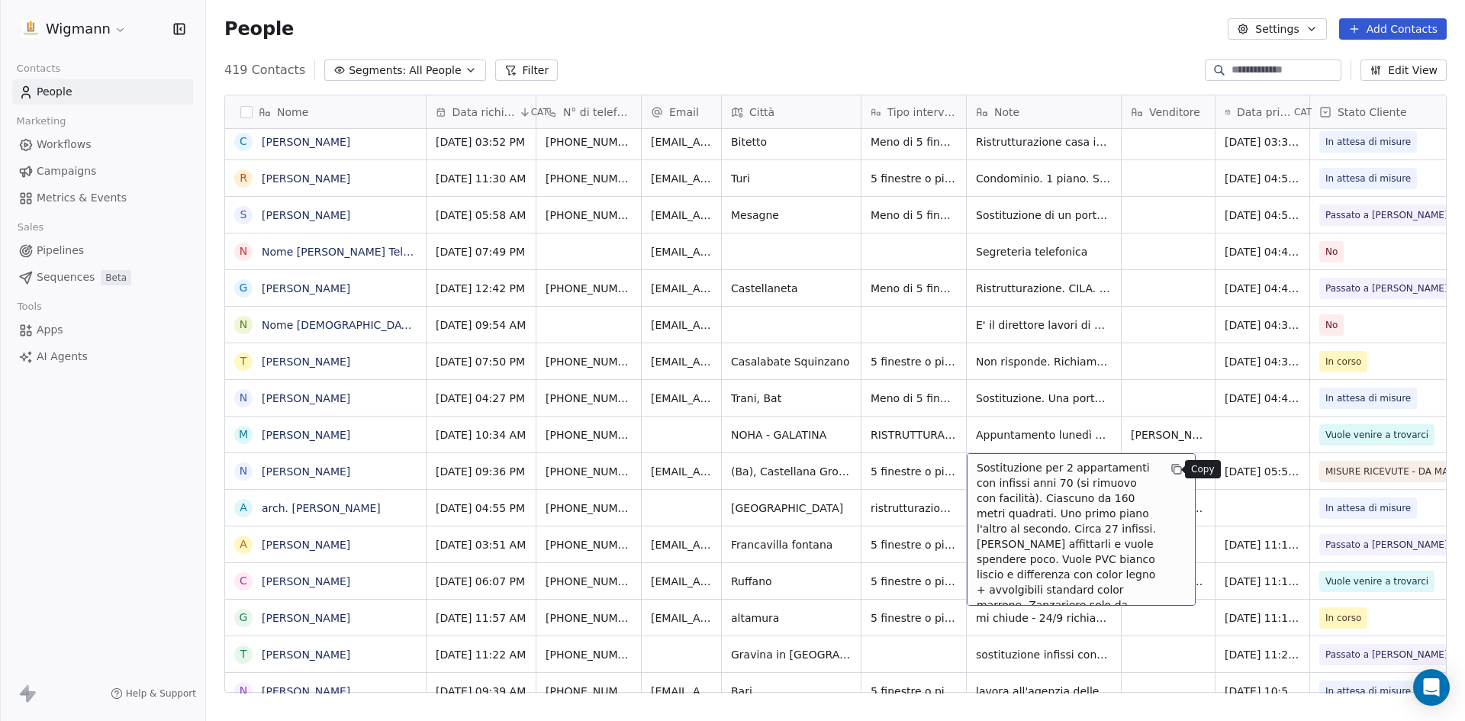
click at [1172, 470] on icon "grid" at bounding box center [1175, 468] width 7 height 7
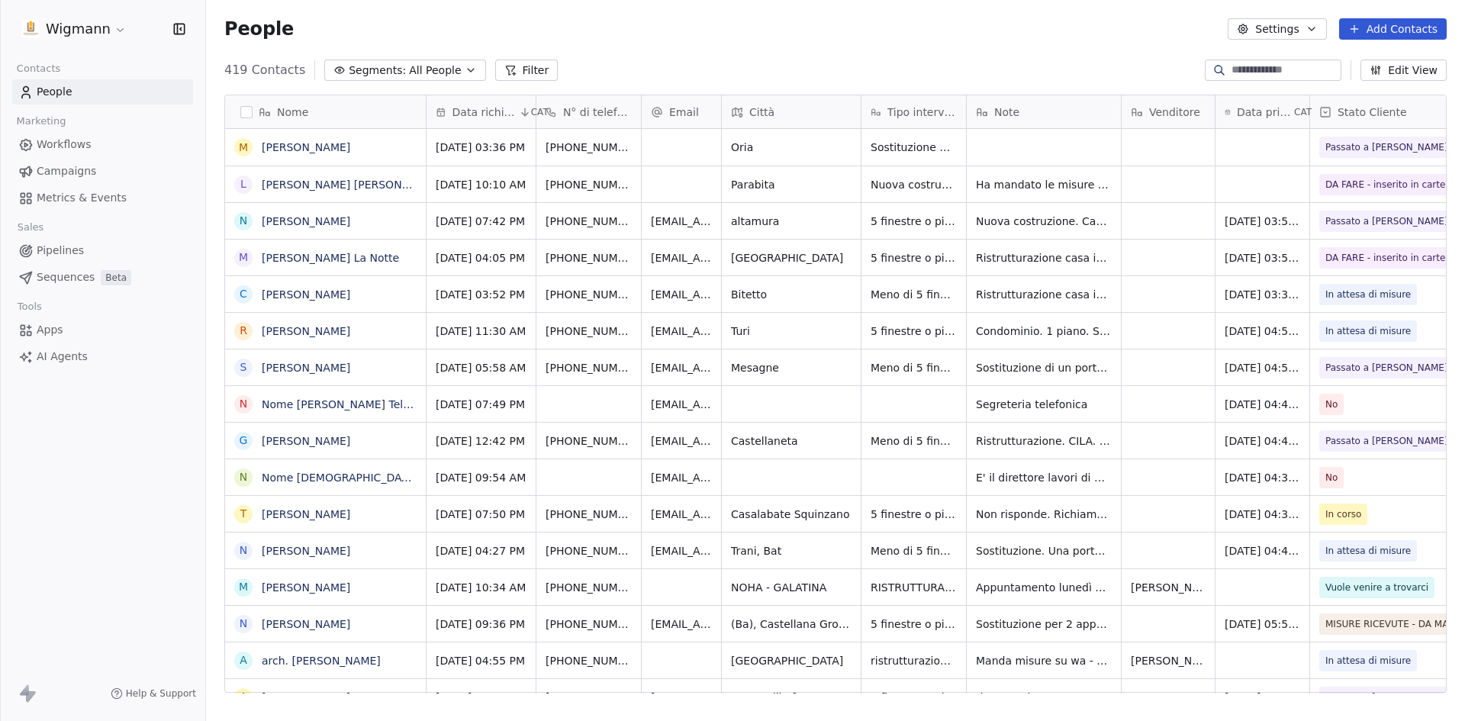
scroll to position [623, 1248]
